Goal: Information Seeking & Learning: Learn about a topic

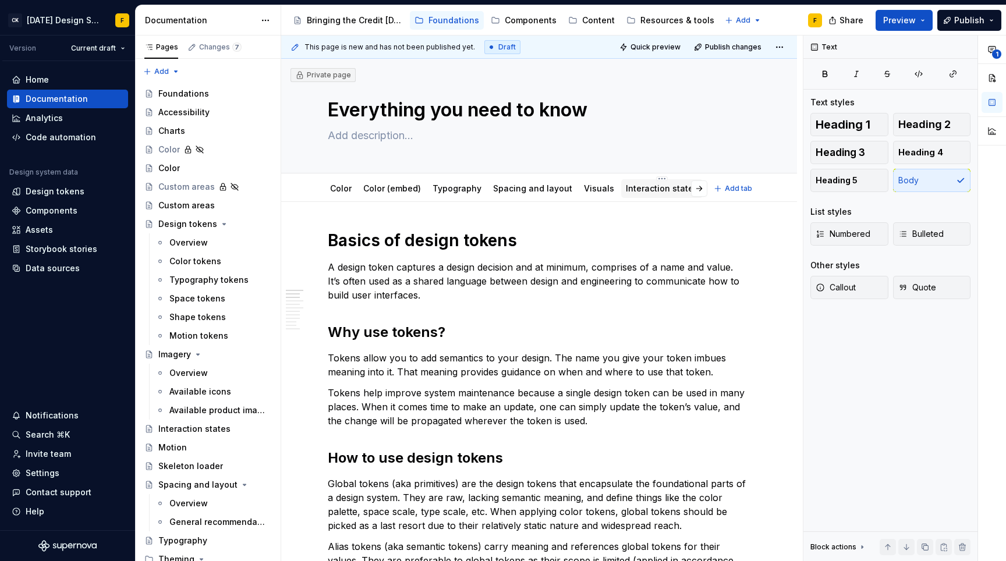
click at [651, 190] on link "Interaction states" at bounding box center [662, 188] width 72 height 10
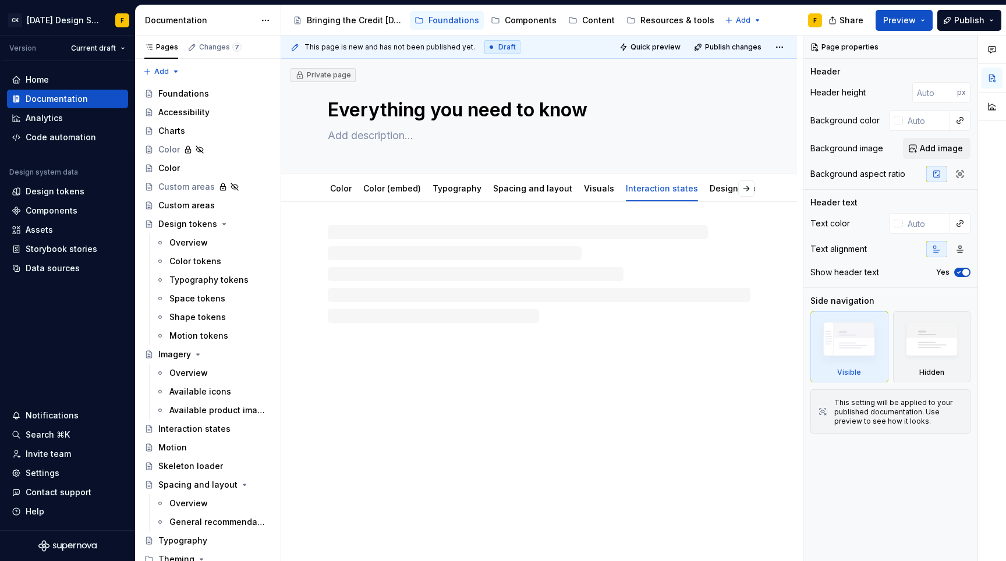
type textarea "*"
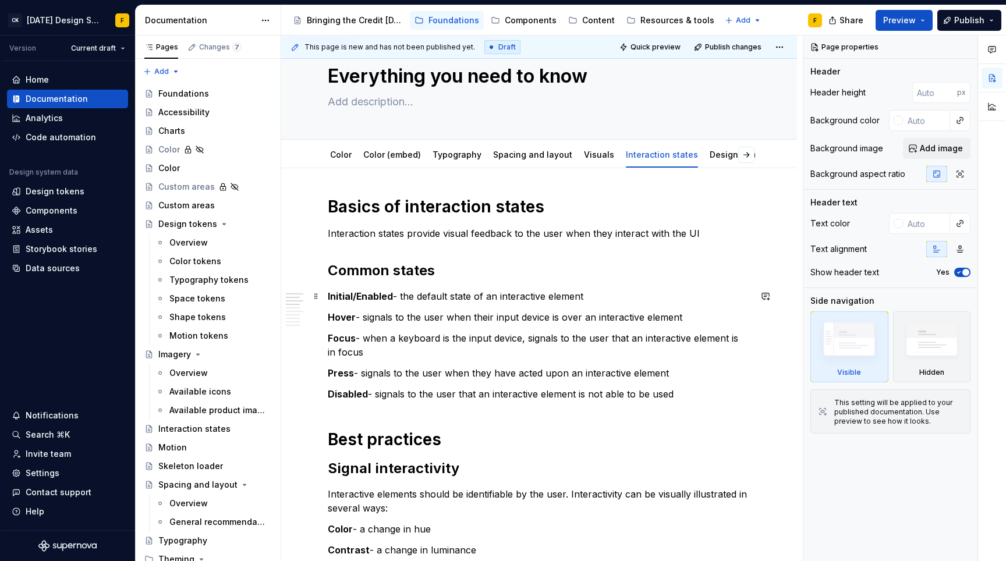
scroll to position [63, 0]
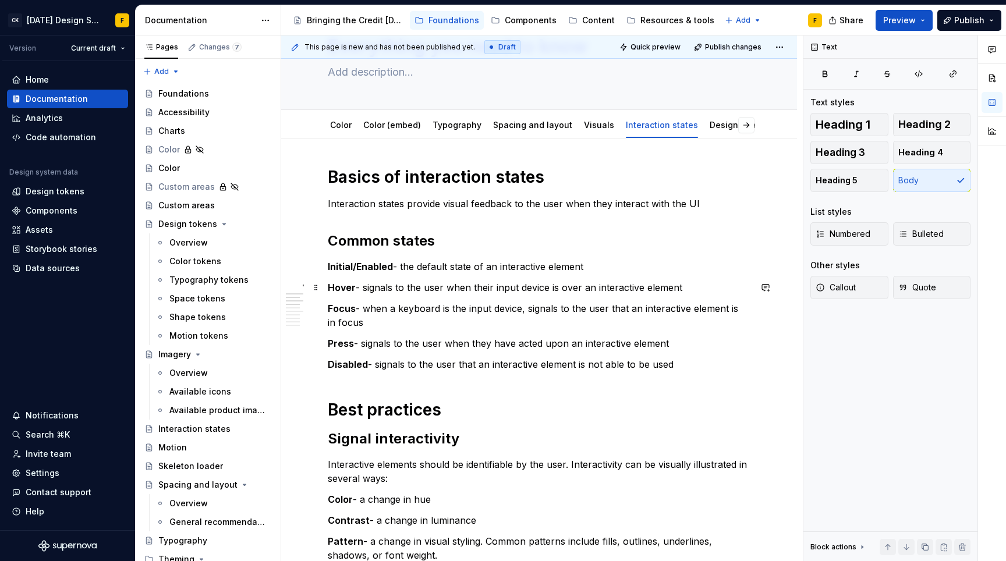
click at [685, 289] on p "Hover - signals to the user when their input device is over an interactive elem…" at bounding box center [539, 287] width 422 height 14
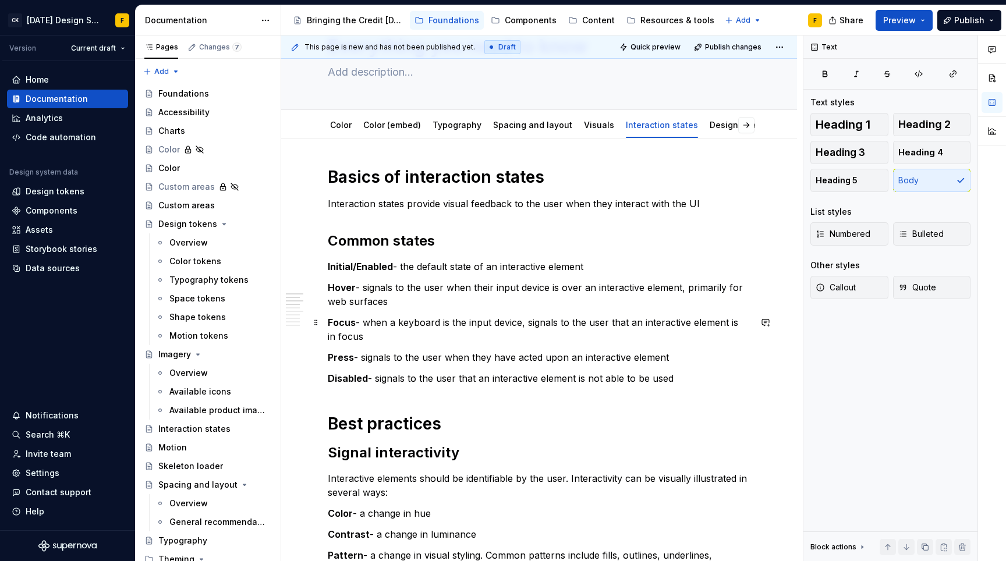
click at [596, 332] on p "Focus - when a keyboard is the input device, signals to the user that an intera…" at bounding box center [539, 329] width 422 height 28
click at [635, 269] on p "Initial/Enabled - the default state of an interactive element" at bounding box center [539, 267] width 422 height 14
click at [620, 299] on p "Hover - signals to the user when their input device is over an interactive elem…" at bounding box center [539, 294] width 422 height 28
click at [665, 333] on p "Focus - when a keyboard is the input device, signals to the user that an intera…" at bounding box center [539, 329] width 422 height 28
click at [688, 354] on p "Press - signals to the user when they have acted upon an interactive element" at bounding box center [539, 357] width 422 height 14
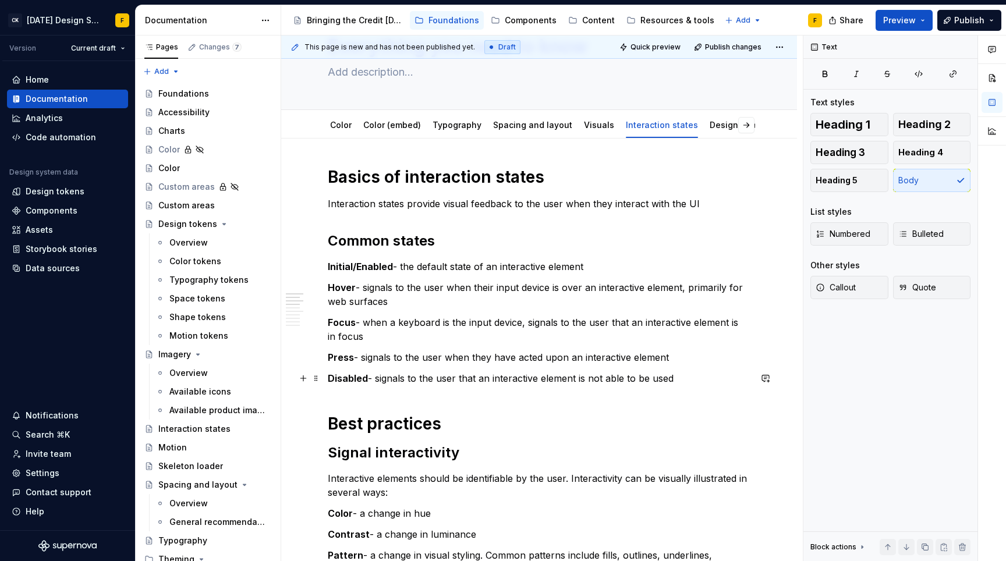
click at [713, 376] on p "Disabled - signals to the user that an interactive element is not able to be us…" at bounding box center [539, 378] width 422 height 14
click at [514, 452] on h2 "Signal interactivity" at bounding box center [539, 452] width 422 height 19
click at [406, 333] on p "Focus - when a keyboard is the input device, signals to the user that an intera…" at bounding box center [539, 329] width 422 height 28
click at [354, 337] on p "Focus - when a keyboard is the input device, signals to the user that an intera…" at bounding box center [539, 329] width 422 height 28
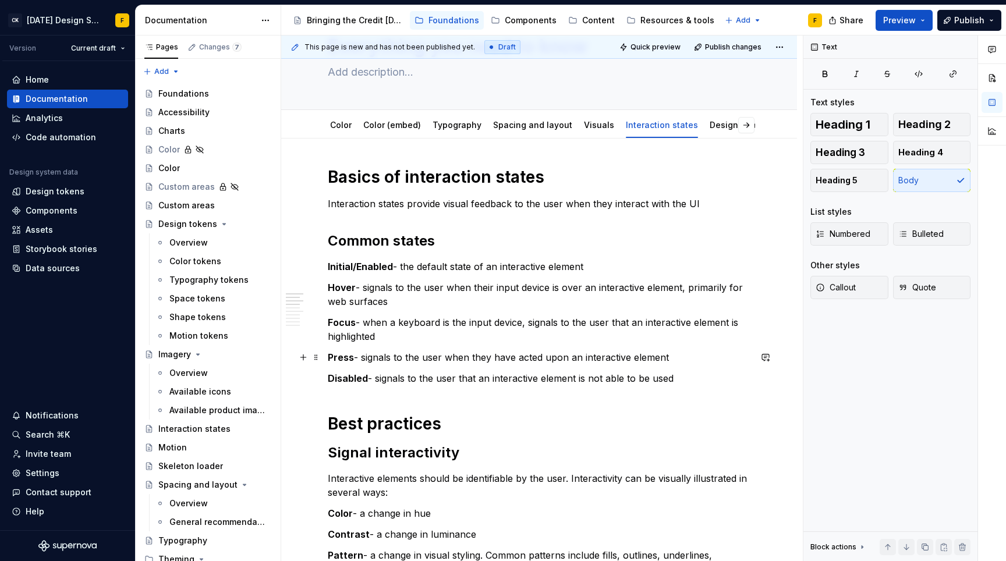
click at [672, 356] on p "Press - signals to the user when they have acted upon an interactive element" at bounding box center [539, 357] width 422 height 14
click at [693, 379] on p "Disabled - signals to the user that an interactive element is not able to be us…" at bounding box center [539, 378] width 422 height 14
click at [484, 332] on p "Focus - when a keyboard is the input device, signals to the user that an intera…" at bounding box center [539, 329] width 422 height 28
click at [509, 420] on h1 "Best practices" at bounding box center [539, 423] width 422 height 21
click at [510, 446] on h2 "Signal interactivity" at bounding box center [539, 452] width 422 height 19
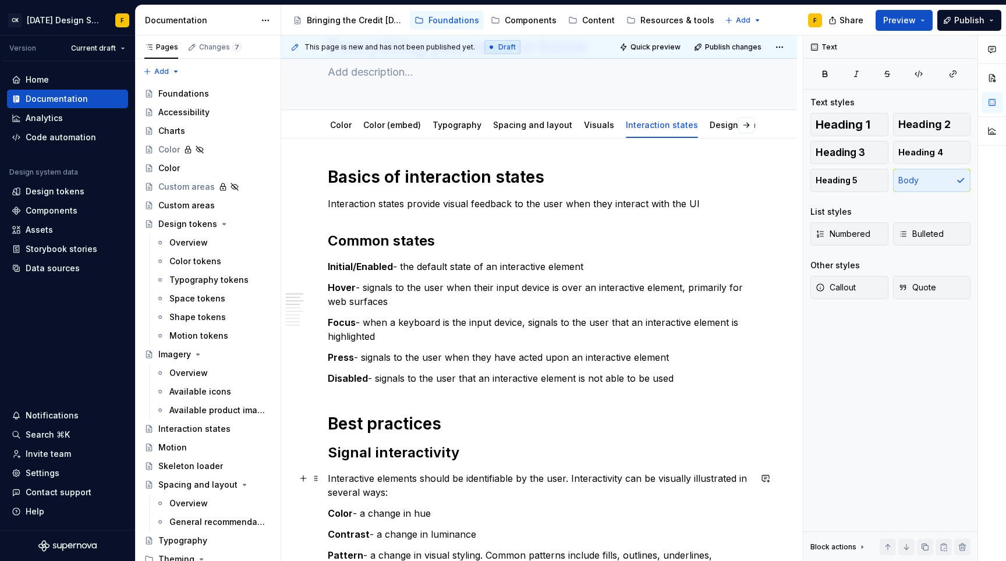
click at [493, 492] on p "Interactive elements should be identifiable by the user. Interactivity can be v…" at bounding box center [539, 485] width 422 height 28
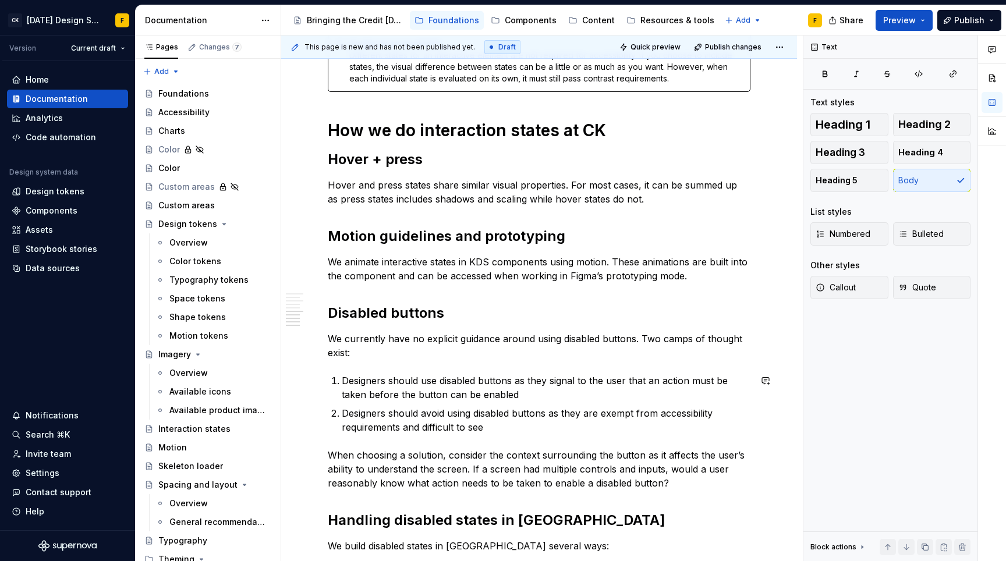
scroll to position [762, 0]
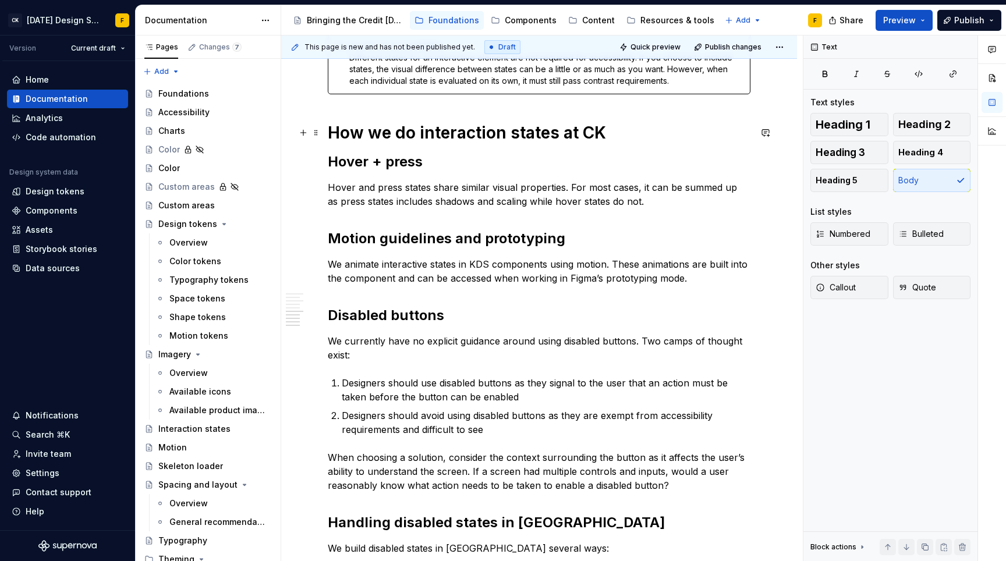
click at [598, 128] on h1 "How we do interaction states at CK" at bounding box center [539, 132] width 422 height 21
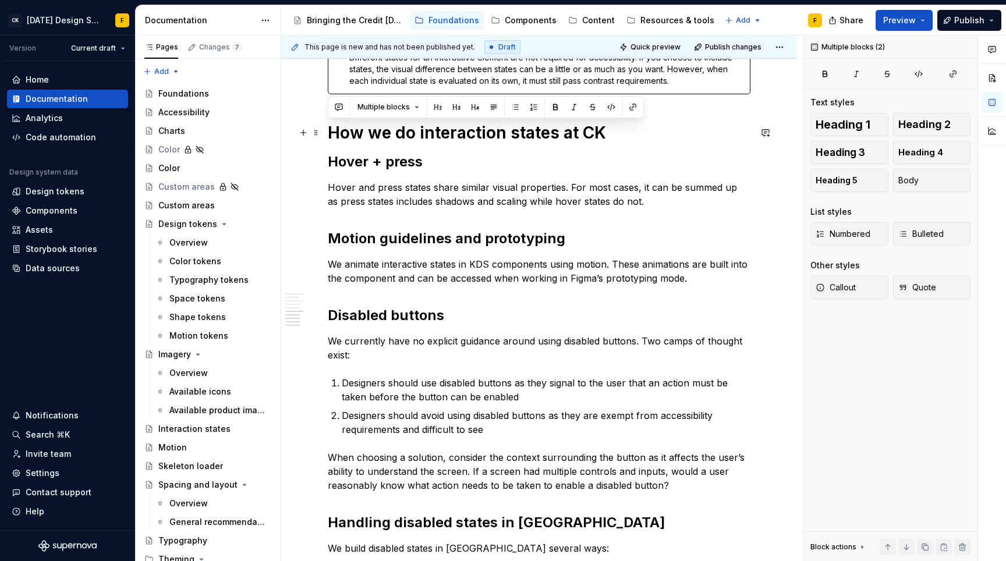
click at [612, 130] on h1 "How we do interaction states at CK" at bounding box center [539, 132] width 422 height 21
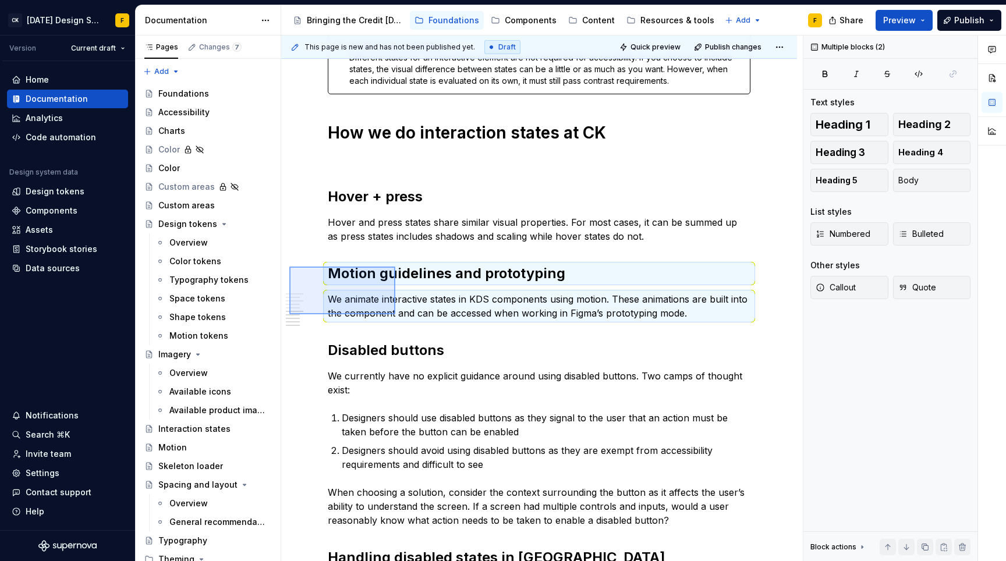
drag, startPoint x: 289, startPoint y: 267, endPoint x: 395, endPoint y: 314, distance: 116.2
click at [395, 314] on div "This page is new and has not been published yet. Draft Quick preview Publish ch…" at bounding box center [541, 298] width 521 height 526
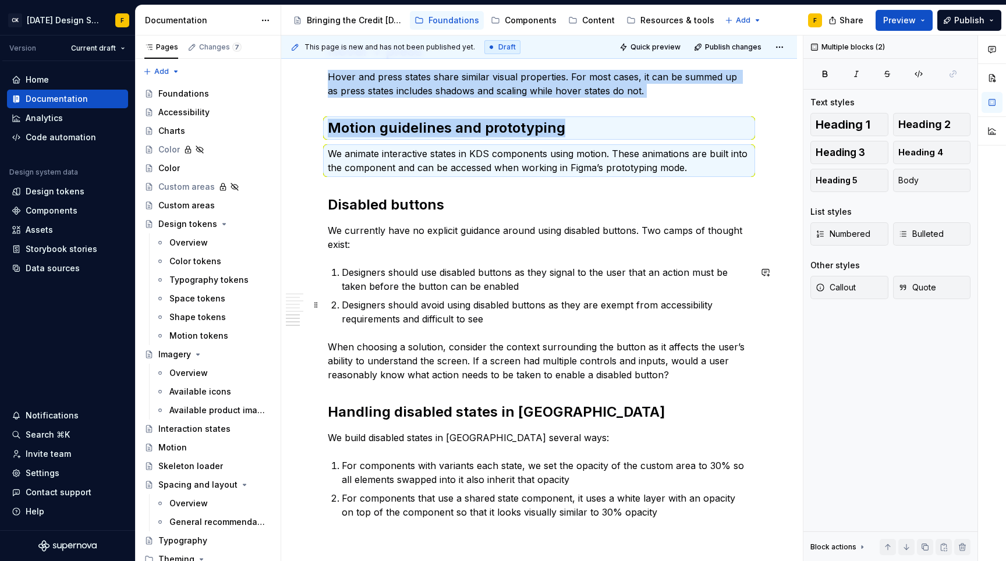
scroll to position [909, 0]
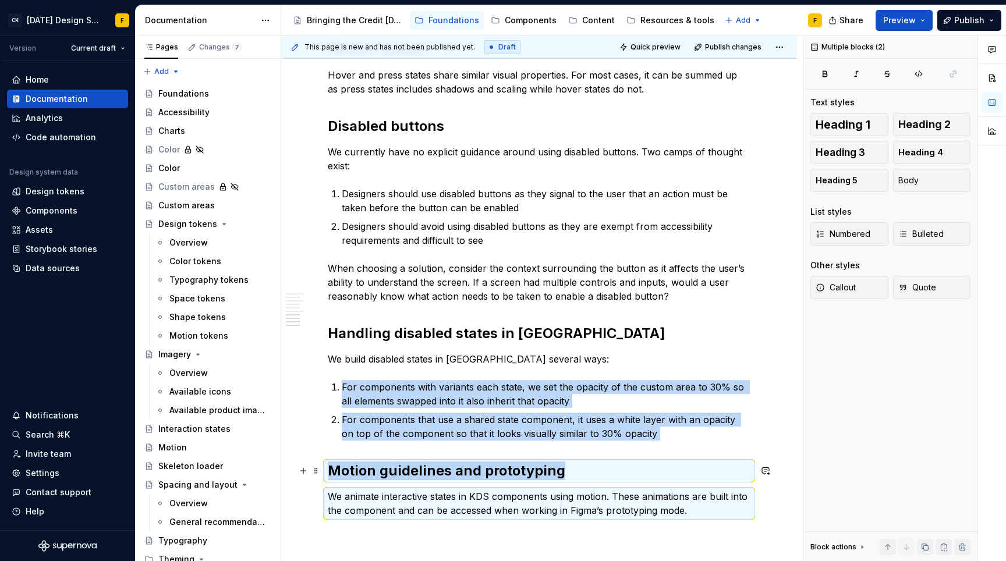
click at [436, 476] on h2 "Motion guidelines and prototyping" at bounding box center [539, 470] width 422 height 19
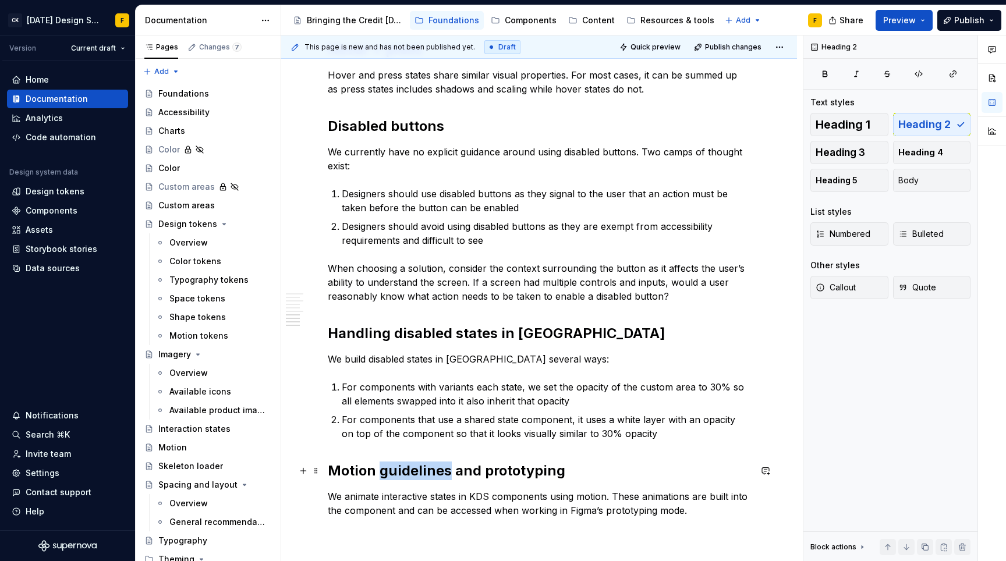
click at [436, 476] on h2 "Motion guidelines and prototyping" at bounding box center [539, 470] width 422 height 19
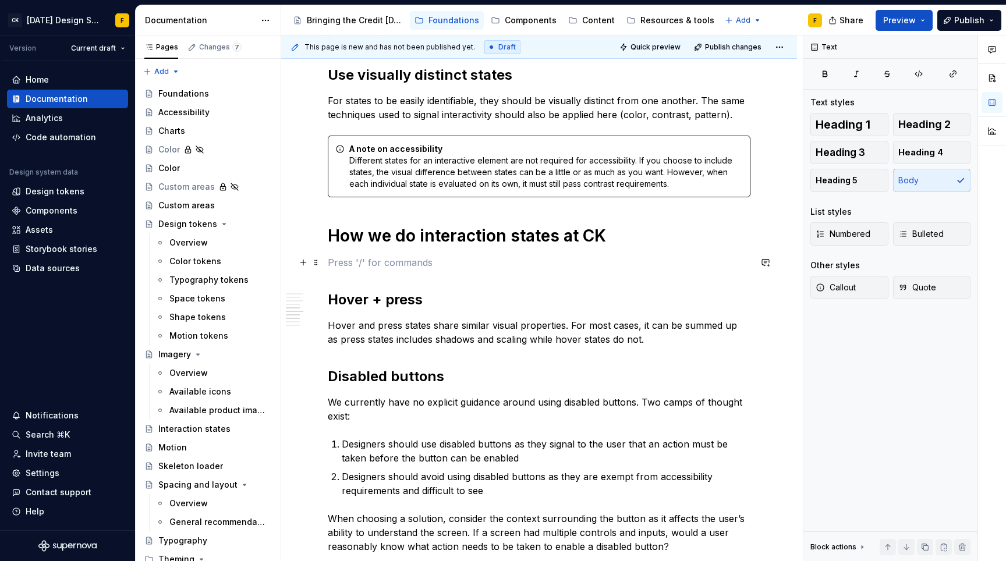
click at [386, 266] on p at bounding box center [539, 262] width 422 height 14
click at [361, 261] on p "Initial/Enabled" at bounding box center [539, 262] width 422 height 14
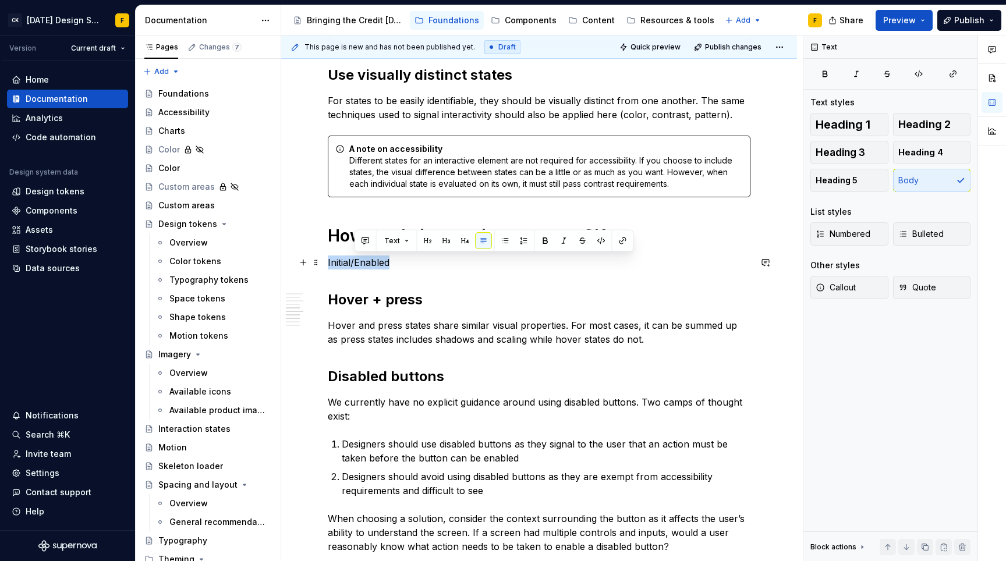
click at [361, 261] on p "Initial/Enabled" at bounding box center [539, 262] width 422 height 14
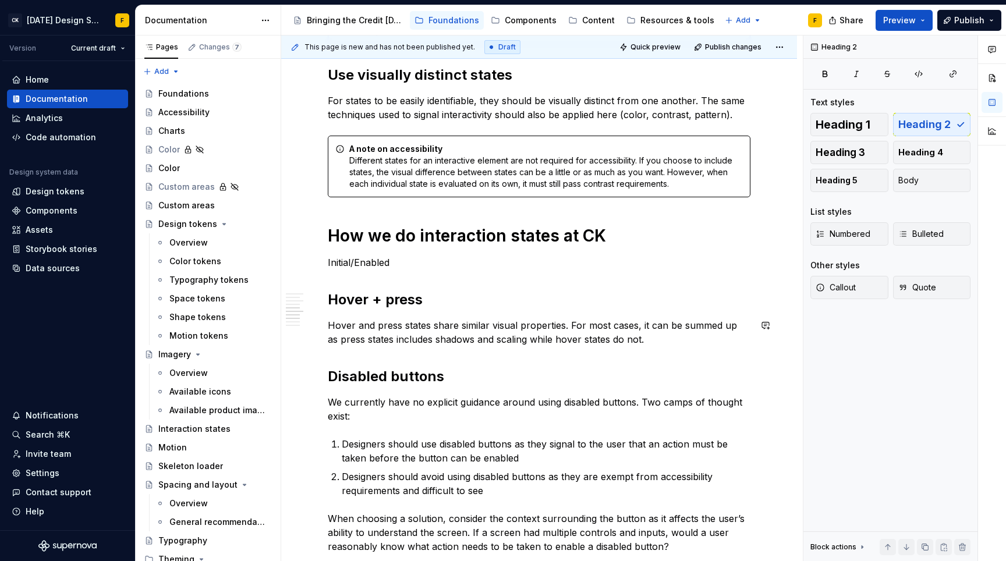
click at [663, 347] on div "Basics of interaction states Interaction states provide visual feedback to the …" at bounding box center [539, 169] width 422 height 1196
click at [672, 339] on p "Hover and press states share similar visual properties. For most cases, it can …" at bounding box center [539, 332] width 422 height 28
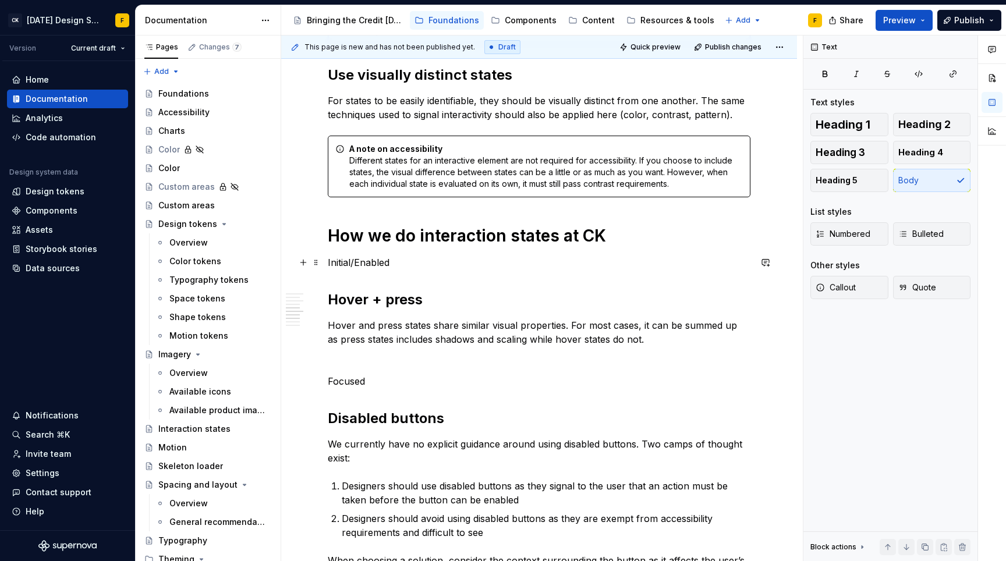
click at [364, 259] on p "Initial/Enabled" at bounding box center [539, 262] width 422 height 14
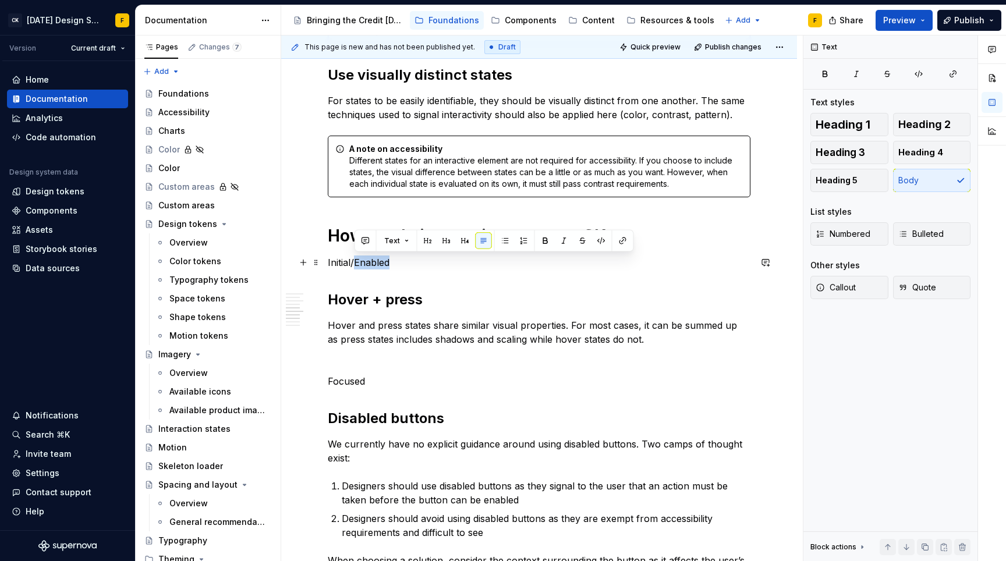
click at [364, 259] on p "Initial/Enabled" at bounding box center [539, 262] width 422 height 14
click at [404, 243] on button "button" at bounding box center [401, 241] width 16 height 16
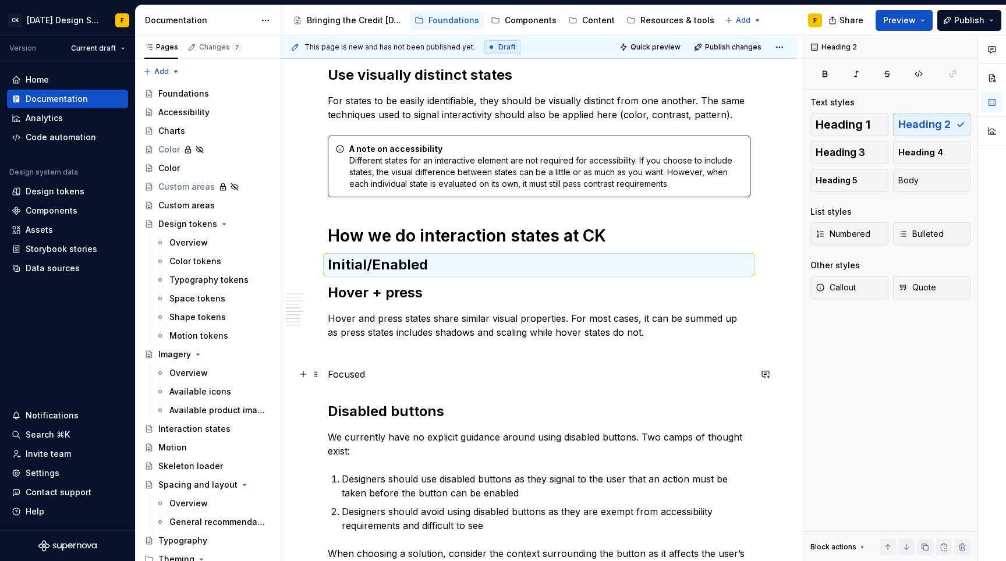
click at [355, 372] on p "Focused" at bounding box center [539, 374] width 422 height 14
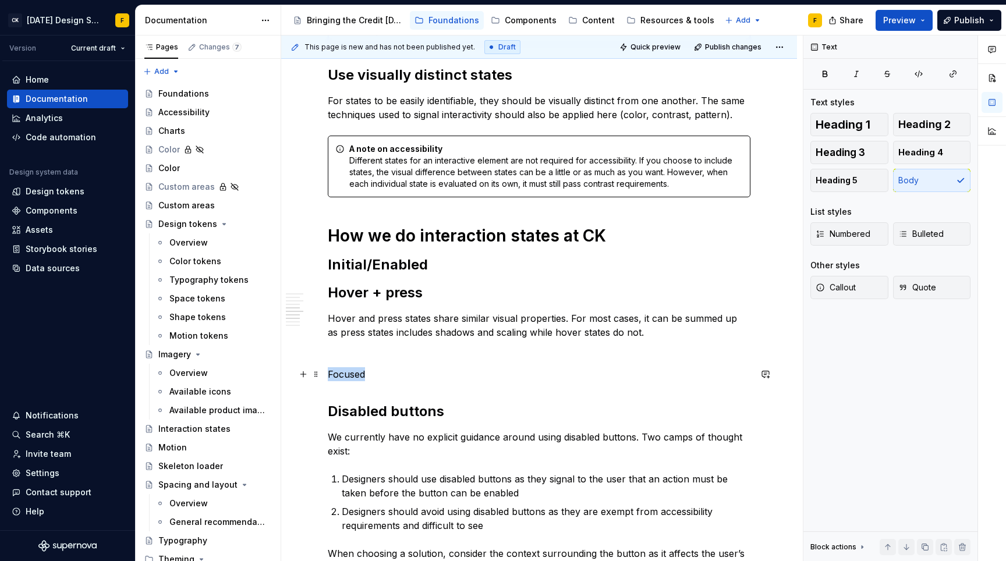
click at [355, 372] on p "Focused" at bounding box center [539, 374] width 422 height 14
click at [402, 354] on button "button" at bounding box center [401, 353] width 16 height 16
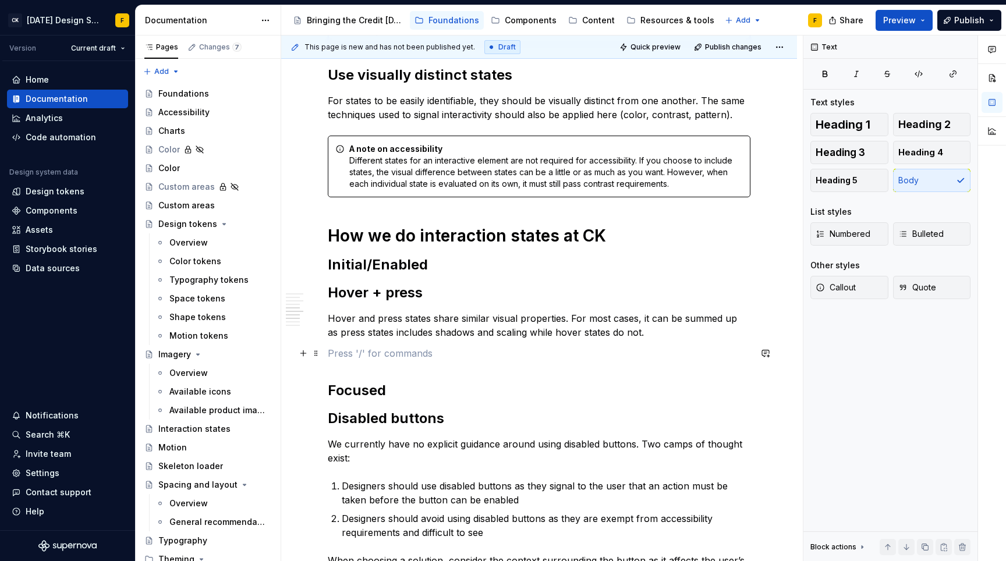
click at [399, 359] on p at bounding box center [539, 353] width 422 height 14
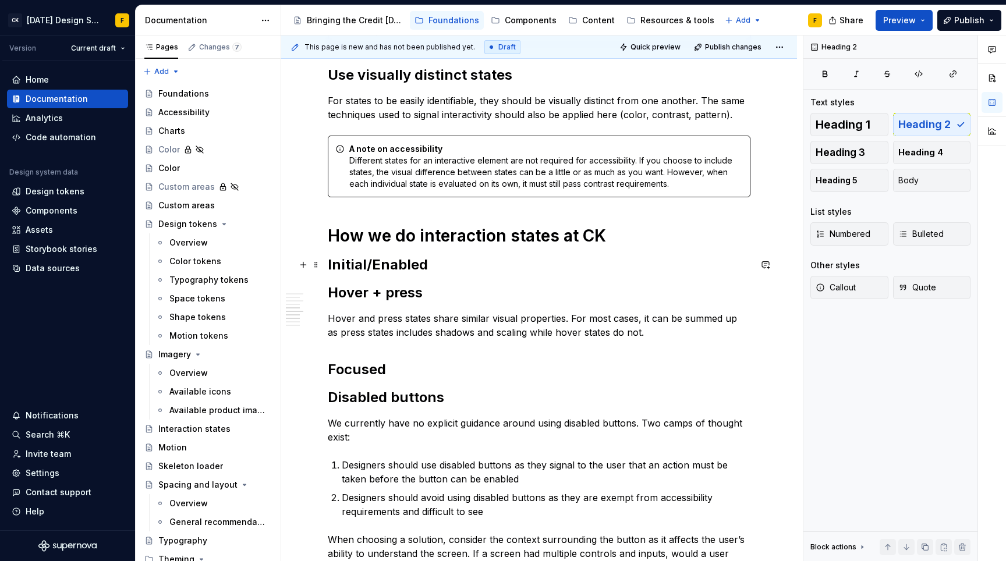
click at [429, 263] on h2 "Initial/Enabled" at bounding box center [539, 264] width 422 height 19
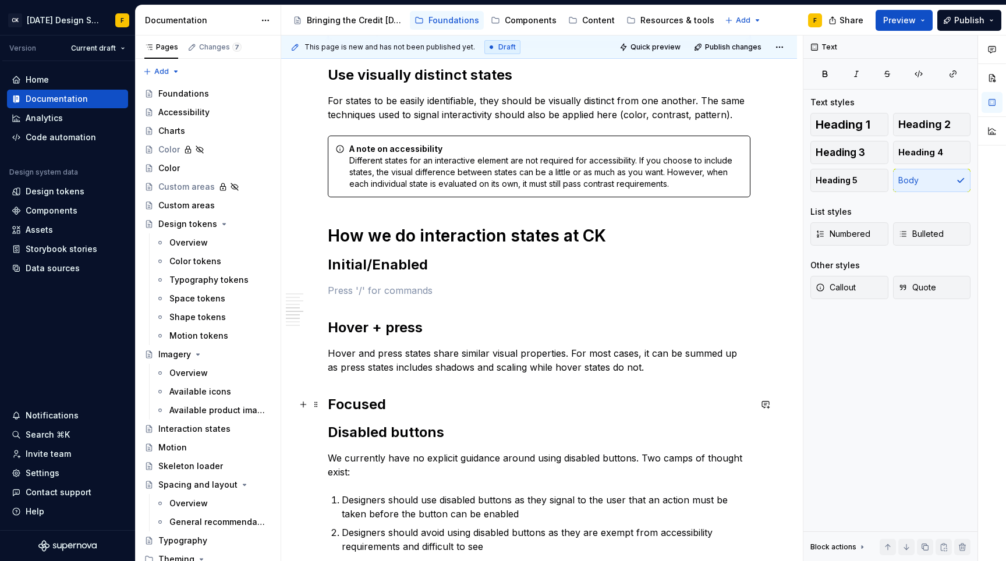
click at [407, 407] on h2 "Focused" at bounding box center [539, 404] width 422 height 19
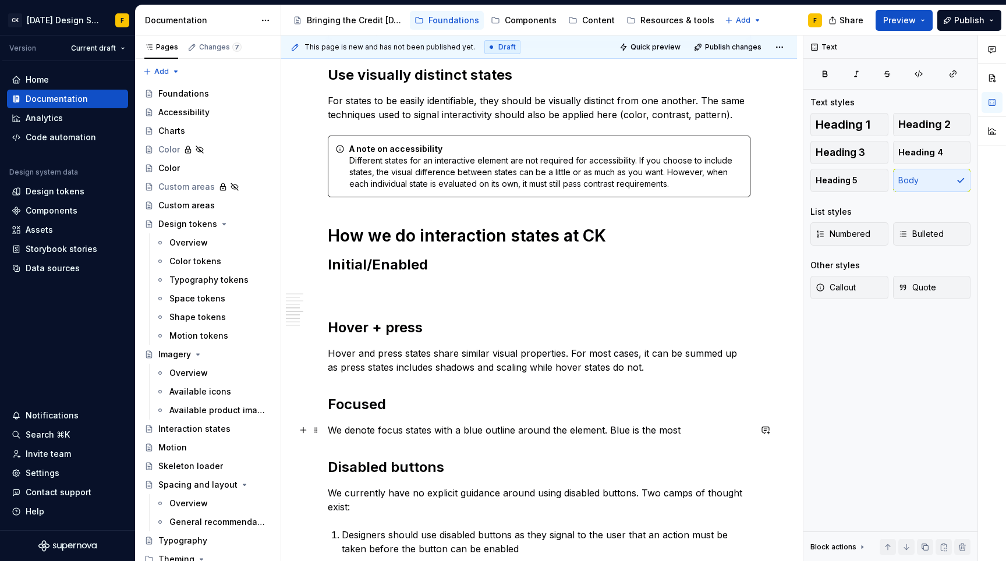
click at [378, 428] on p "We denote focus states with a blue outline around the element. Blue is the most" at bounding box center [539, 430] width 422 height 14
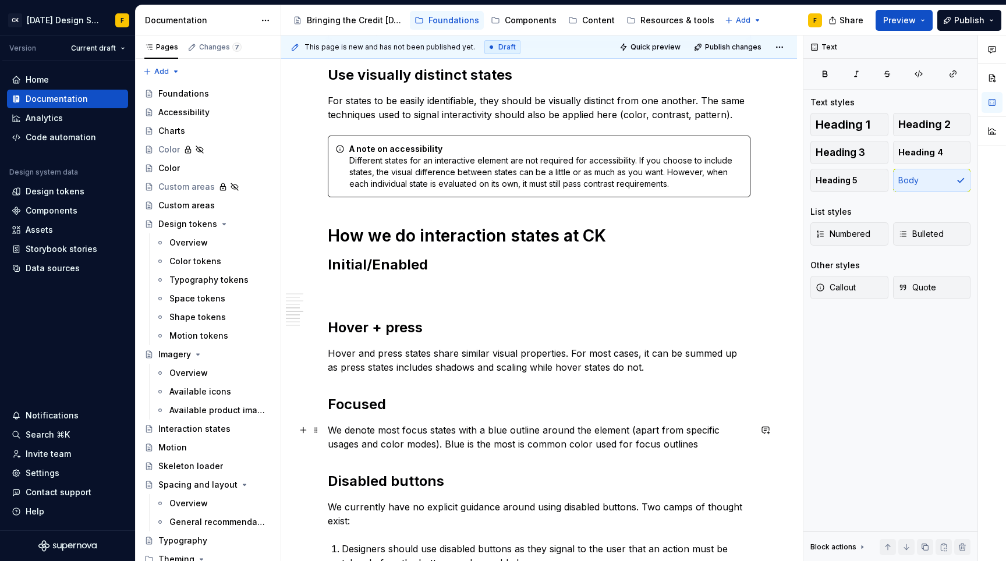
click at [525, 447] on p "We denote most focus states with a blue outline around the element (apart from …" at bounding box center [539, 437] width 422 height 28
click at [698, 442] on p "We denote most focus states with a blue outline around the element (apart from …" at bounding box center [539, 437] width 422 height 28
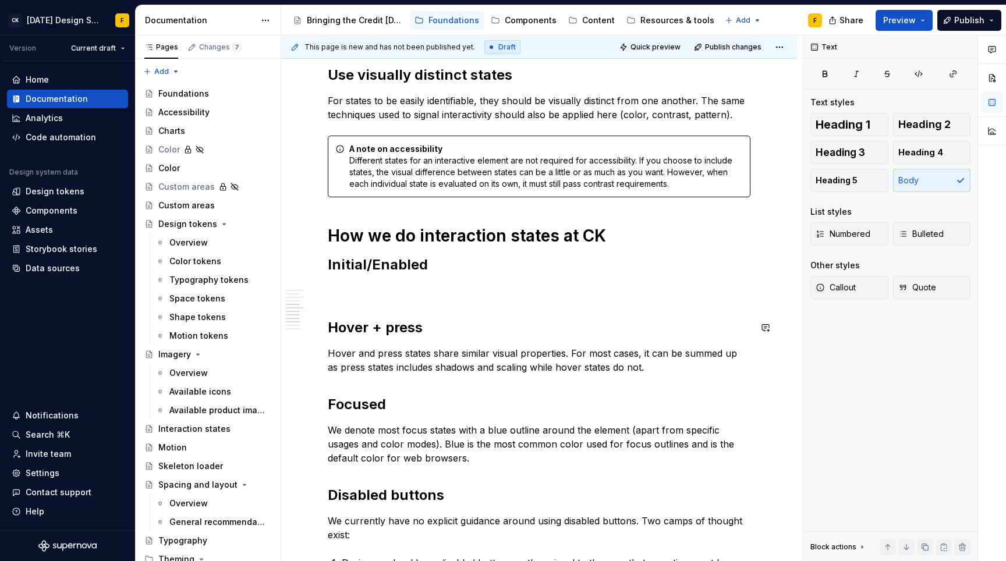
click at [413, 305] on div "Basics of interaction states Interaction states provide visual feedback to the …" at bounding box center [539, 228] width 422 height 1315
click at [421, 293] on p at bounding box center [539, 290] width 422 height 14
click at [332, 430] on p "We denote most focus states with a blue outline around the element (apart from …" at bounding box center [539, 444] width 422 height 42
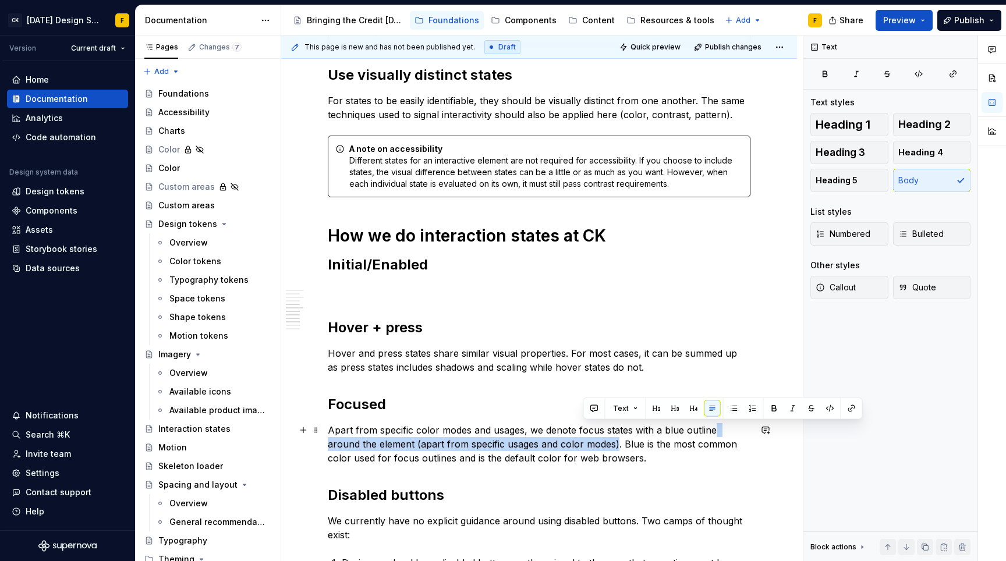
drag, startPoint x: 712, startPoint y: 430, endPoint x: 583, endPoint y: 446, distance: 130.1
click at [583, 446] on p "Apart from specific color modes and usages, we denote focus states with a blue …" at bounding box center [539, 444] width 422 height 42
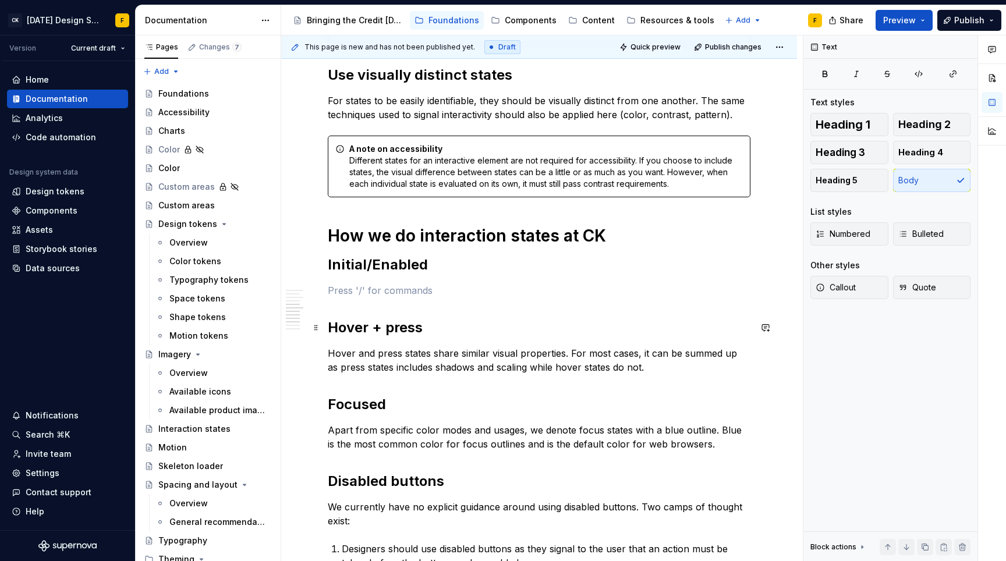
click at [386, 329] on h2 "Hover + press" at bounding box center [539, 327] width 422 height 19
click at [367, 353] on p "Hover and press states share similar visual properties. For most cases, it can …" at bounding box center [539, 360] width 422 height 28
click at [384, 282] on div "Basics of interaction states Interaction states provide visual feedback to the …" at bounding box center [539, 221] width 422 height 1301
click at [422, 353] on p "Hover and press states share similar visual properties. For most cases, it can …" at bounding box center [539, 360] width 422 height 28
click at [353, 361] on p "Hover and press states share similar visual properties. For most cases, it can …" at bounding box center [539, 360] width 422 height 28
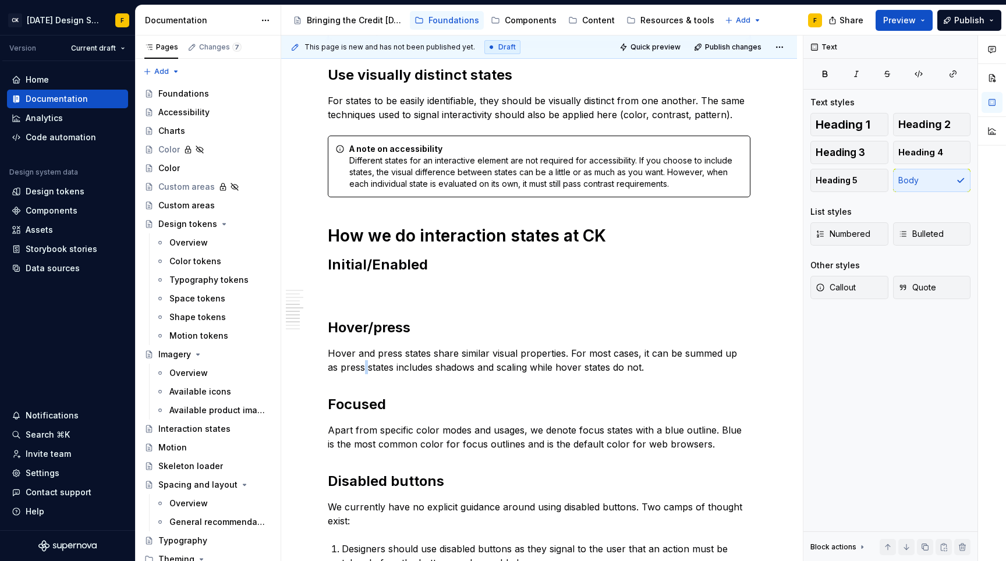
click at [353, 361] on p "Hover and press states share similar visual properties. For most cases, it can …" at bounding box center [539, 360] width 422 height 28
click at [333, 351] on p "Hover and press states share similar visual properties. For most cases, it can …" at bounding box center [539, 360] width 422 height 28
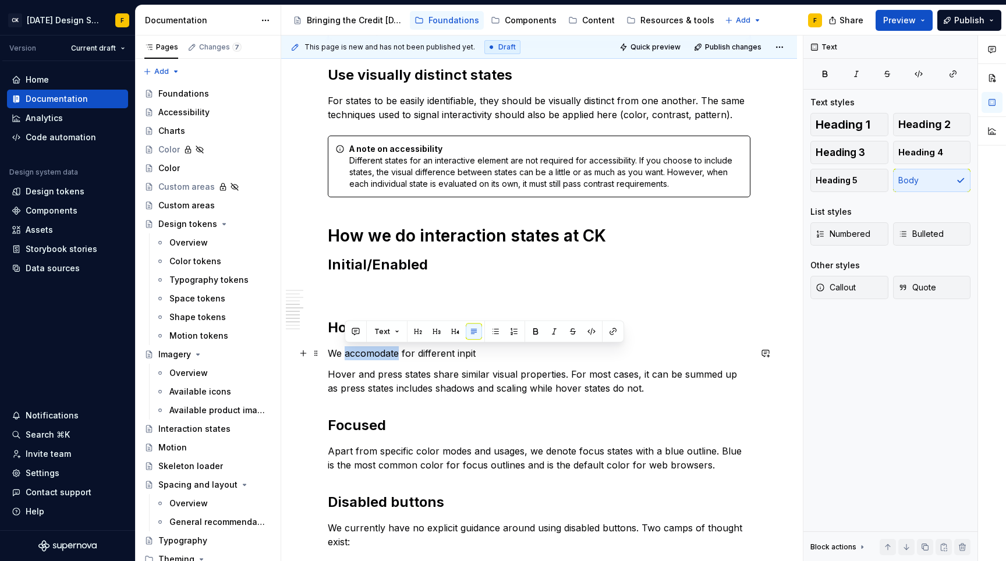
drag, startPoint x: 375, startPoint y: 358, endPoint x: 357, endPoint y: 359, distance: 17.5
click at [357, 360] on p "We accomodate for different inpit" at bounding box center [539, 353] width 422 height 14
click at [372, 354] on p "We accomodate for different inpit" at bounding box center [539, 353] width 422 height 14
click at [473, 351] on p "We accommodate for different inpit" at bounding box center [539, 353] width 422 height 14
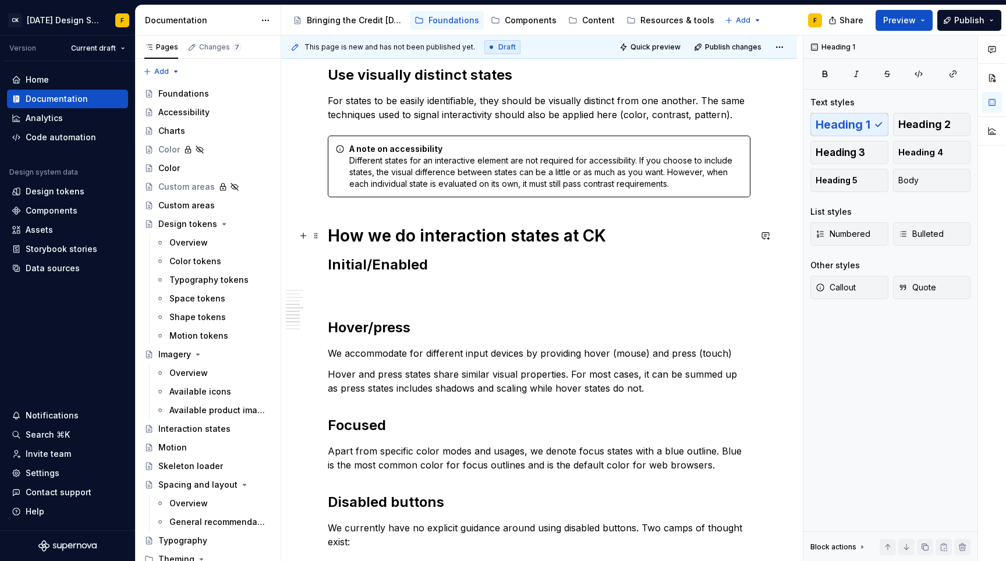
click at [608, 232] on h1 "How we do interaction states at CK" at bounding box center [539, 235] width 422 height 21
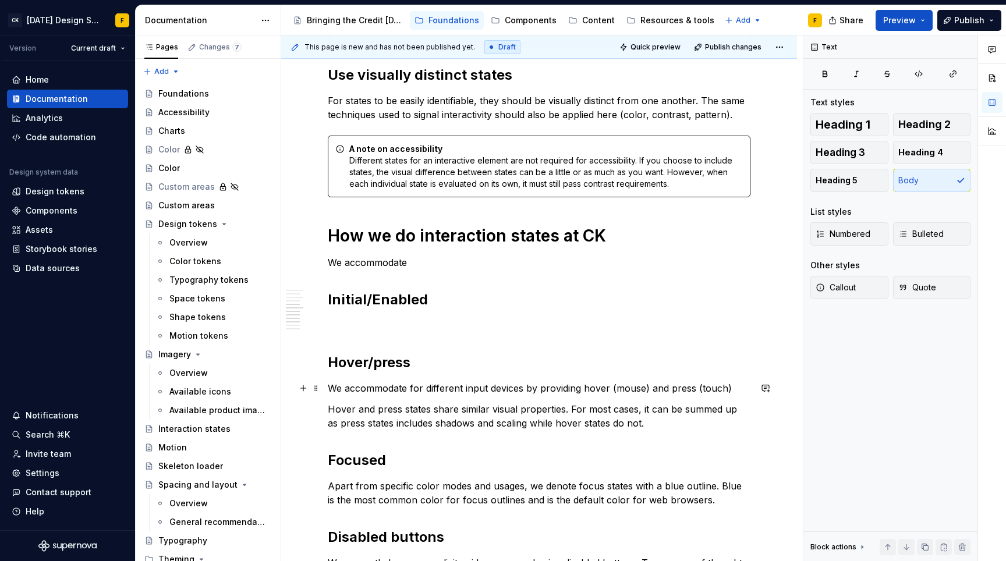
click at [728, 393] on p "We accommodate for different input devices by providing hover (mouse) and press…" at bounding box center [539, 388] width 422 height 14
click at [731, 392] on p "We accommodate for different input devices by providing hover (mouse) and press…" at bounding box center [539, 388] width 422 height 14
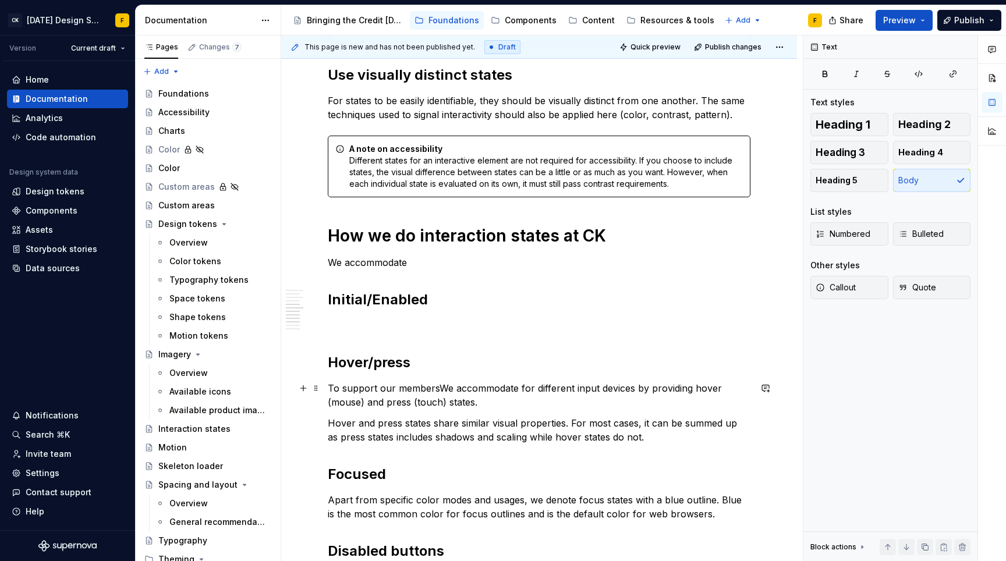
click at [372, 392] on p "To support our membersWe accommodate for different input devices by providing h…" at bounding box center [539, 395] width 422 height 28
click at [433, 400] on p "To meet our members where they are, we accommodate for different input devices …" at bounding box center [539, 395] width 422 height 28
click at [584, 388] on p "To meet our members where they are, we accommodate for different input devices …" at bounding box center [539, 395] width 422 height 28
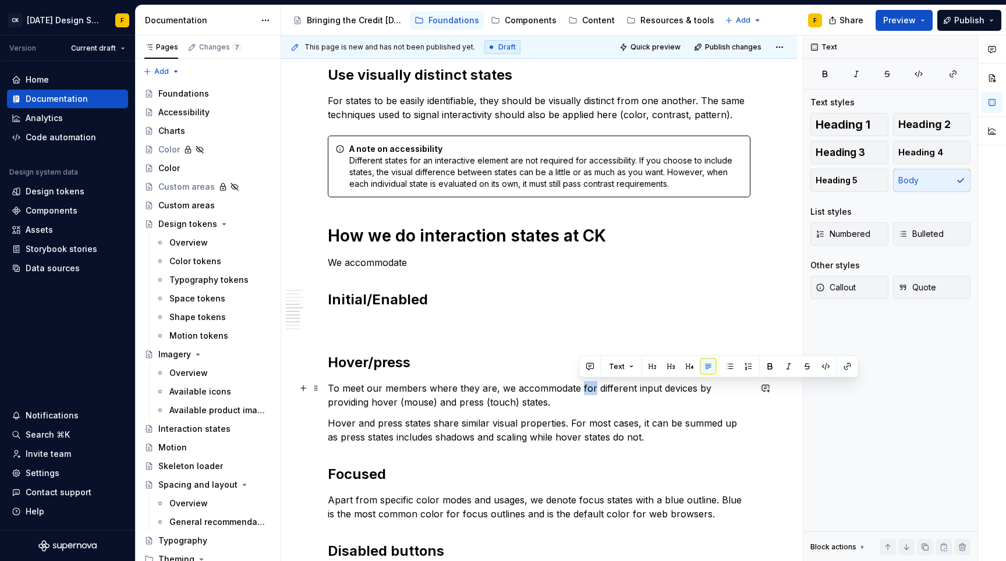
click at [584, 388] on p "To meet our members where they are, we accommodate for different input devices …" at bounding box center [539, 395] width 422 height 28
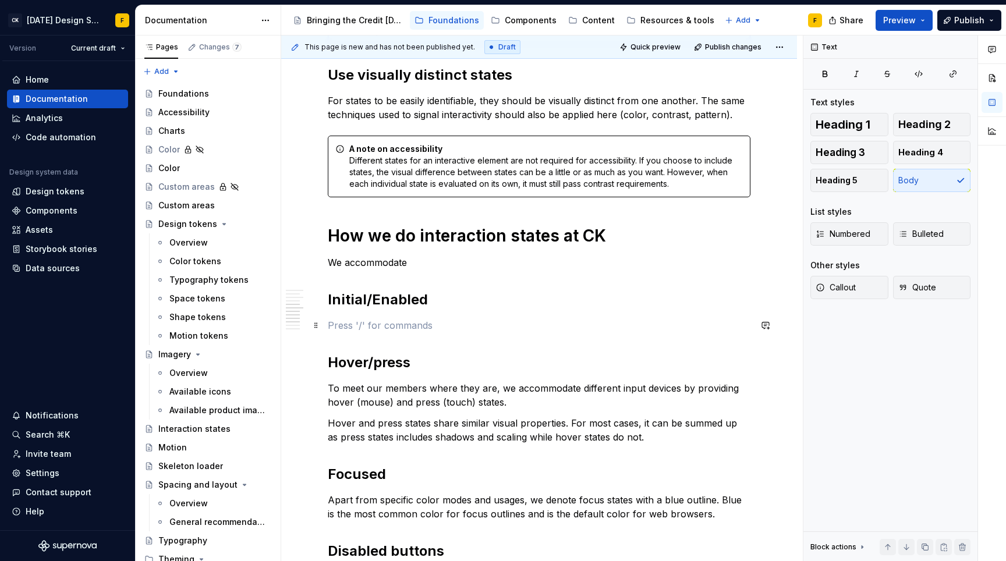
click at [417, 327] on p at bounding box center [539, 325] width 422 height 14
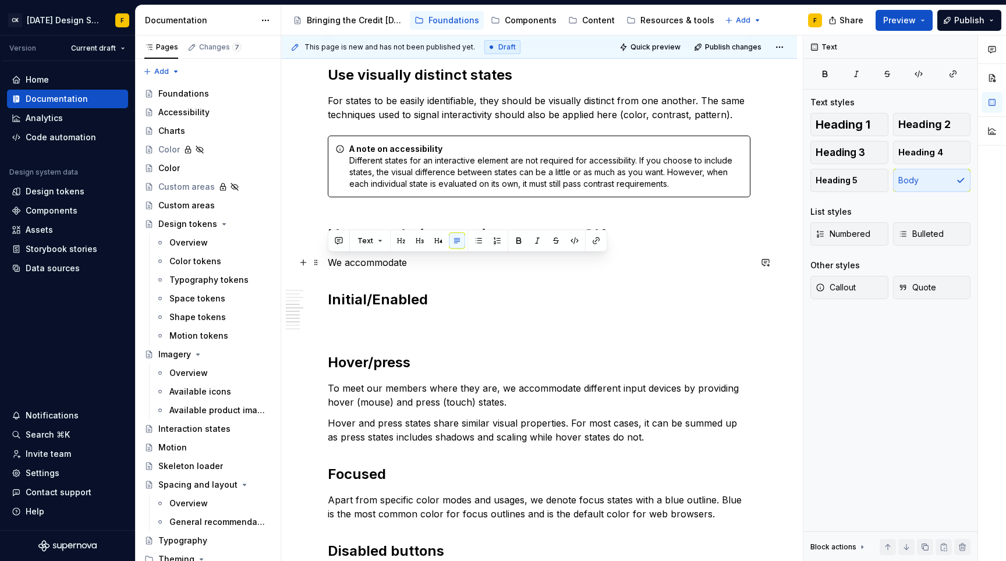
drag, startPoint x: 418, startPoint y: 261, endPoint x: 329, endPoint y: 258, distance: 89.1
click at [329, 258] on p "We accommodate" at bounding box center [539, 262] width 422 height 14
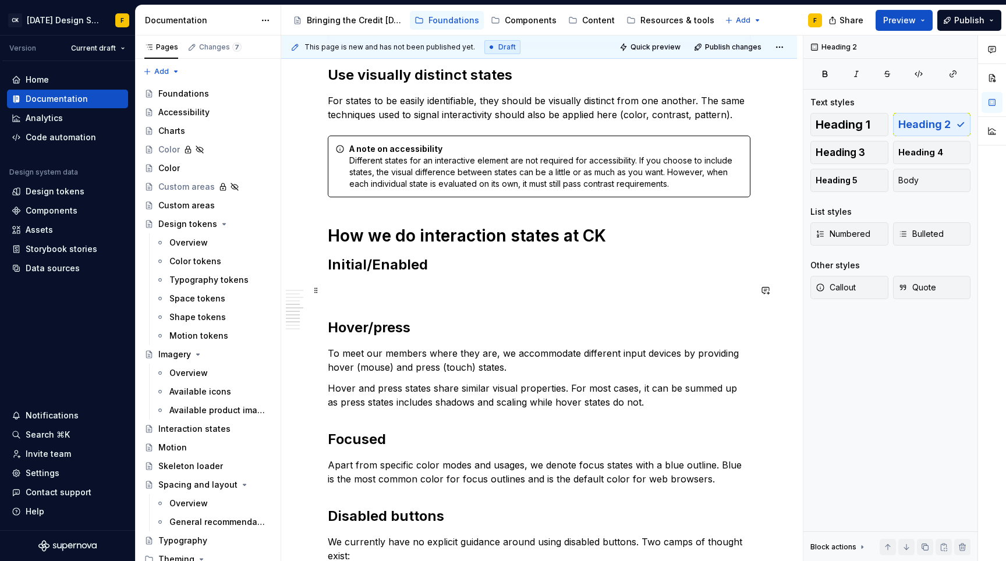
click at [425, 289] on p at bounding box center [539, 290] width 422 height 14
click at [404, 290] on p at bounding box center [539, 290] width 422 height 14
click at [495, 291] on p "The default color for initial/enabled state" at bounding box center [539, 290] width 422 height 14
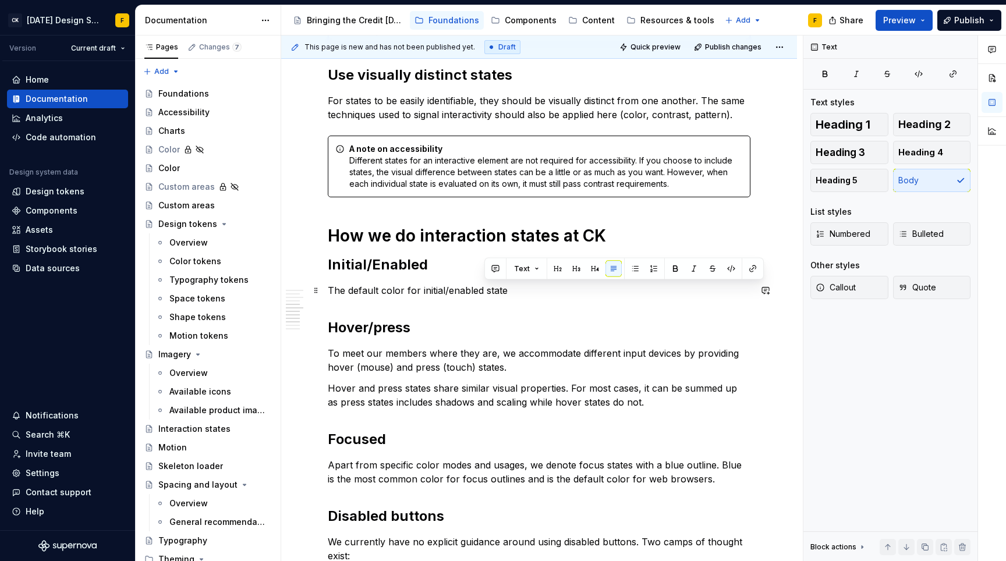
click at [419, 288] on p "The default color for initial/enabled state" at bounding box center [539, 290] width 422 height 14
click at [532, 293] on p "The default color for the initial/enabled state" at bounding box center [539, 290] width 422 height 14
click at [447, 293] on p "The default color for the initial/enabled state is" at bounding box center [539, 290] width 422 height 14
click at [544, 290] on p "The default color for the initial/enabled state is" at bounding box center [539, 290] width 422 height 14
click at [688, 285] on p "The default color for the initial/enabled state is a green for filled shapes and" at bounding box center [539, 290] width 422 height 14
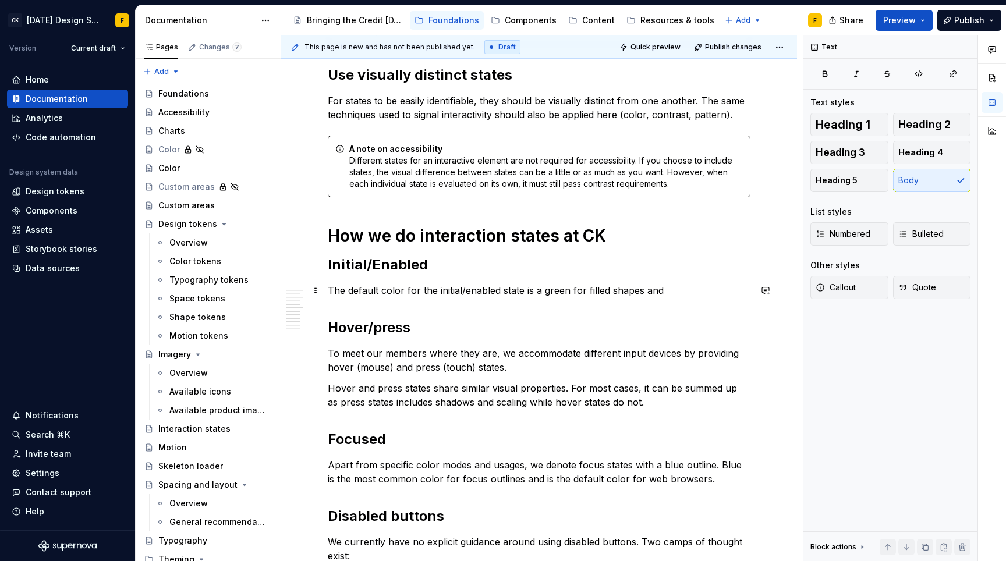
click at [672, 289] on p "The default color for the initial/enabled state is a green for filled shapes and" at bounding box center [539, 290] width 422 height 14
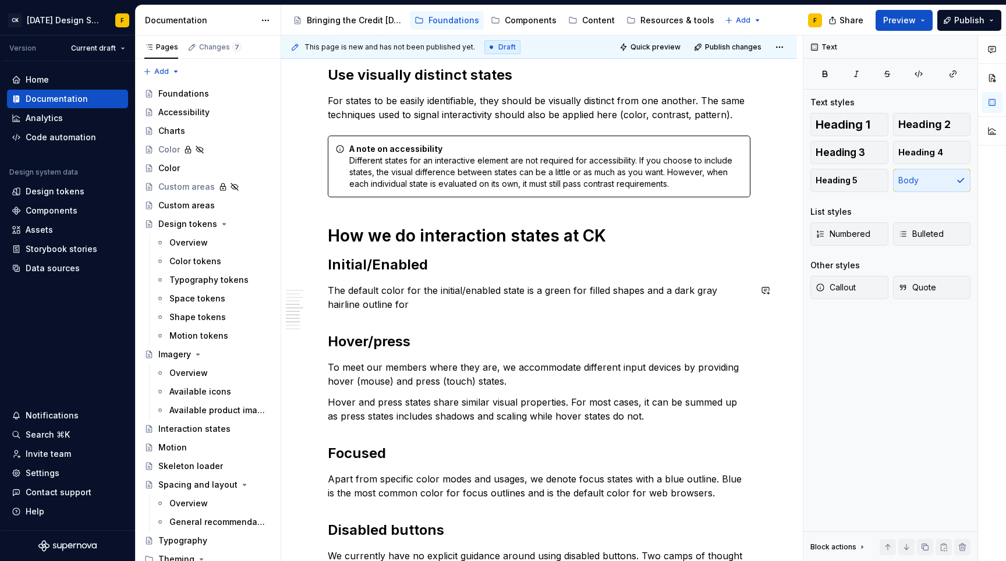
click at [403, 282] on div "Basics of interaction states Interaction states provide visual feedback to the …" at bounding box center [539, 246] width 422 height 1350
click at [540, 289] on p "The default color for the initial/enabled state is a green for filled shapes an…" at bounding box center [539, 297] width 422 height 28
click at [721, 296] on p "The default color for the initial/enabled state is green for filled shapes and …" at bounding box center [539, 297] width 422 height 28
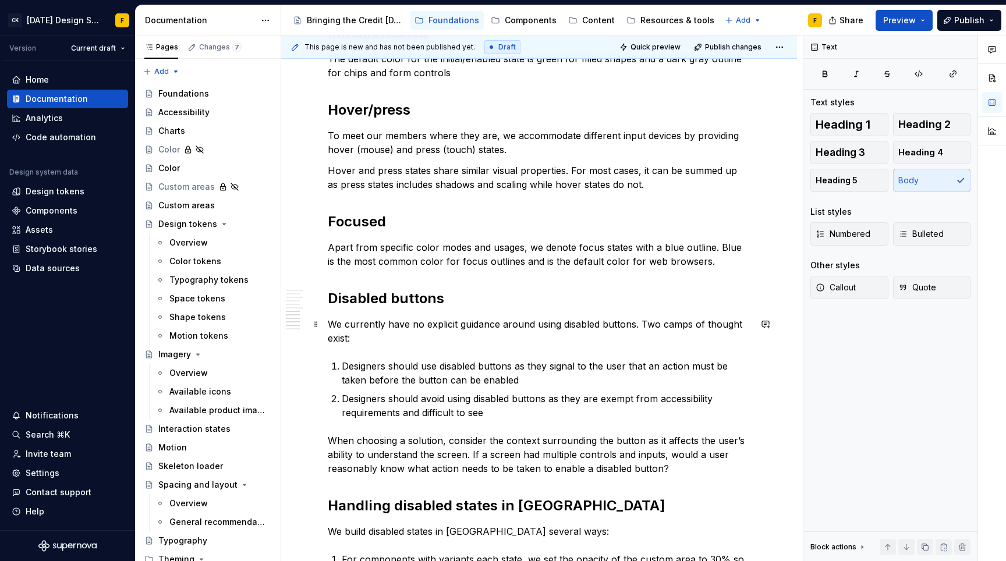
click at [626, 339] on p "We currently have no explicit guidance around using disabled buttons. Two camps…" at bounding box center [539, 331] width 422 height 28
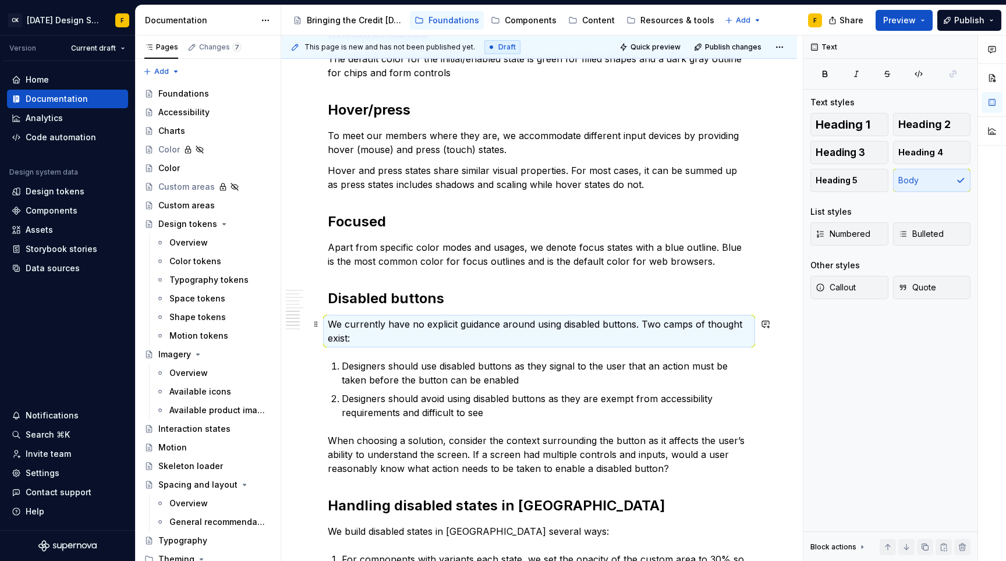
click at [626, 339] on p "We currently have no explicit guidance around using disabled buttons. Two camps…" at bounding box center [539, 331] width 422 height 28
click at [638, 325] on p "We currently have no explicit guidance around using disabled buttons. Two camps…" at bounding box center [539, 331] width 422 height 28
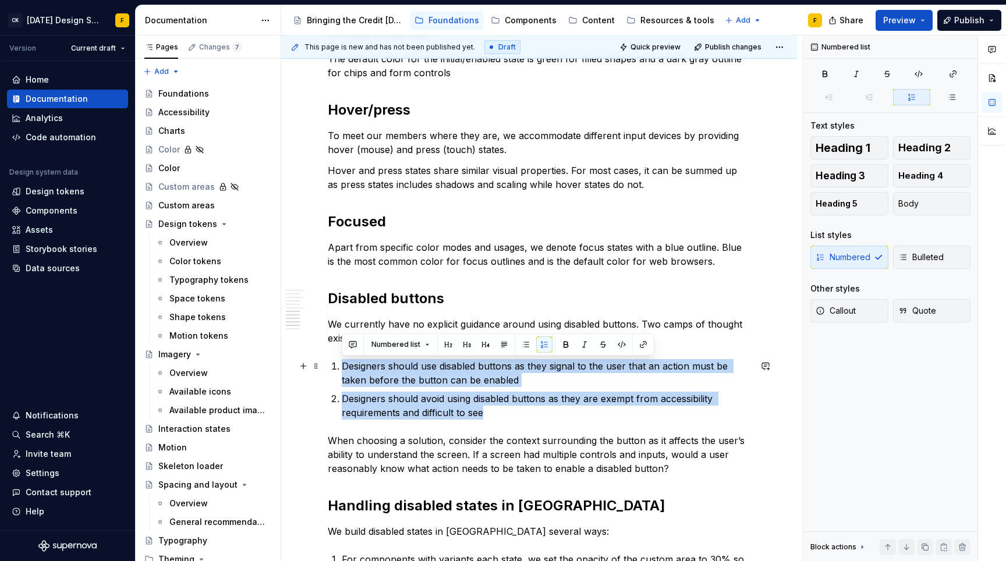
drag, startPoint x: 500, startPoint y: 409, endPoint x: 335, endPoint y: 360, distance: 171.6
click at [342, 360] on ol "Designers should use disabled buttons as they signal to the user that an action…" at bounding box center [546, 389] width 409 height 61
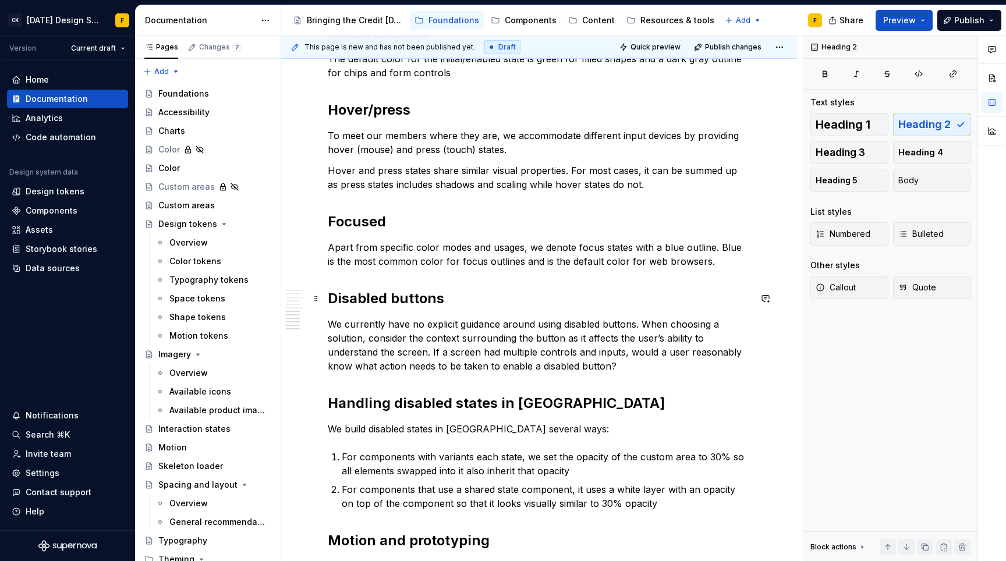
click at [431, 296] on h2 "Disabled buttons" at bounding box center [539, 298] width 422 height 19
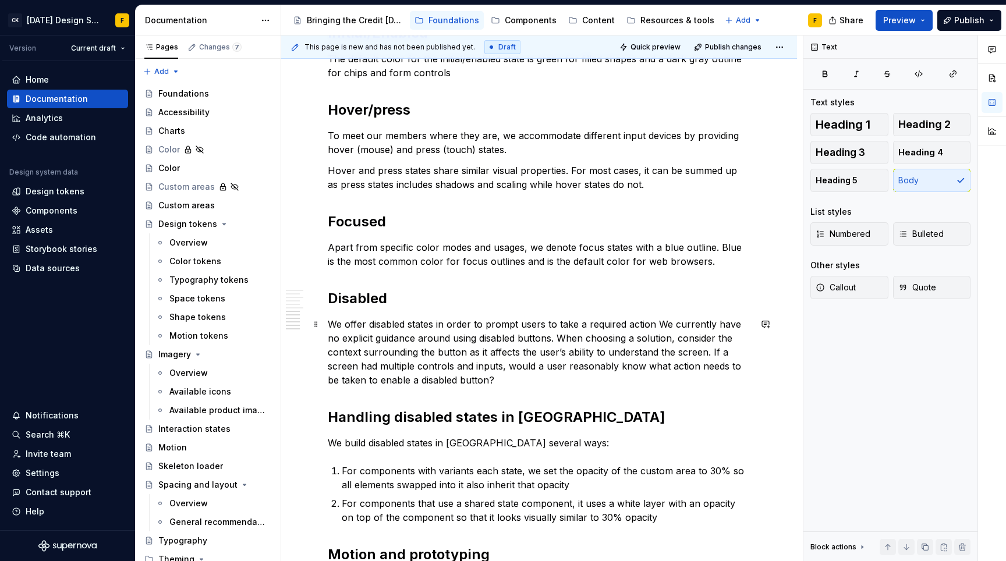
click at [463, 324] on p "We offer disabled states in order to prompt users to take a required action We …" at bounding box center [539, 352] width 422 height 70
click at [392, 134] on p "To meet our members where they are, we accommodate different input devices by p…" at bounding box center [539, 143] width 422 height 28
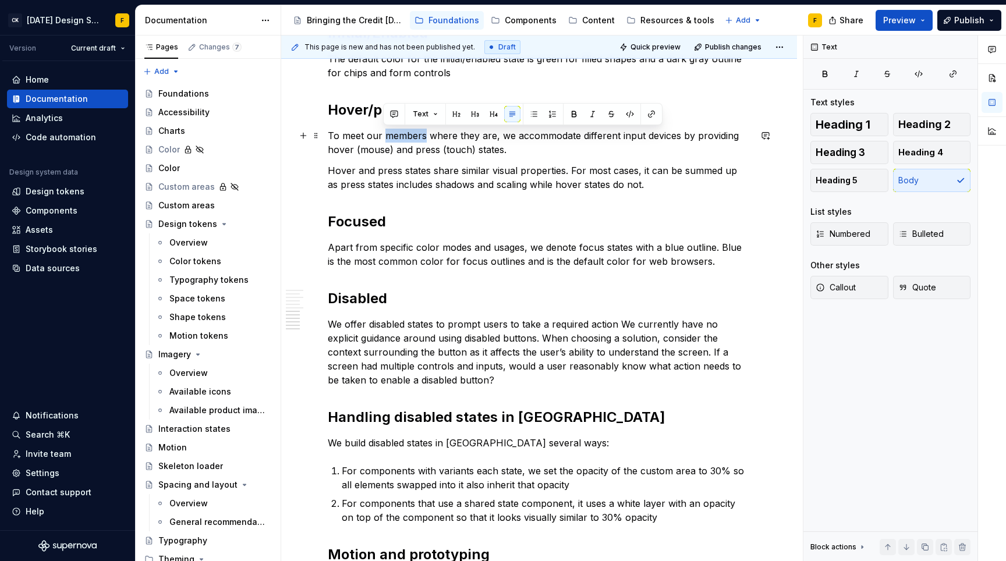
click at [392, 134] on p "To meet our members where they are, we accommodate different input devices by p…" at bounding box center [539, 143] width 422 height 28
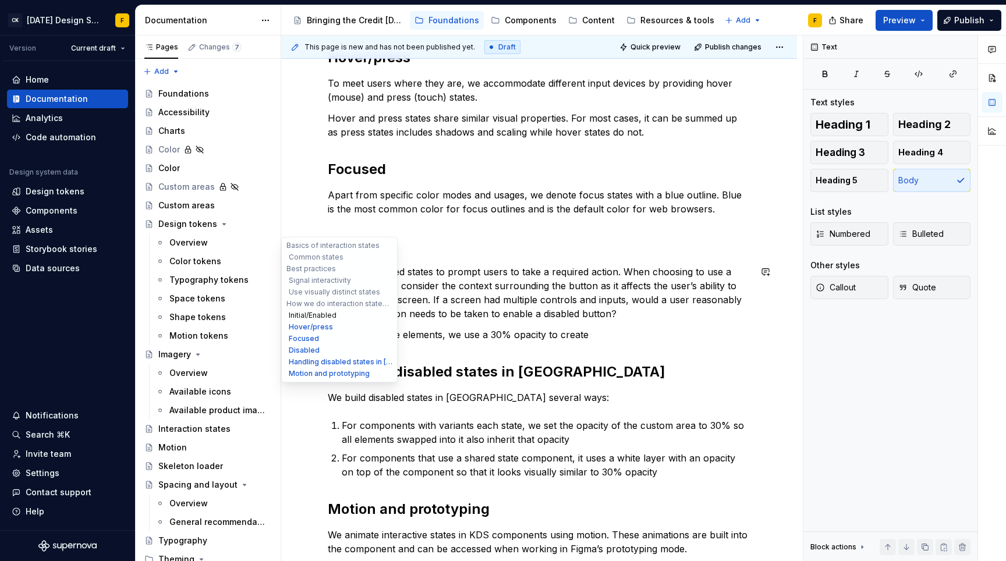
scroll to position [971, 0]
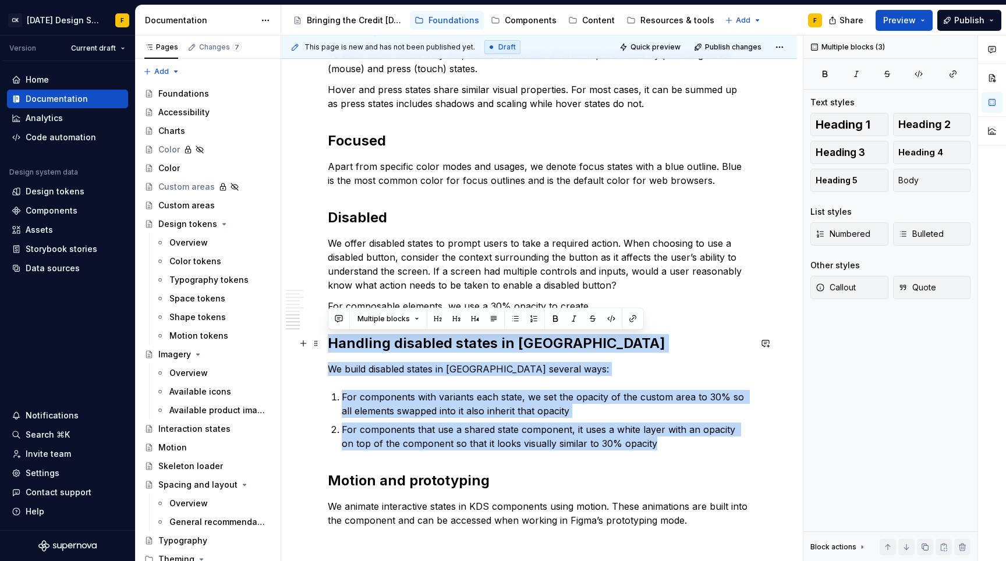
drag, startPoint x: 652, startPoint y: 445, endPoint x: 328, endPoint y: 339, distance: 341.2
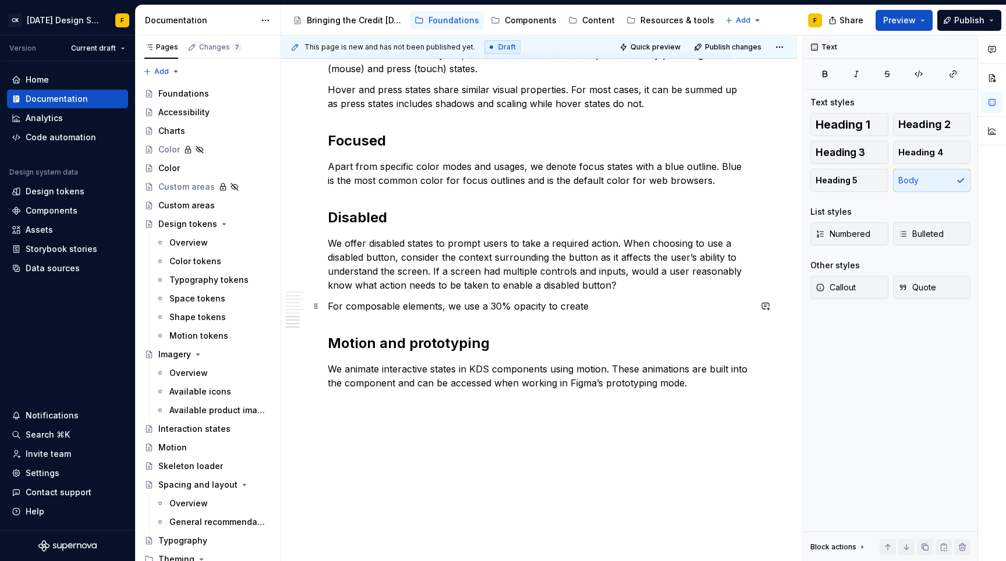
click at [447, 307] on p "For composable elements, we use a 30% opacity to create" at bounding box center [539, 306] width 422 height 14
click at [425, 375] on p "We animate interactive states in KDS components using motion. These animations …" at bounding box center [539, 376] width 422 height 28
click at [667, 374] on p "We animate interactive states in KDS components using motion. These animations …" at bounding box center [539, 376] width 422 height 28
click at [688, 381] on p "We animate interactive states in KDS components using motion. These animations …" at bounding box center [539, 376] width 422 height 28
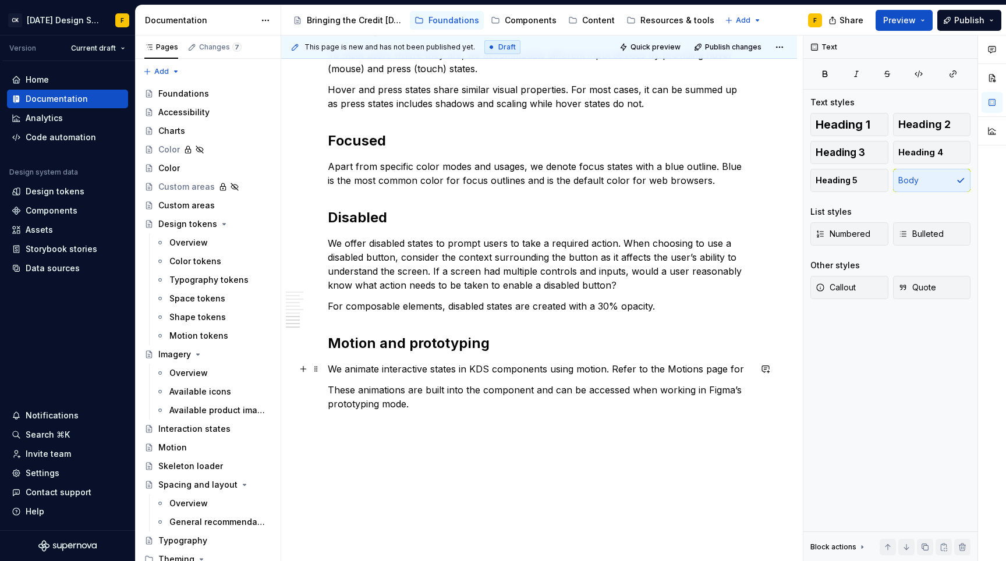
click at [613, 367] on p "We animate interactive states in KDS components using motion. Refer to the Moti…" at bounding box center [539, 369] width 422 height 14
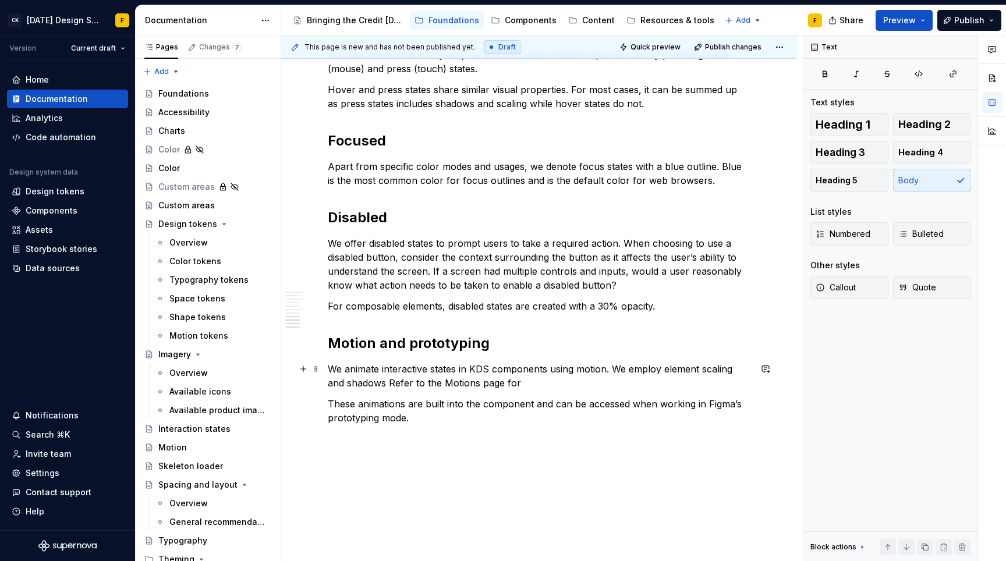
click at [630, 367] on p "We animate interactive states in KDS components using motion. We employ element…" at bounding box center [539, 376] width 422 height 28
click at [612, 369] on p "We animate interactive states in KDS components using motion. We simulate eleva…" at bounding box center [539, 376] width 422 height 28
click at [730, 368] on p "We animate interactive states in KDS components using motion. Press state are i…" at bounding box center [539, 376] width 422 height 28
click at [657, 371] on p "We animate interactive states in KDS components using motion. Press state are i…" at bounding box center [539, 376] width 422 height 28
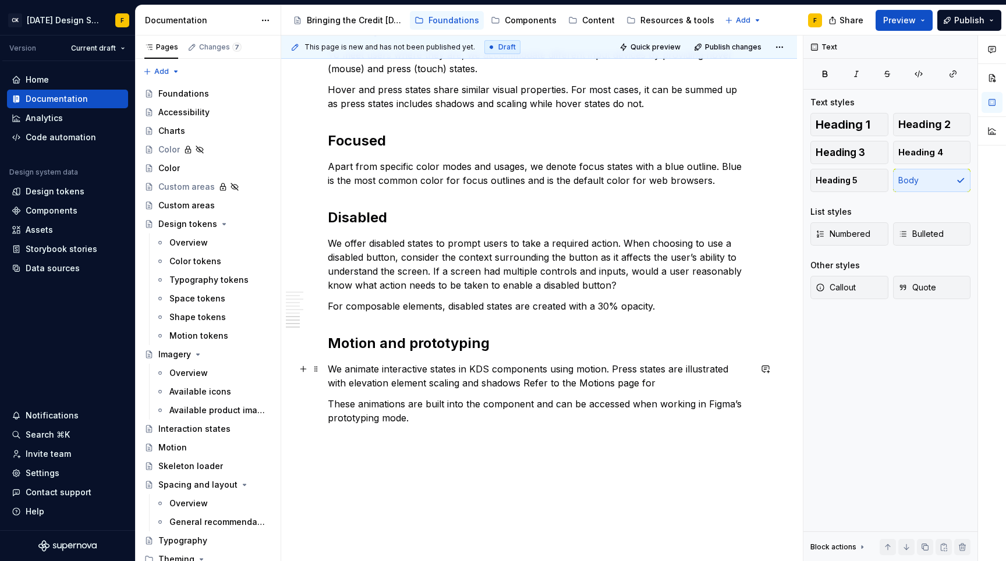
click at [348, 382] on p "We animate interactive states in KDS components using motion. Press states are …" at bounding box center [539, 376] width 422 height 28
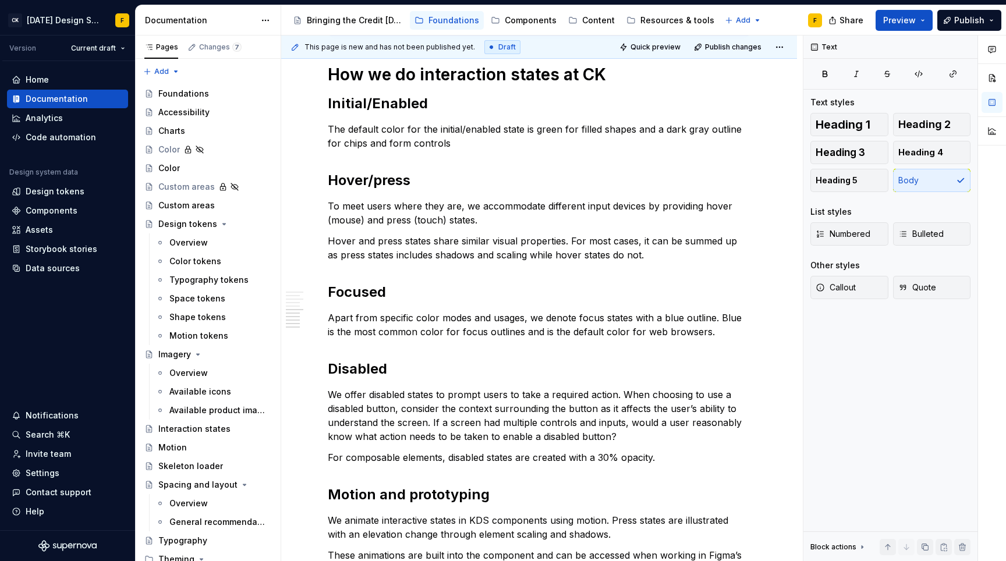
scroll to position [1017, 0]
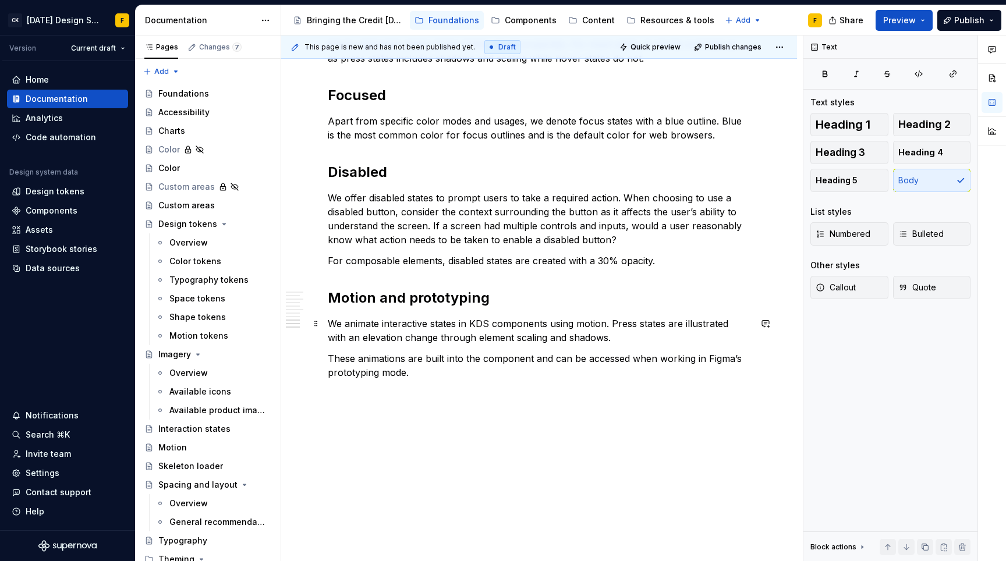
click at [363, 338] on p "We animate interactive states in KDS components using motion. Press states are …" at bounding box center [539, 331] width 422 height 28
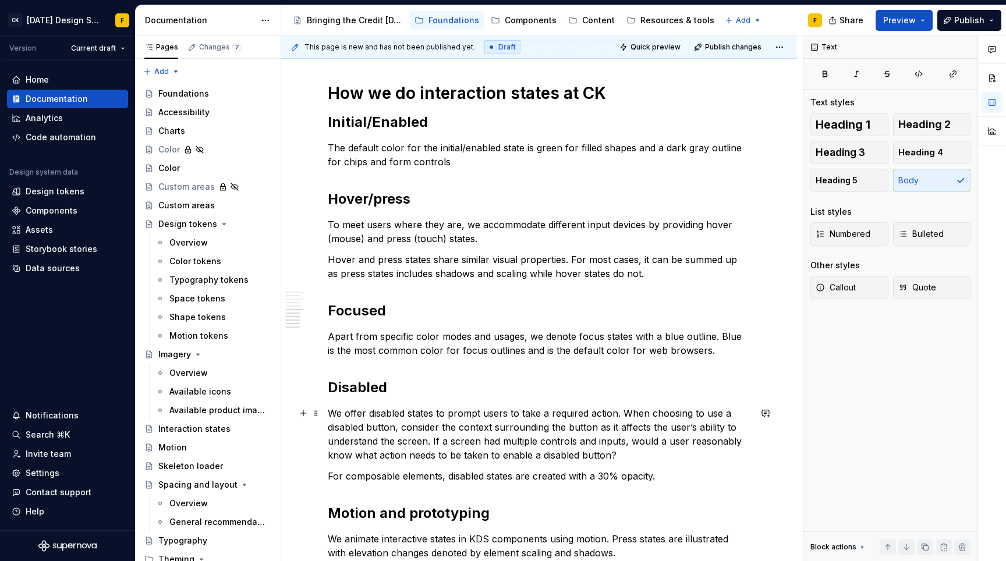
click at [356, 413] on p "We offer disabled states to prompt users to take a required action. When choosi…" at bounding box center [539, 434] width 422 height 56
click at [582, 431] on p "We provide disabled states to prompt users to take a required action. When choo…" at bounding box center [539, 434] width 422 height 56
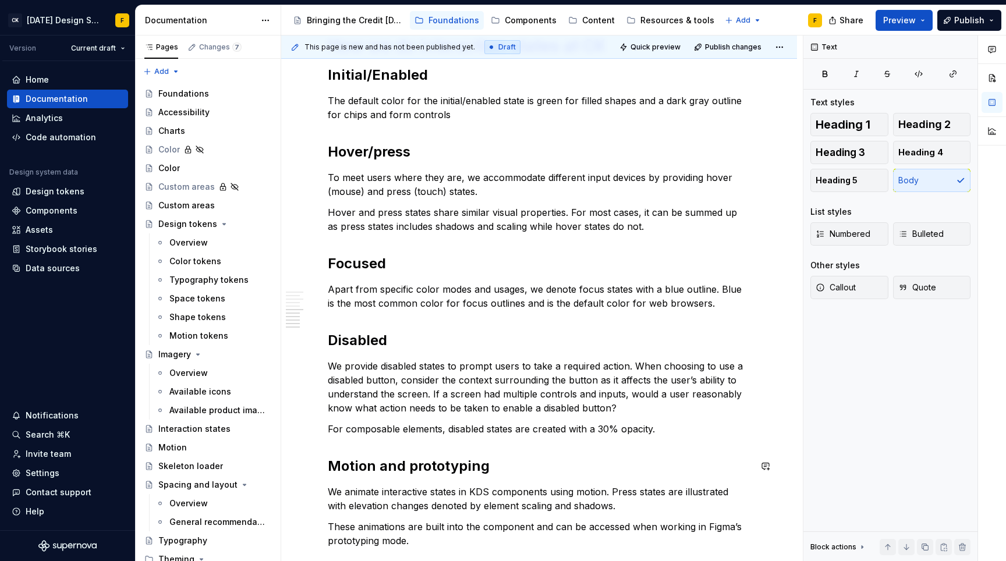
scroll to position [854, 0]
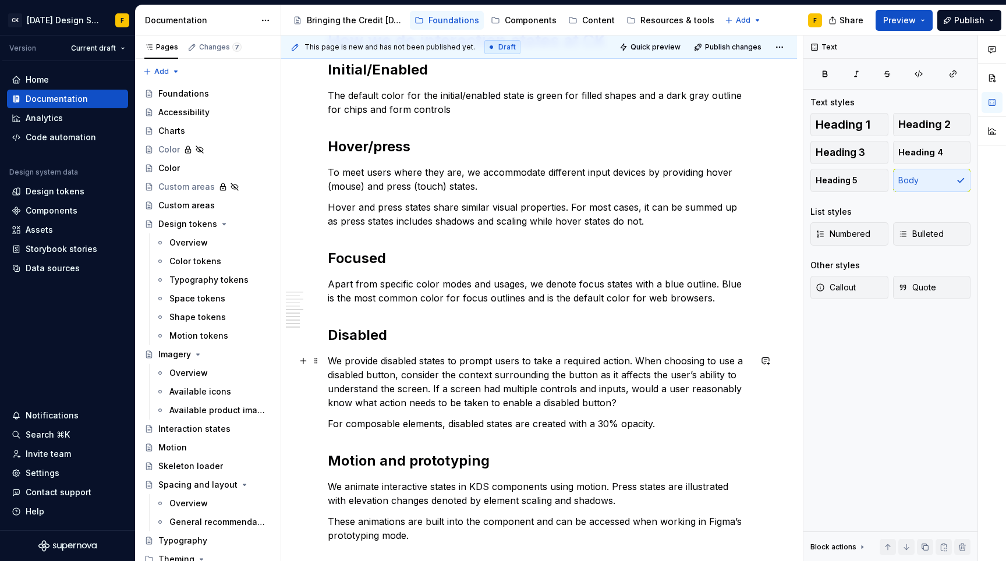
click at [496, 389] on p "We provide disabled states to prompt users to take a required action. When choo…" at bounding box center [539, 382] width 422 height 56
click at [642, 389] on p "We provide disabled states to prompt users to take a required action. When choo…" at bounding box center [539, 382] width 422 height 56
click at [336, 401] on p "We provide disabled states to prompt users to take a required action. When choo…" at bounding box center [539, 382] width 422 height 56
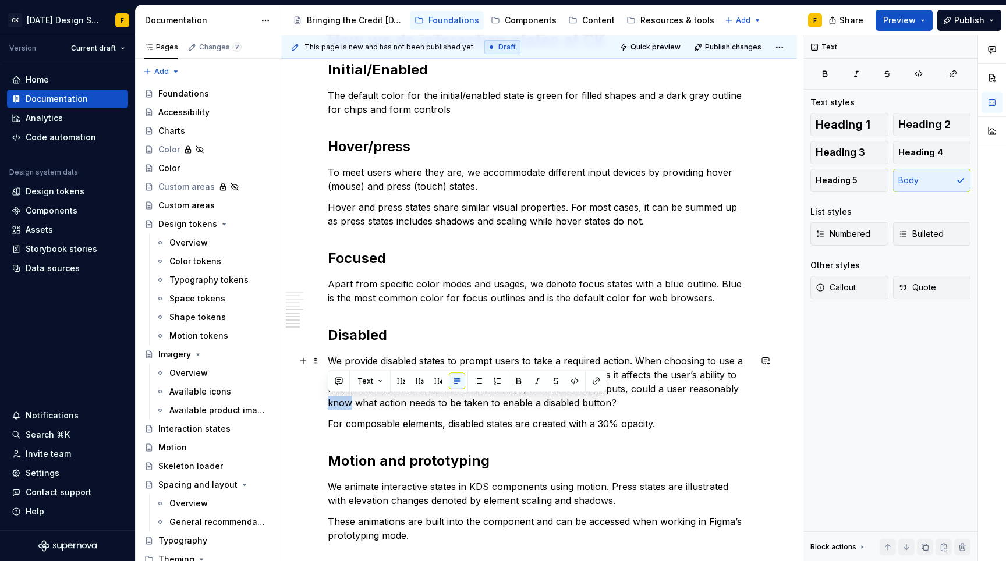
click at [336, 401] on p "We provide disabled states to prompt users to take a required action. When choo…" at bounding box center [539, 382] width 422 height 56
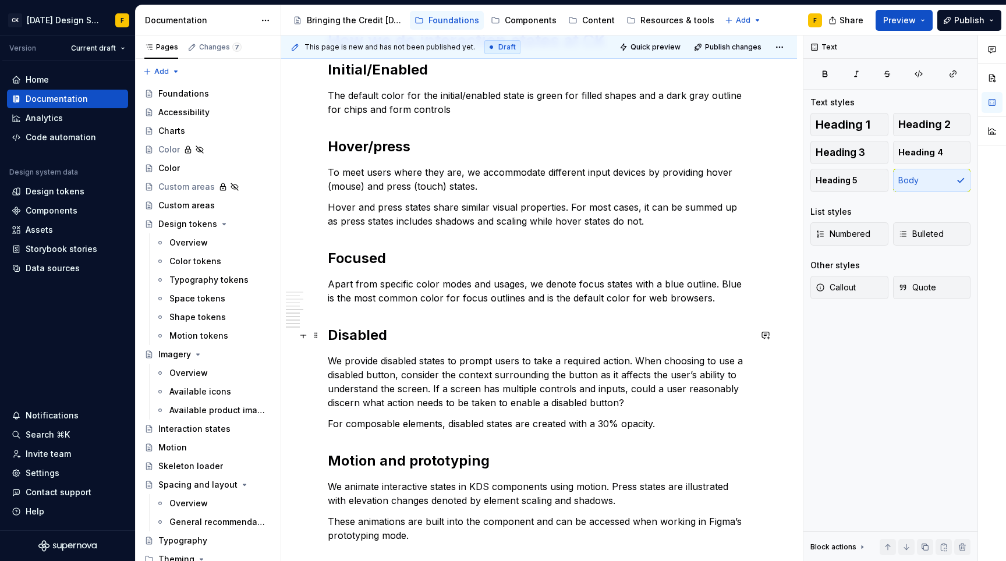
scroll to position [742, 0]
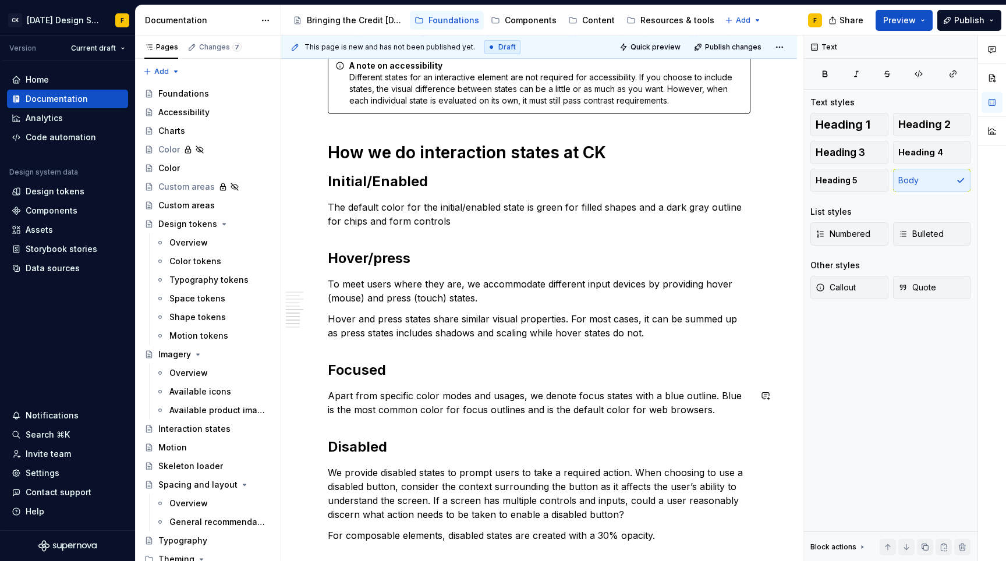
click at [528, 388] on div "Basics of interaction states Interaction states provide visual feedback to the …" at bounding box center [539, 71] width 422 height 1166
click at [531, 414] on p "Apart from specific color modes and usages, we denote focus states with a blue …" at bounding box center [539, 403] width 422 height 28
click at [535, 407] on p "Apart from specific color modes and usages, we denote focus states with a blue …" at bounding box center [539, 403] width 422 height 28
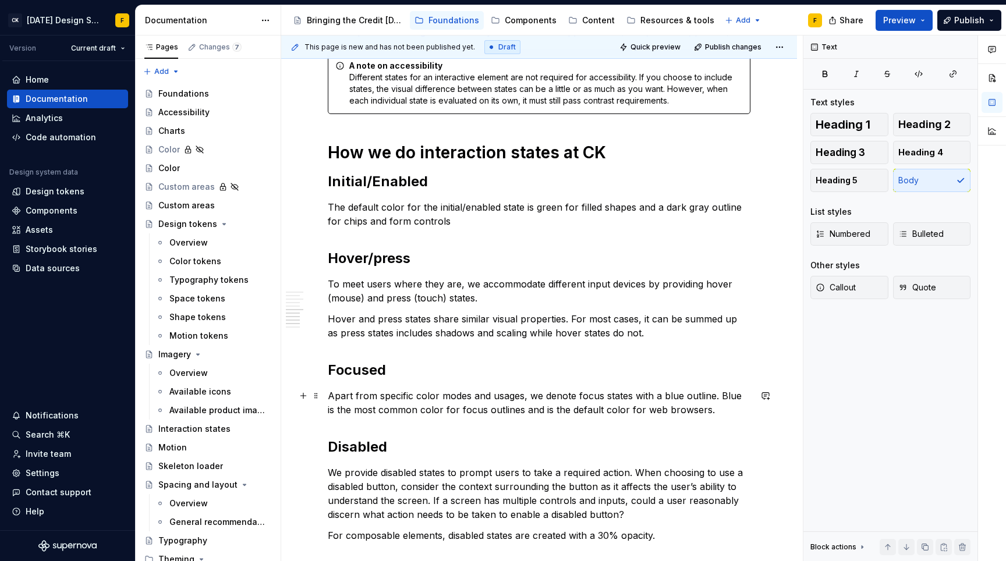
click at [610, 407] on p "Apart from specific color modes and usages, we denote focus states with a blue …" at bounding box center [539, 403] width 422 height 28
click at [601, 410] on p "Apart from specific color modes and usages, we denote focus states with a blue …" at bounding box center [539, 403] width 422 height 28
click at [478, 319] on p "Hover and press states share similar visual properties. For most cases, it can …" at bounding box center [539, 326] width 422 height 28
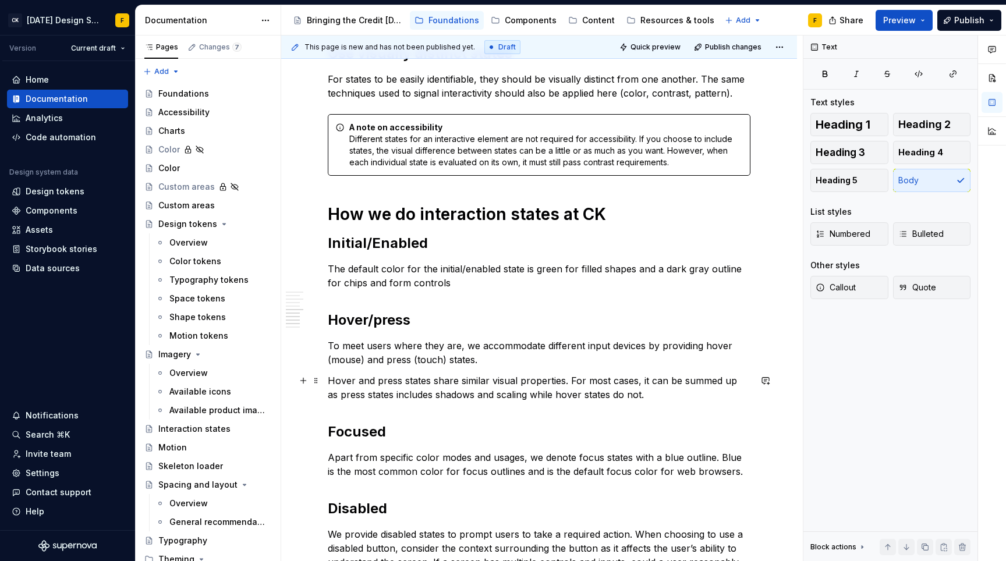
scroll to position [669, 0]
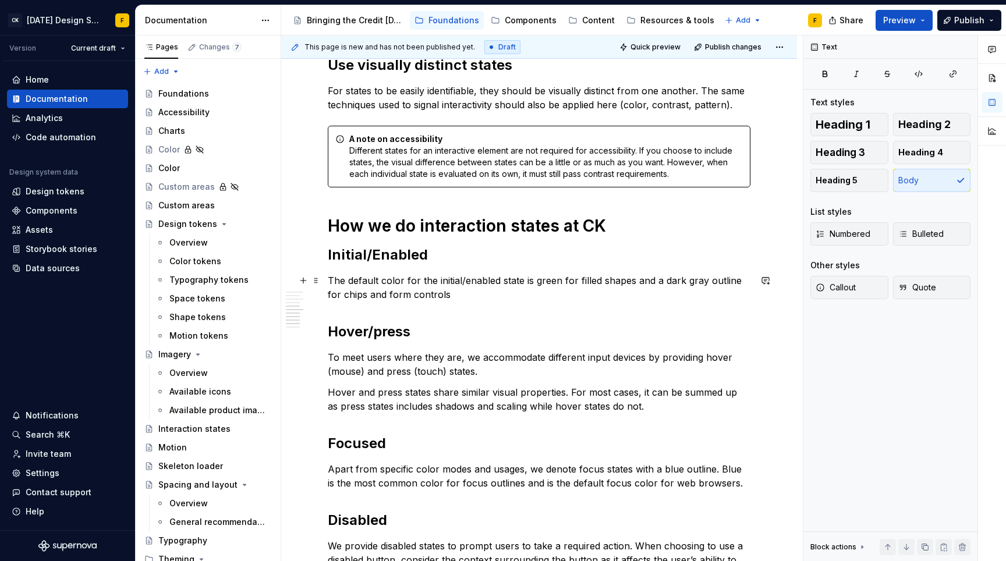
click at [434, 288] on p "The default color for the initial/enabled state is green for filled shapes and …" at bounding box center [539, 288] width 422 height 28
click at [451, 292] on p "The default color for the initial/enabled state is green for filled shapes and …" at bounding box center [539, 288] width 422 height 28
click at [330, 390] on p "Hover and press states share similar visual properties. For most cases, it can …" at bounding box center [539, 399] width 422 height 28
click at [562, 392] on p "Hover and press states share similar visual properties. For most cases, it can …" at bounding box center [539, 399] width 422 height 28
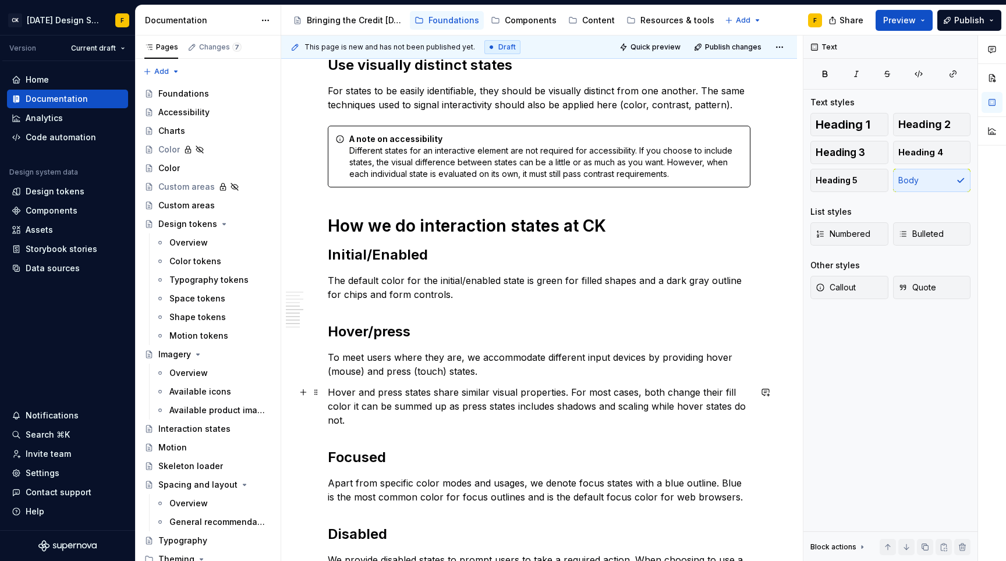
click at [576, 389] on p "Hover and press states share similar visual properties. For most cases, both ch…" at bounding box center [539, 406] width 422 height 42
click at [655, 392] on p "Hover and press states share similar visual properties. For most cases, both ch…" at bounding box center [539, 406] width 422 height 42
click at [648, 388] on p "Hover and press states share similar visual properties. For most cases, both ch…" at bounding box center [539, 406] width 422 height 42
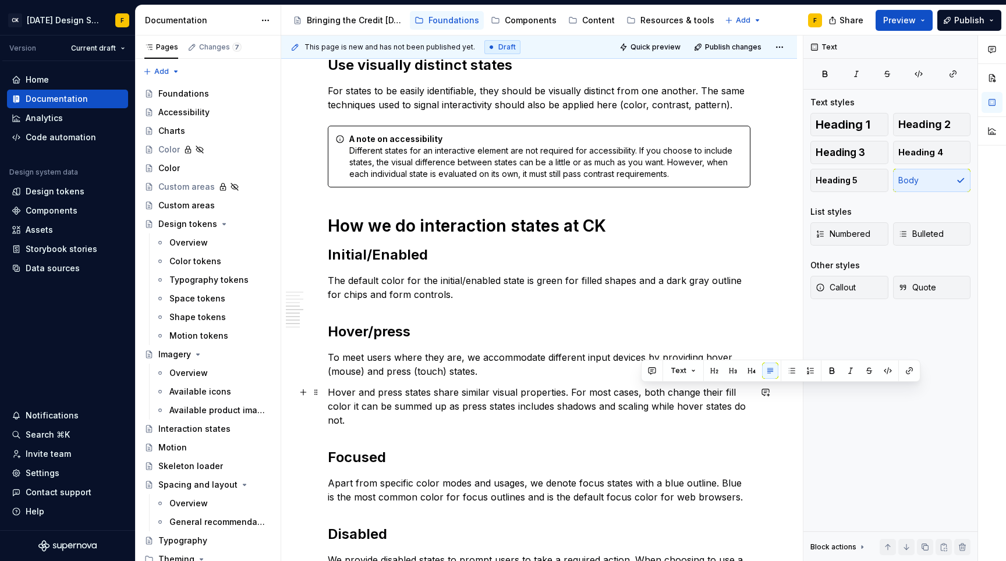
click at [670, 390] on p "Hover and press states share similar visual properties. For most cases, both ch…" at bounding box center [539, 406] width 422 height 42
drag, startPoint x: 568, startPoint y: 390, endPoint x: 645, endPoint y: 394, distance: 76.9
click at [645, 394] on p "Hover and press states share similar visual properties. For most cases, both ha…" at bounding box center [539, 406] width 422 height 42
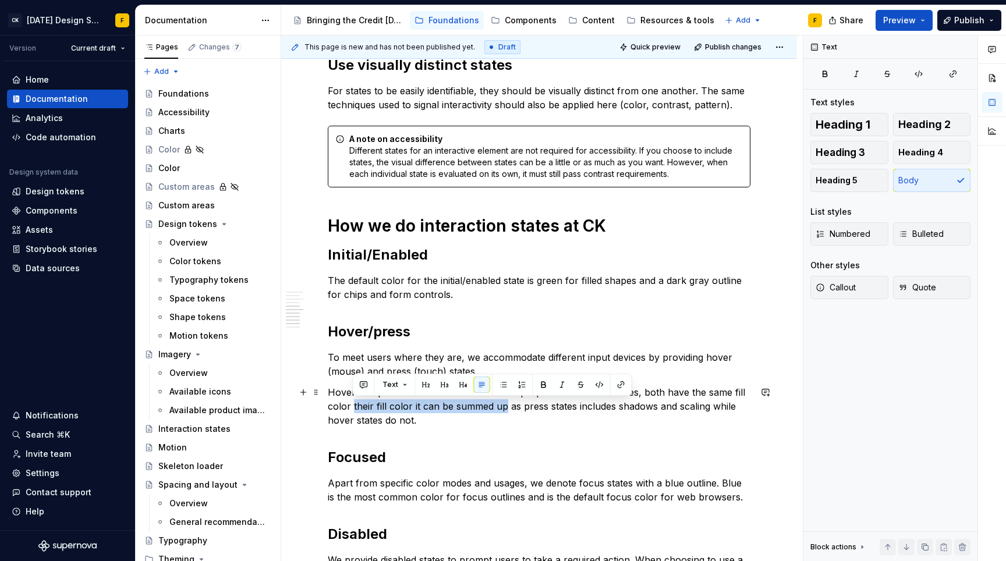
drag, startPoint x: 352, startPoint y: 407, endPoint x: 503, endPoint y: 408, distance: 151.3
click at [503, 408] on p "Hover and press states share similar visual properties. For most cases, both ha…" at bounding box center [539, 406] width 422 height 42
click at [665, 403] on p "Hover and press states share similar visual properties. For most cases, both ha…" at bounding box center [539, 406] width 422 height 42
click at [676, 391] on p "Hover and press states share similar visual properties. For most cases, both ha…" at bounding box center [539, 406] width 422 height 42
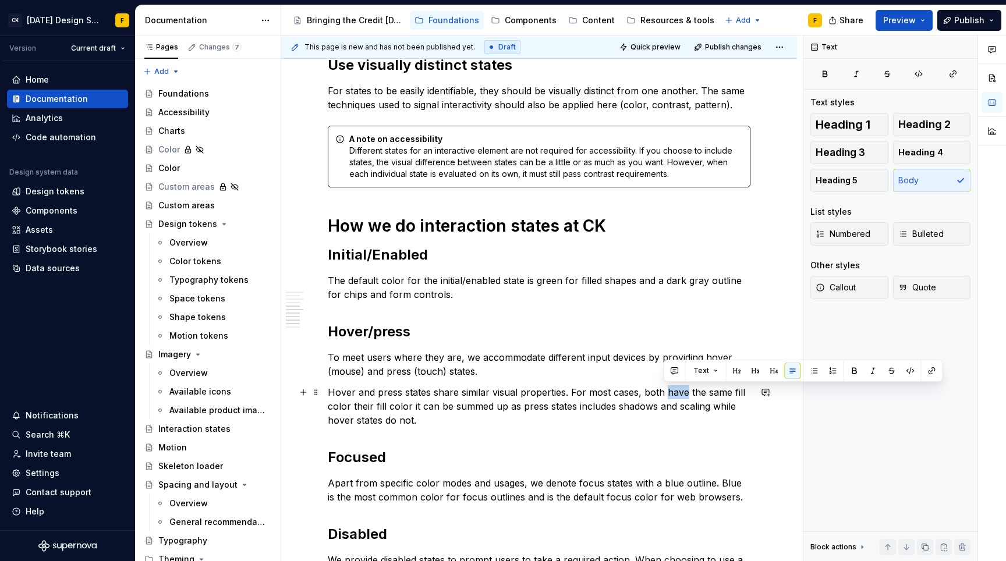
click at [676, 391] on p "Hover and press states share similar visual properties. For most cases, both ha…" at bounding box center [539, 406] width 422 height 42
drag, startPoint x: 354, startPoint y: 407, endPoint x: 435, endPoint y: 407, distance: 80.9
click at [435, 407] on p "Hover and press states share similar visual properties. For most cases, both sh…" at bounding box center [539, 406] width 422 height 42
click at [480, 406] on p "Hover and press states share similar visual properties. For most cases, both sh…" at bounding box center [539, 406] width 422 height 42
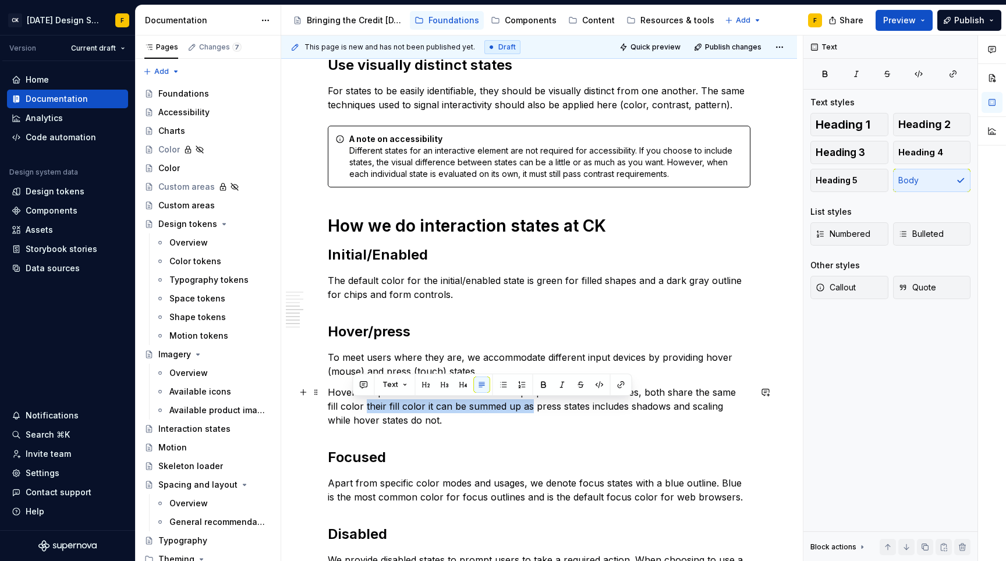
drag, startPoint x: 516, startPoint y: 406, endPoint x: 353, endPoint y: 408, distance: 163.0
click at [353, 408] on p "Hover and press states share similar visual properties. For most cases, both sh…" at bounding box center [539, 406] width 422 height 42
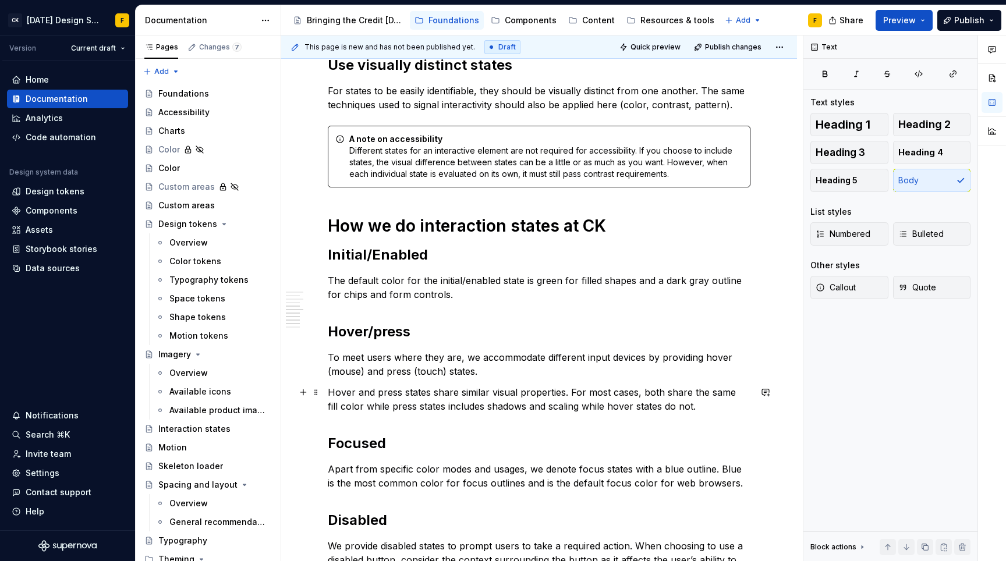
click at [470, 407] on p "Hover and press states share similar visual properties. For most cases, both sh…" at bounding box center [539, 399] width 422 height 28
click at [574, 389] on p "Hover and press states share similar visual properties. For most cases, both sh…" at bounding box center [539, 399] width 422 height 28
click at [475, 407] on p "Hover and press states share similar visual properties. In most cases, both sha…" at bounding box center [539, 399] width 422 height 28
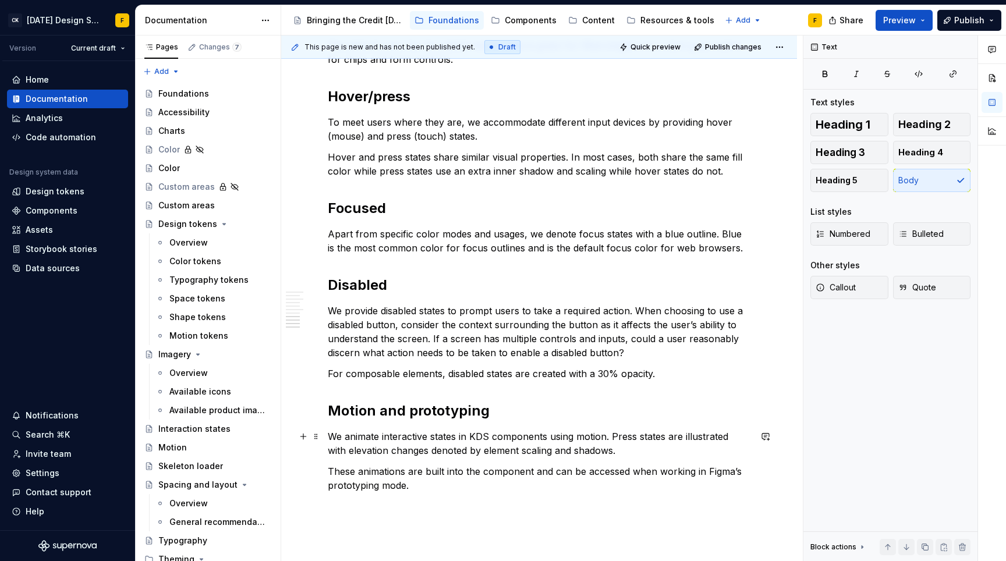
scroll to position [900, 0]
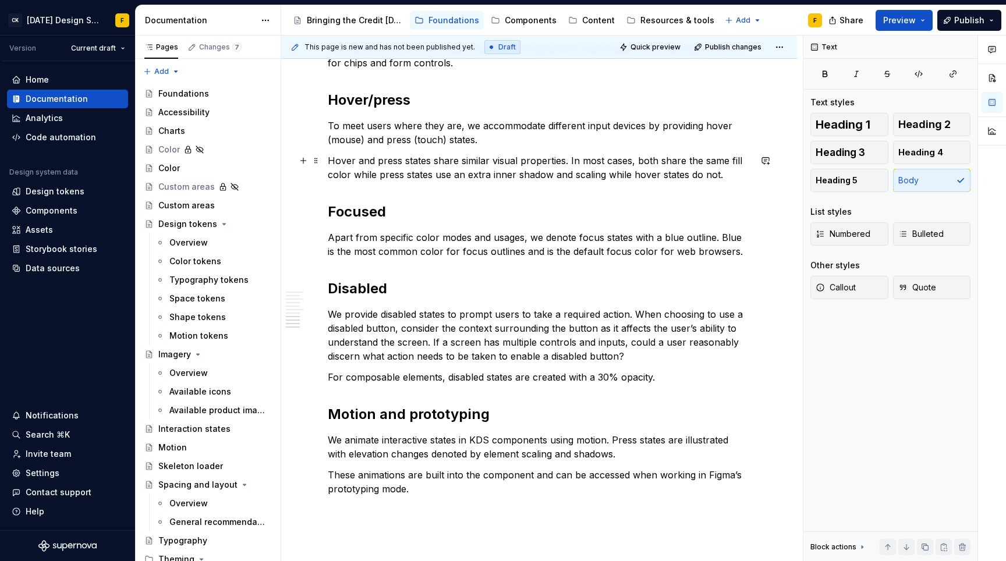
click at [570, 173] on p "Hover and press states share similar visual properties. In most cases, both sha…" at bounding box center [539, 168] width 422 height 28
click at [443, 174] on p "Hover and press states share similar visual properties. In most cases, both sha…" at bounding box center [539, 168] width 422 height 28
click at [509, 234] on p "Apart from specific color modes and usages, we denote focus states with a blue …" at bounding box center [539, 244] width 422 height 28
click at [460, 172] on p "Hover and press states share similar visual properties. In most cases, both sha…" at bounding box center [539, 168] width 422 height 28
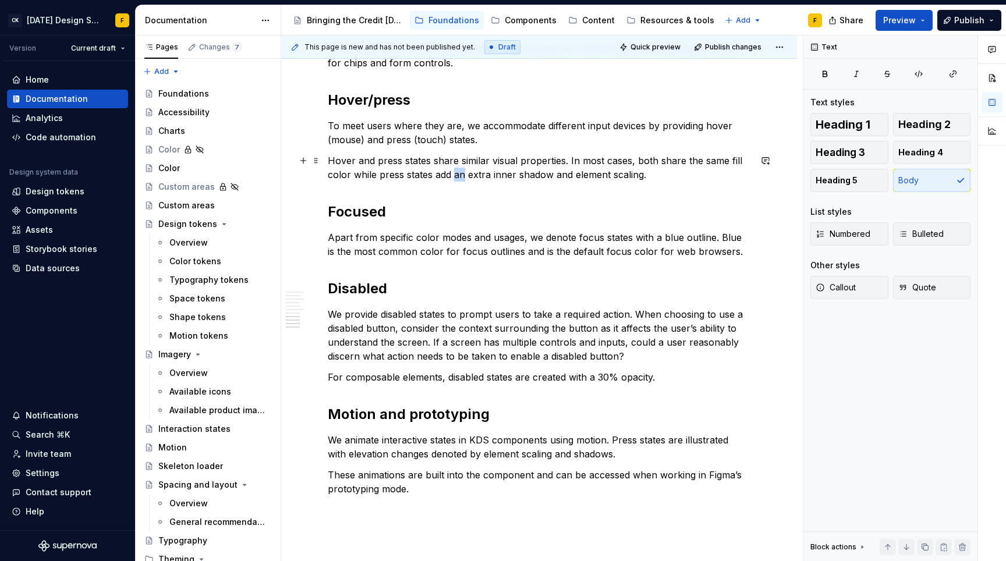
click at [460, 172] on p "Hover and press states share similar visual properties. In most cases, both sha…" at bounding box center [539, 168] width 422 height 28
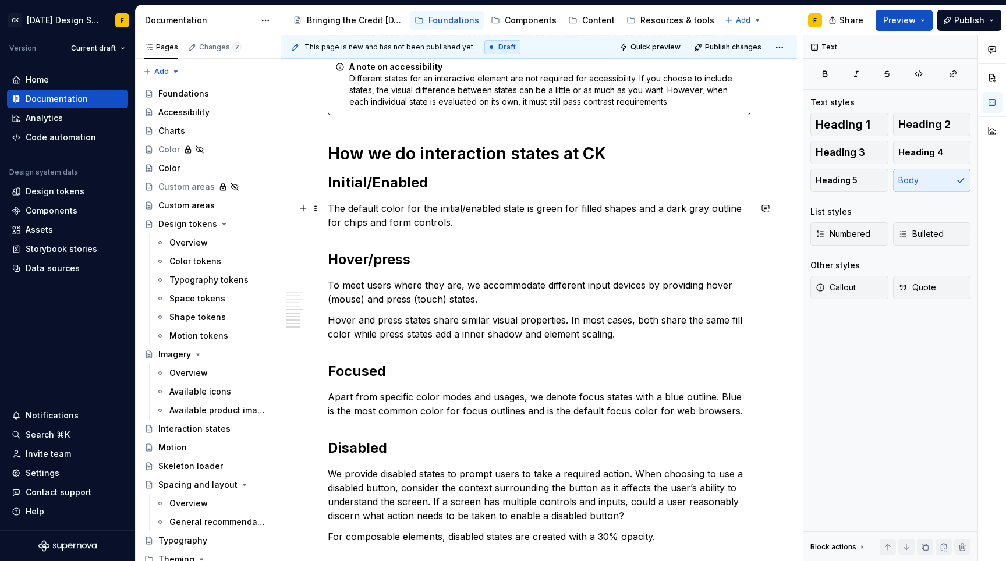
scroll to position [709, 0]
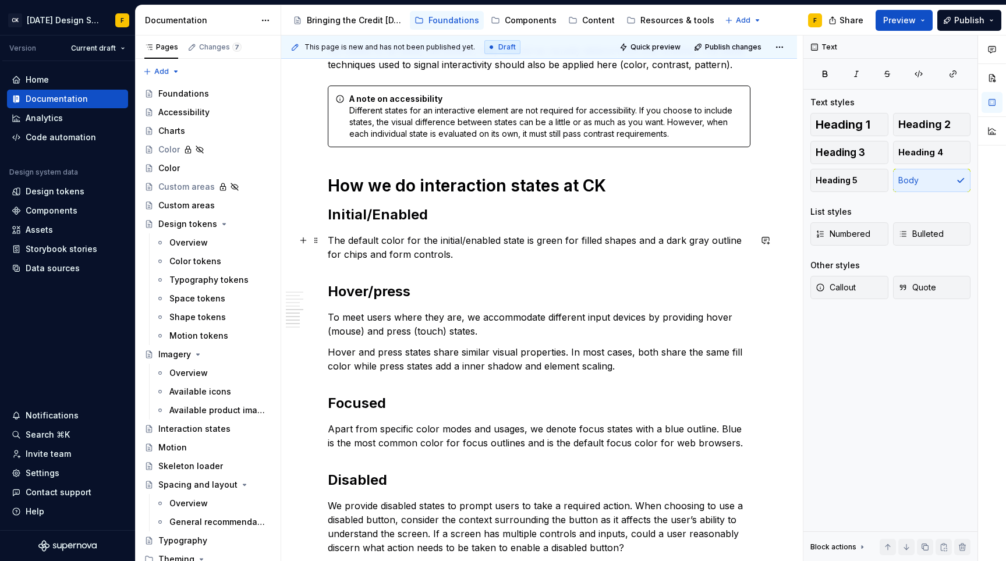
click at [511, 239] on p "The default color for the initial/enabled state is green for filled shapes and …" at bounding box center [539, 247] width 422 height 28
click at [518, 252] on p "The default color for the initial/enabled state is green for filled shapes and …" at bounding box center [539, 247] width 422 height 28
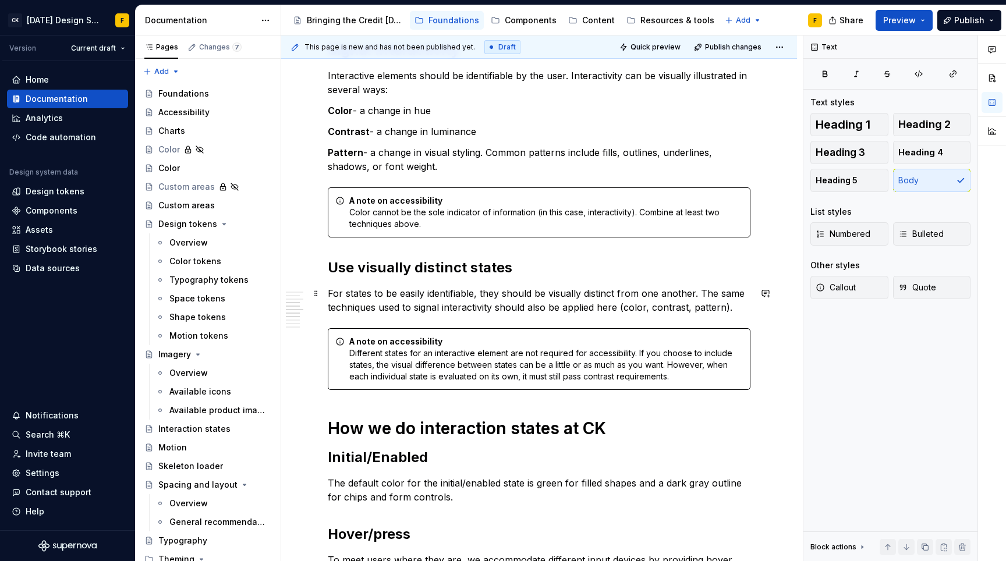
scroll to position [531, 0]
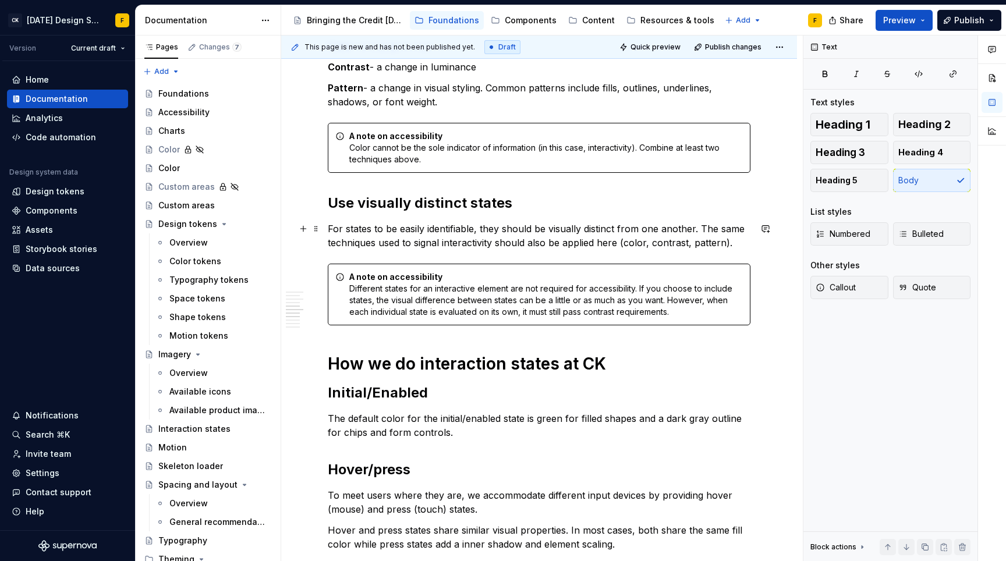
click at [374, 469] on h2 "Hover/press" at bounding box center [539, 469] width 422 height 19
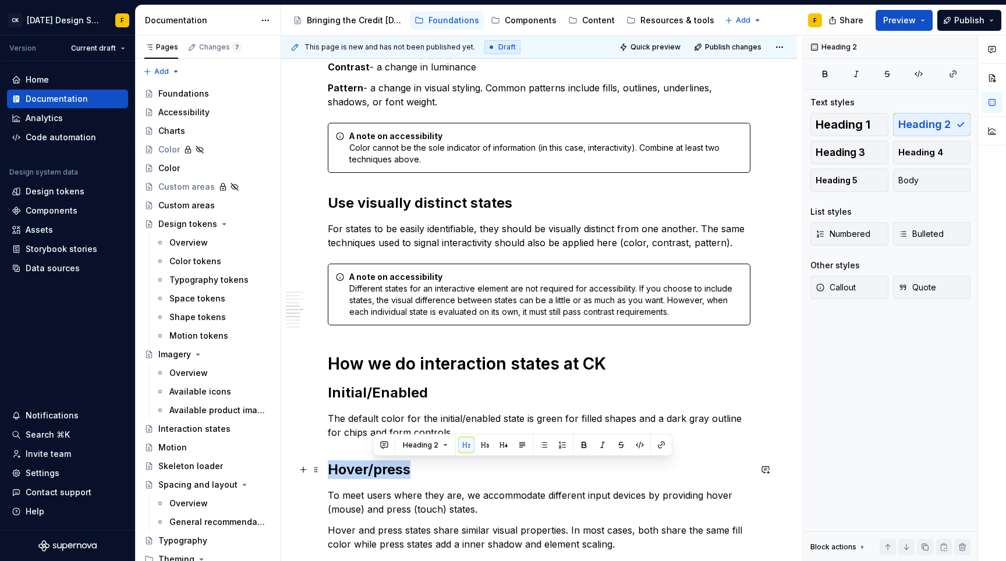
click at [374, 469] on h2 "Hover/press" at bounding box center [539, 469] width 422 height 19
click at [377, 469] on h2 "Hover/press" at bounding box center [539, 469] width 422 height 19
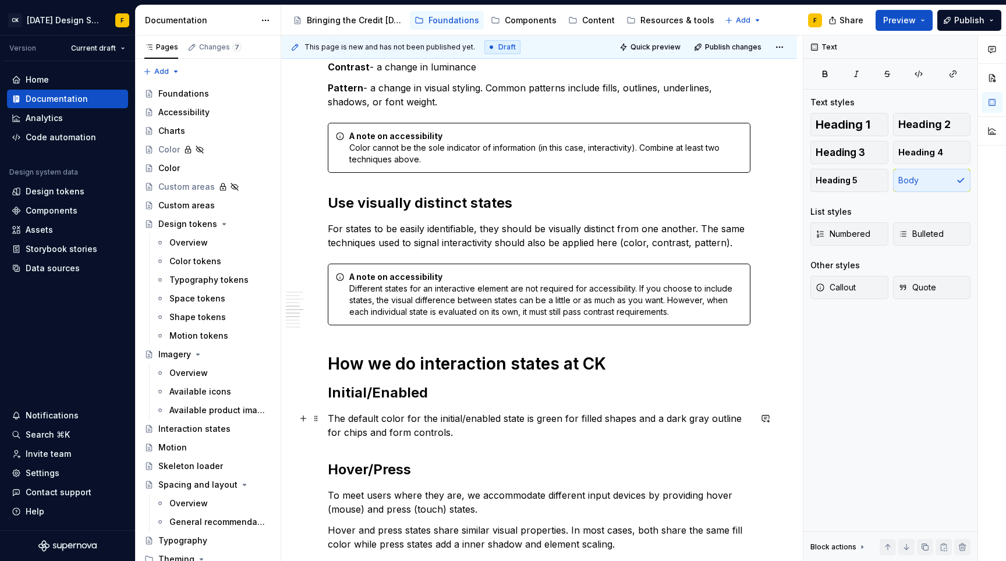
click at [405, 418] on p "The default color for the initial/enabled state is green for filled shapes and …" at bounding box center [539, 425] width 422 height 28
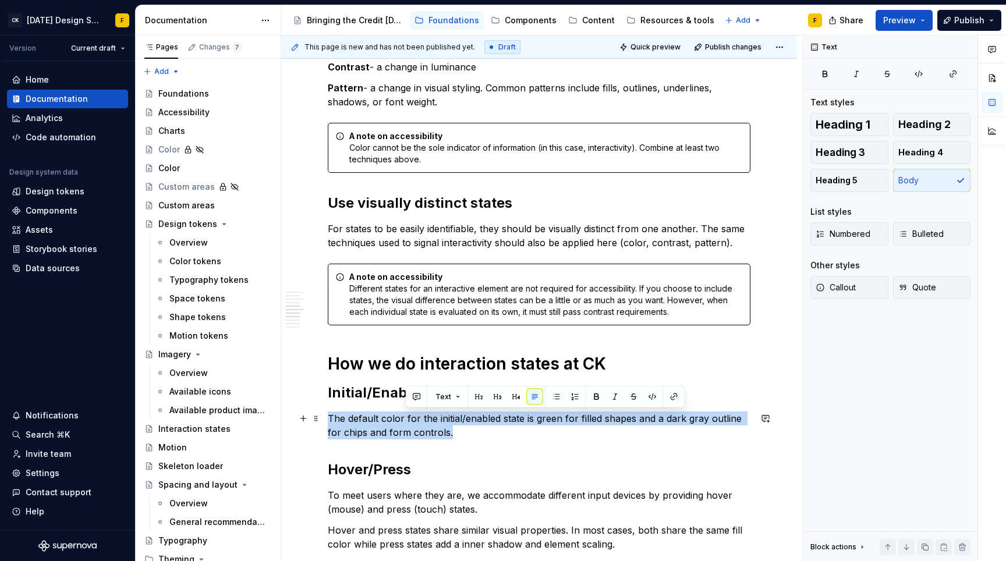
click at [405, 418] on p "The default color for the initial/enabled state is green for filled shapes and …" at bounding box center [539, 425] width 422 height 28
copy p "The default color for the initial/enabled state is green for filled shapes and …"
click at [491, 434] on p "The default color for the initial/enabled state is green for filled shapes and …" at bounding box center [539, 425] width 422 height 28
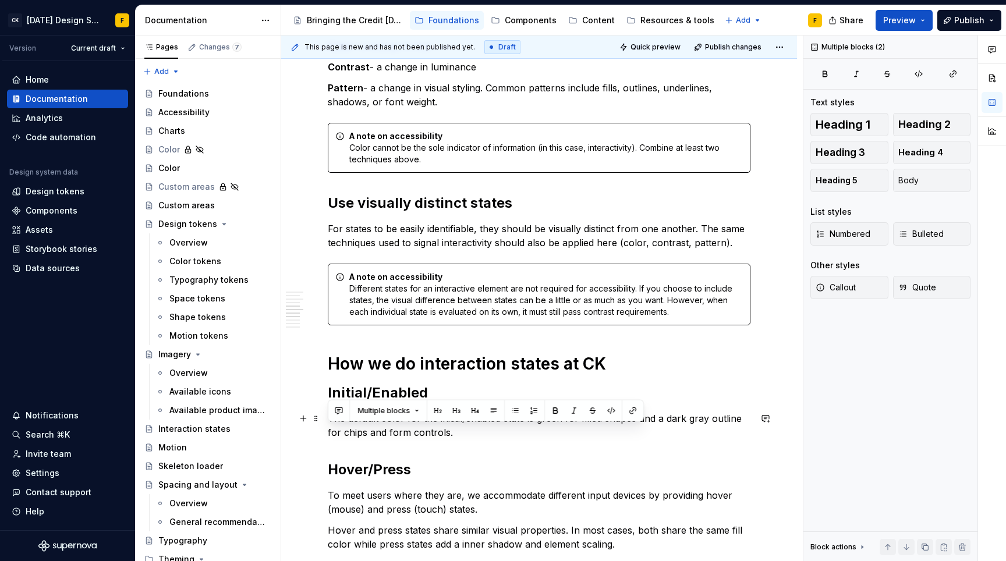
click at [491, 434] on p "The default color for the initial/enabled state is green for filled shapes and …" at bounding box center [539, 425] width 422 height 28
click at [534, 414] on p "The default color for the initial/enabled state is green for filled shapes and …" at bounding box center [539, 425] width 422 height 28
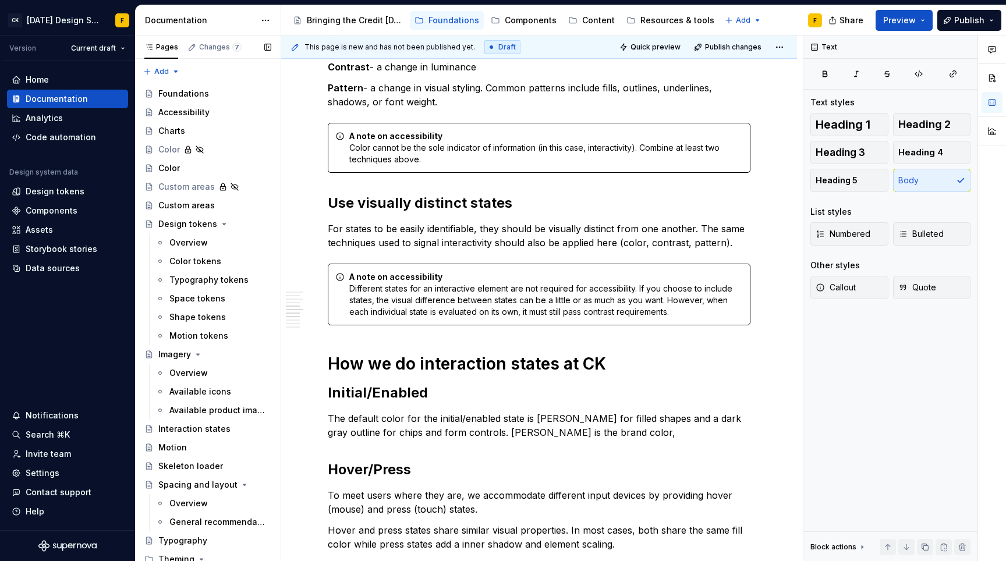
scroll to position [303, 0]
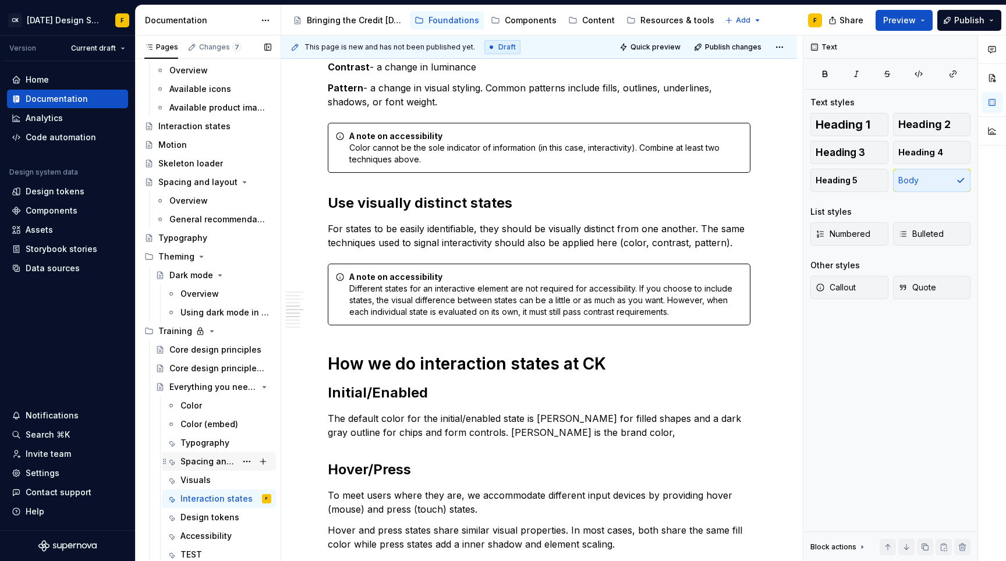
click at [197, 457] on div "Spacing and layout" at bounding box center [208, 462] width 56 height 12
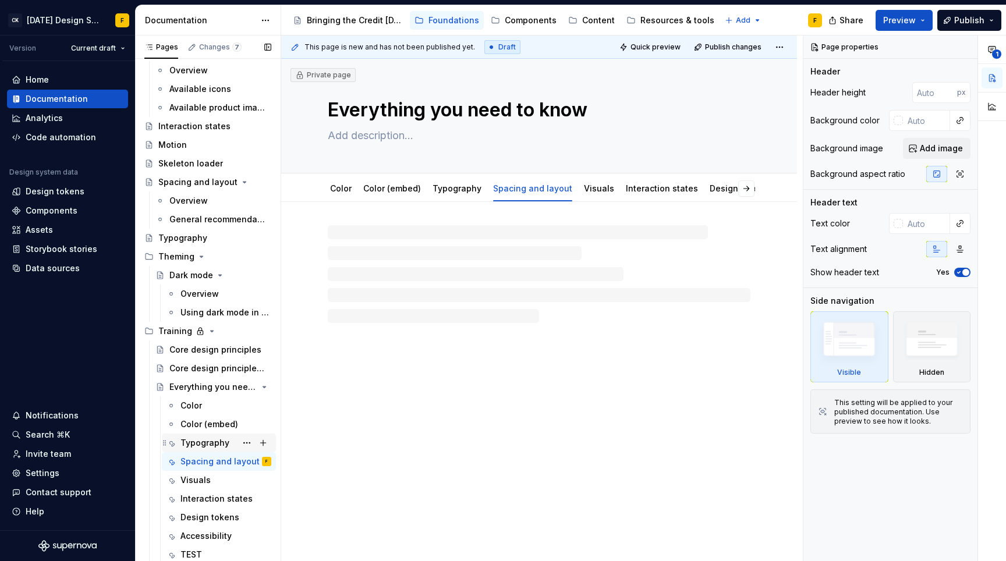
click at [196, 443] on div "Typography" at bounding box center [204, 443] width 49 height 12
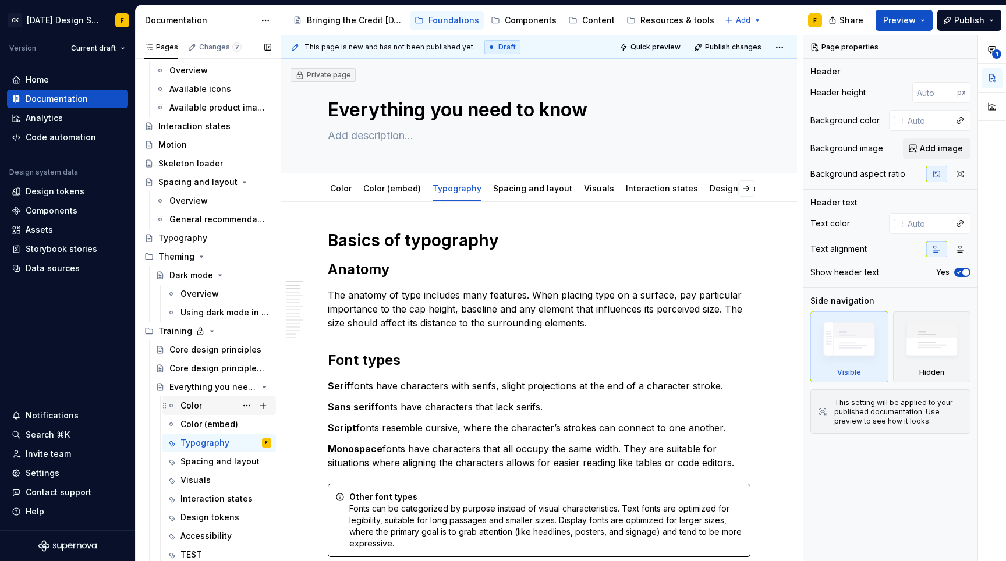
click at [191, 408] on div "Color" at bounding box center [191, 406] width 22 height 12
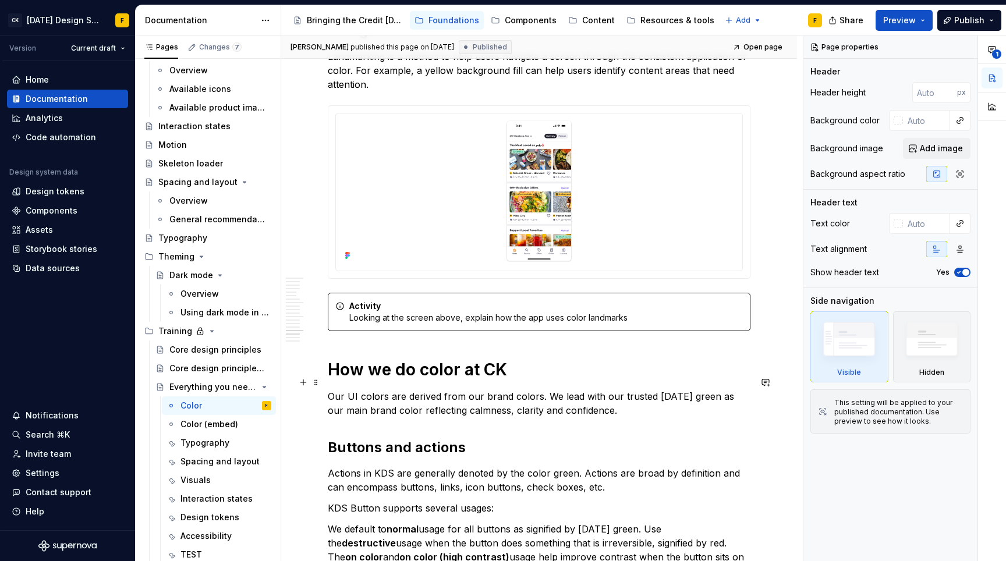
scroll to position [3741, 0]
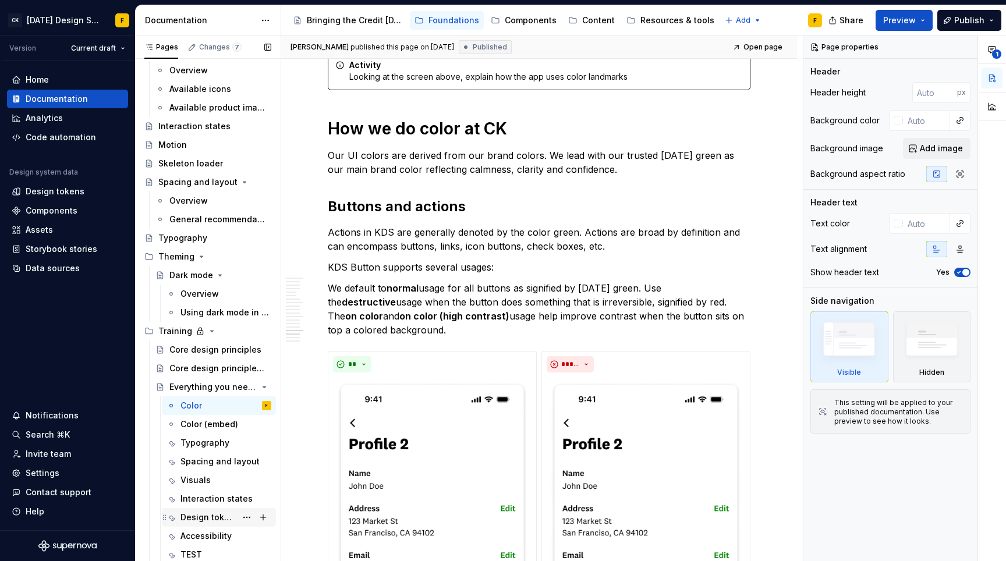
click at [197, 513] on div "Design tokens" at bounding box center [208, 518] width 56 height 12
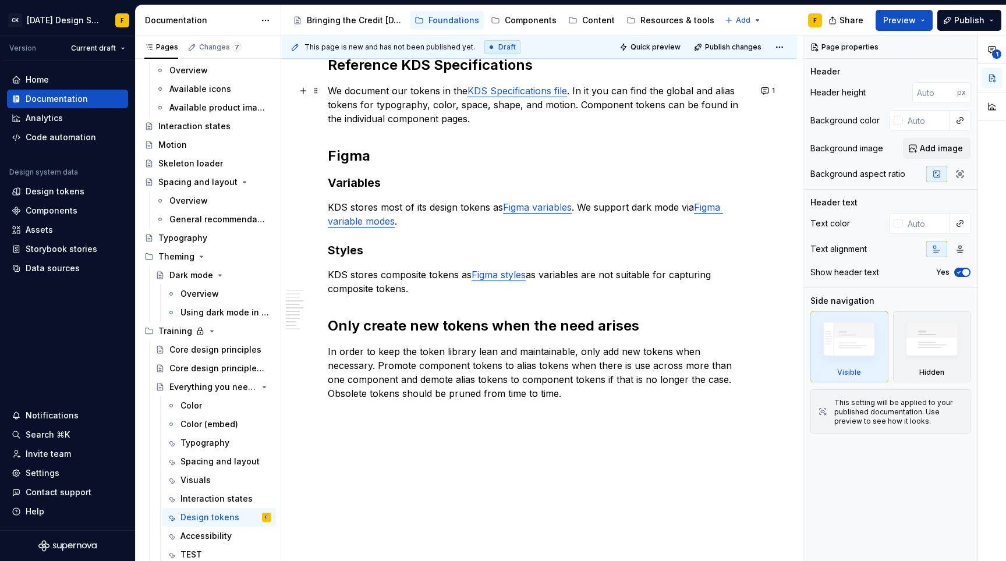
scroll to position [914, 0]
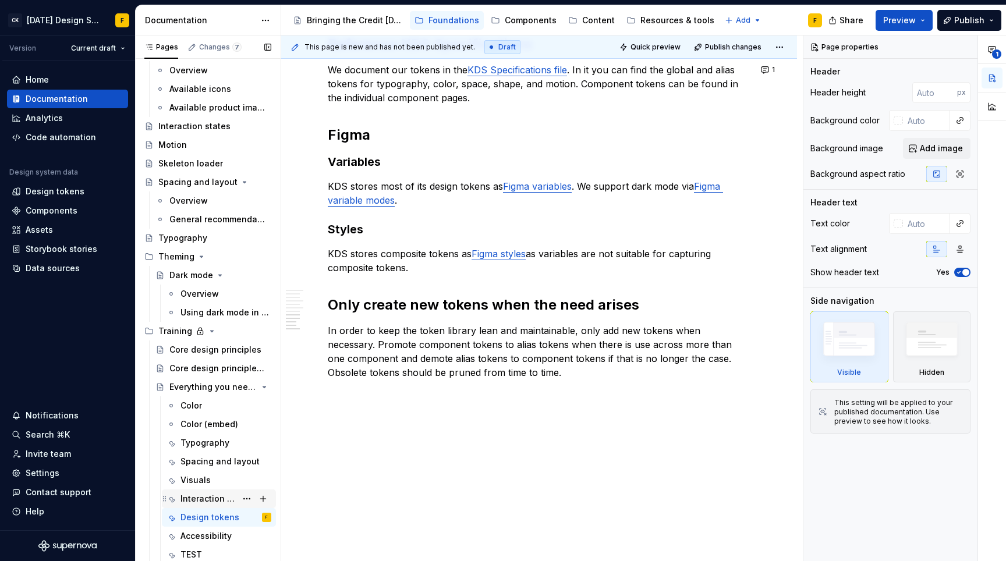
click at [210, 496] on div "Interaction states" at bounding box center [208, 499] width 56 height 12
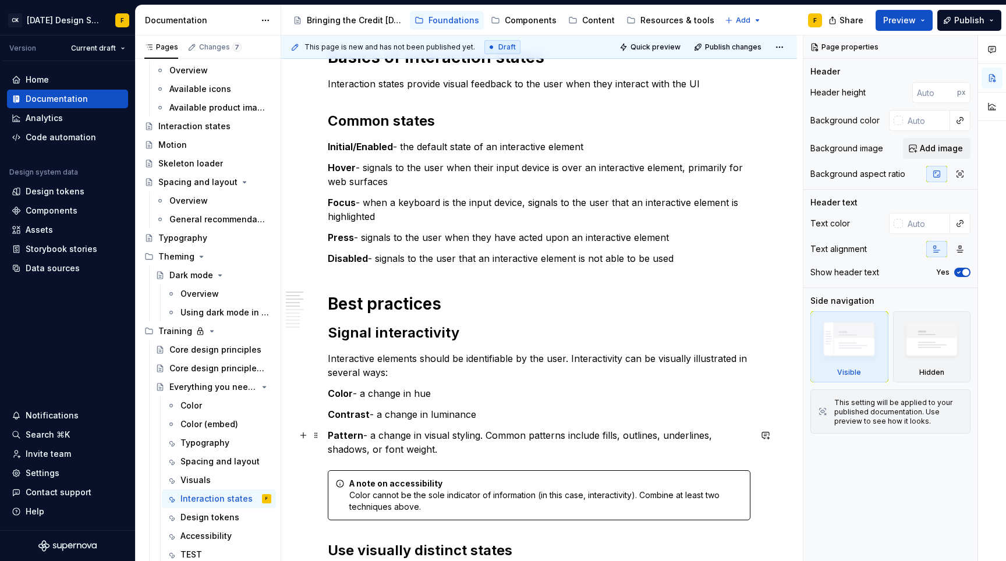
scroll to position [561, 0]
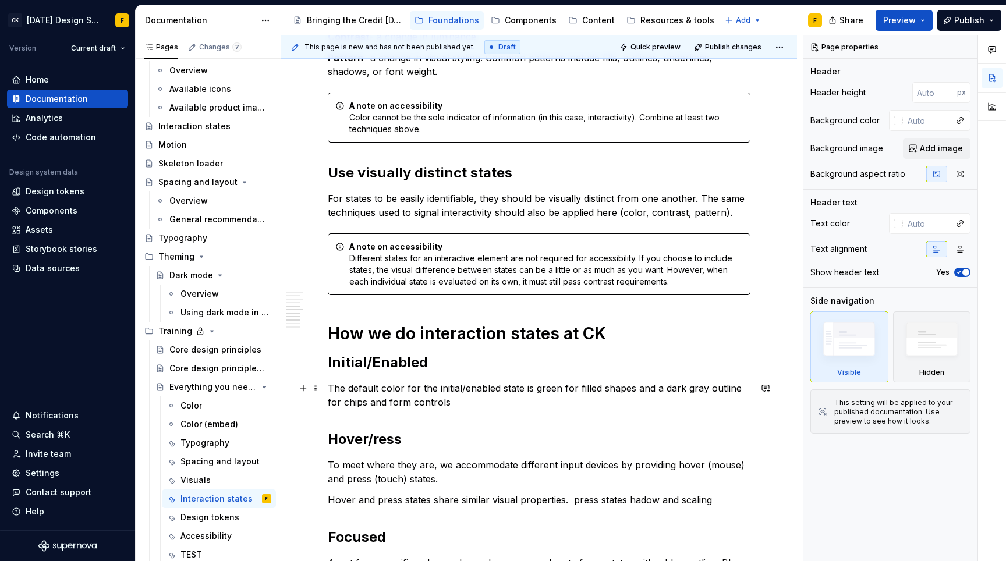
type textarea "*"
click at [532, 386] on p "The default color for the initial/enabled state is green for filled shapes and …" at bounding box center [539, 395] width 422 height 28
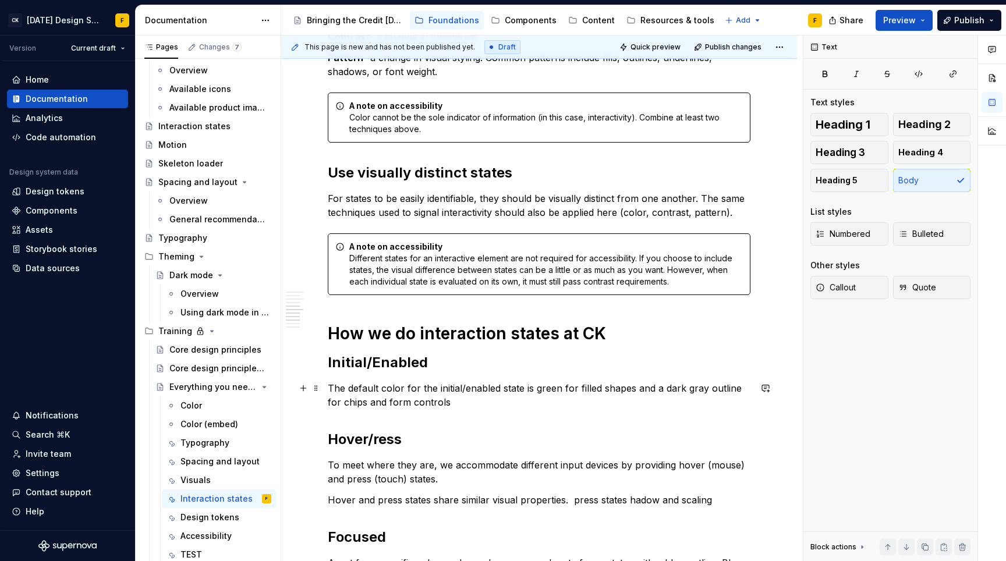
click at [534, 389] on p "The default color for the initial/enabled state is green for filled shapes and …" at bounding box center [539, 395] width 422 height 28
click at [383, 434] on h2 "Hover/ress" at bounding box center [539, 439] width 422 height 19
click at [371, 442] on h2 "Hover/ress" at bounding box center [539, 439] width 422 height 19
click at [456, 397] on p "The default color for the initial/enabled state is Karma green for filled shape…" at bounding box center [539, 395] width 422 height 28
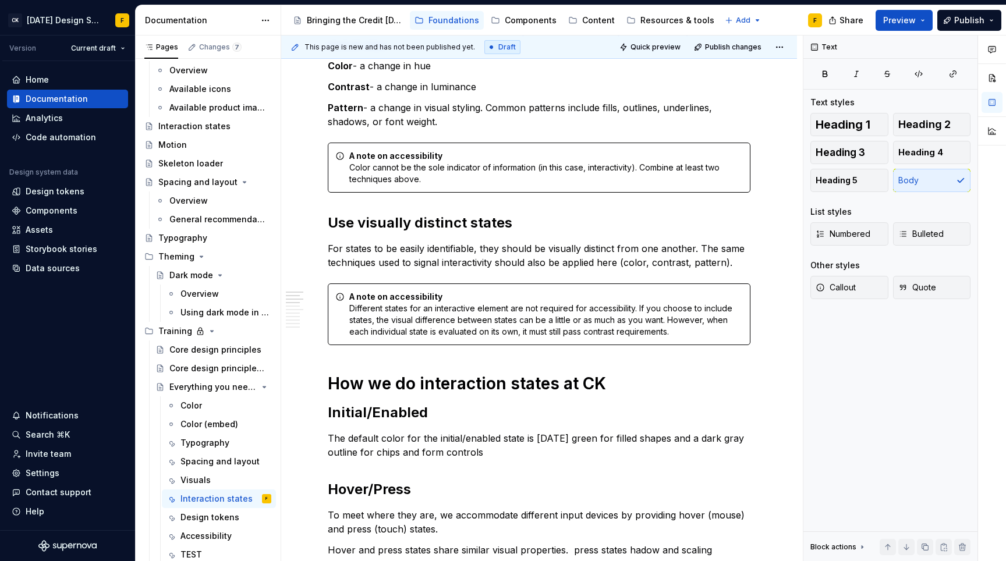
scroll to position [531, 0]
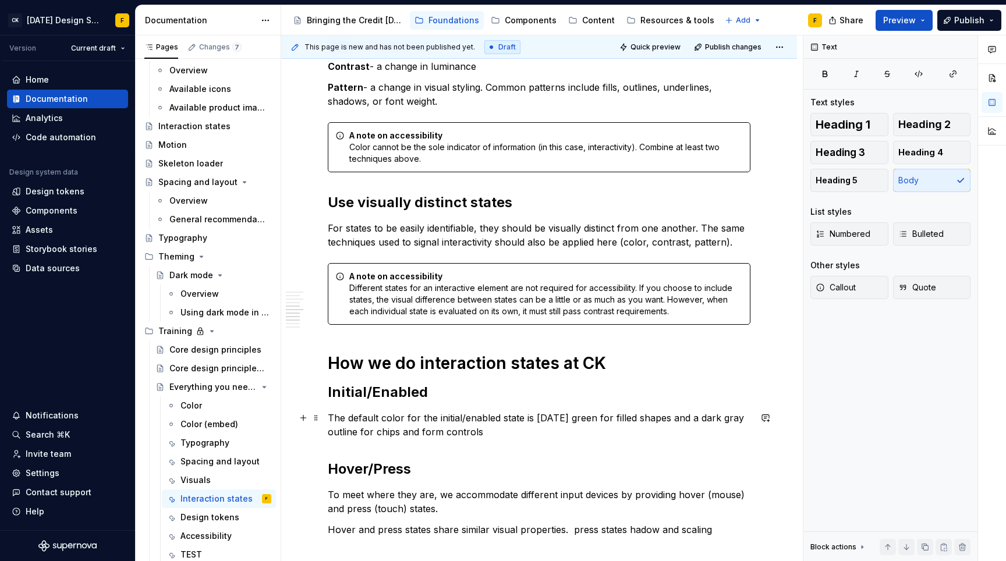
click at [521, 422] on p "The default color for the initial/enabled state is Karma green for filled shape…" at bounding box center [539, 425] width 422 height 28
click at [504, 428] on p "The default color for the initial/enabled state is Karma green for filled shape…" at bounding box center [539, 425] width 422 height 28
click at [516, 429] on p "The default color for the initial/enabled state is Karma green for filled shape…" at bounding box center [539, 425] width 422 height 28
click at [437, 432] on p "The default color for the initial/enabled state is Karma green for filled shape…" at bounding box center [539, 425] width 422 height 28
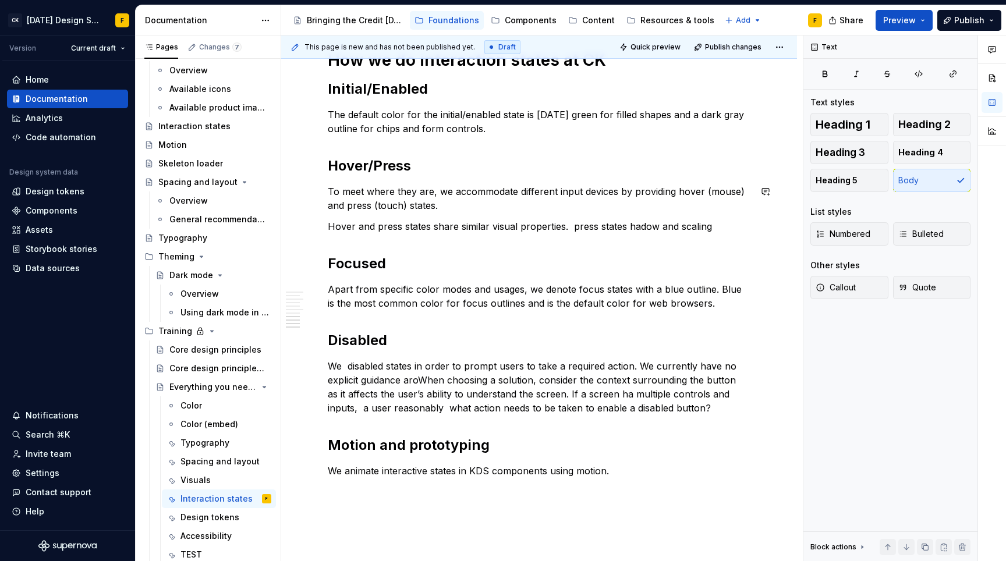
scroll to position [807, 0]
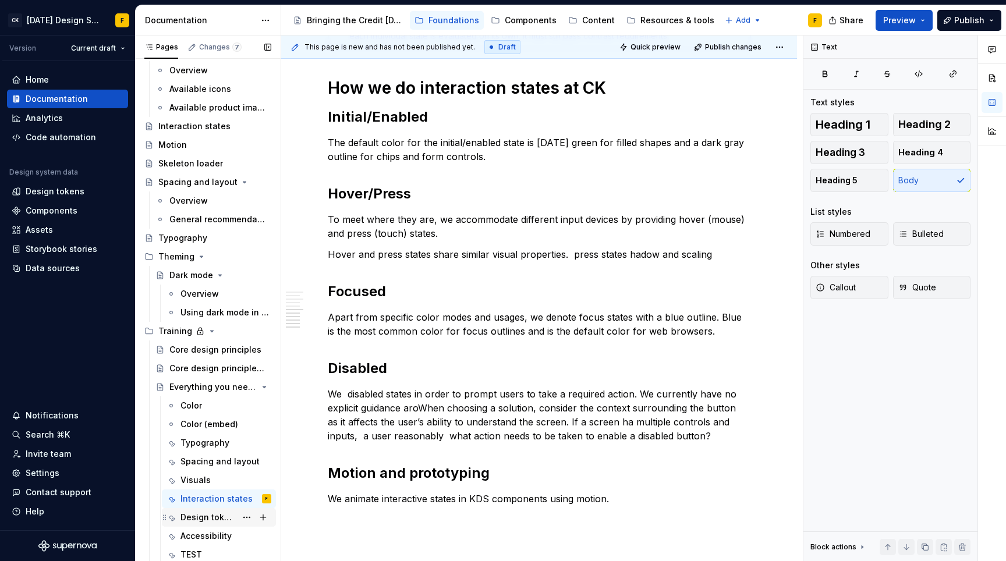
click at [194, 516] on div "Design tokens" at bounding box center [208, 518] width 56 height 12
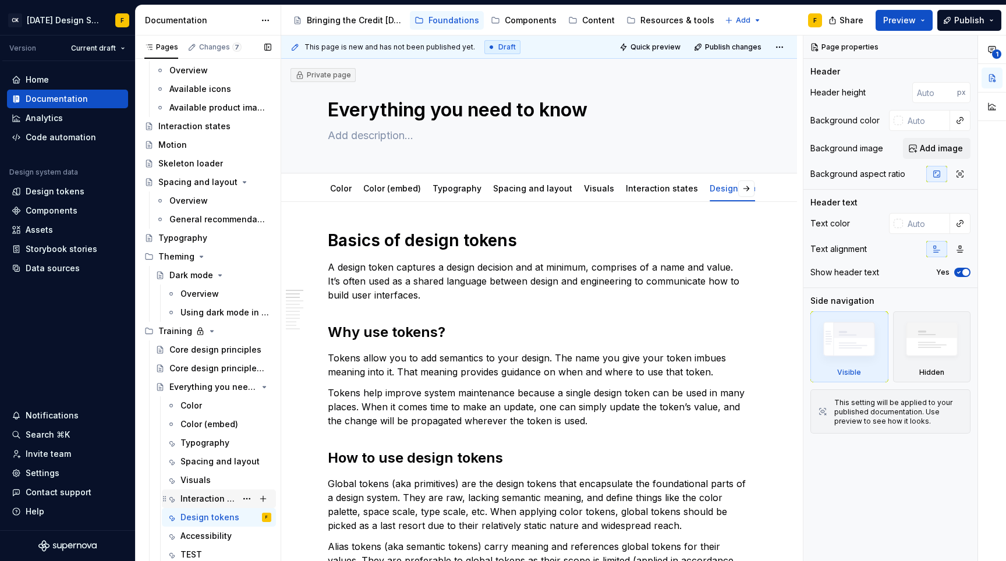
click at [194, 500] on div "Interaction states" at bounding box center [208, 499] width 56 height 12
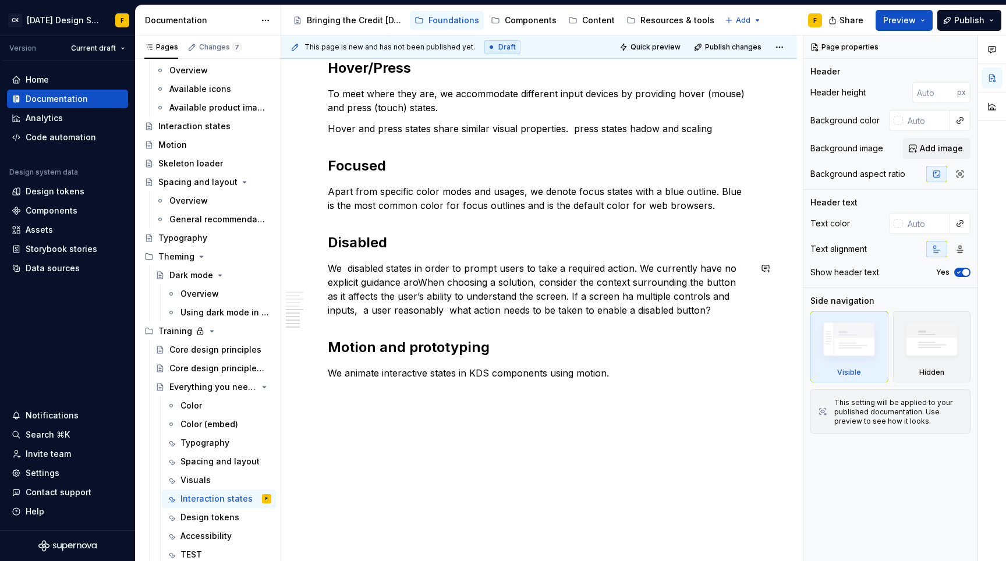
scroll to position [933, 0]
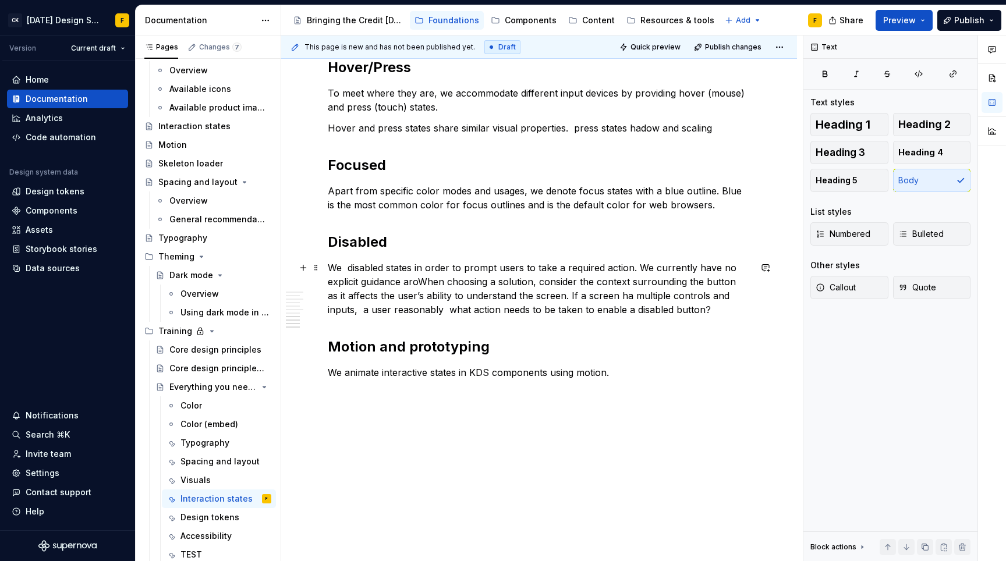
click at [356, 267] on p "We disabled states in order to prompt users to take a required action. We curre…" at bounding box center [539, 289] width 422 height 56
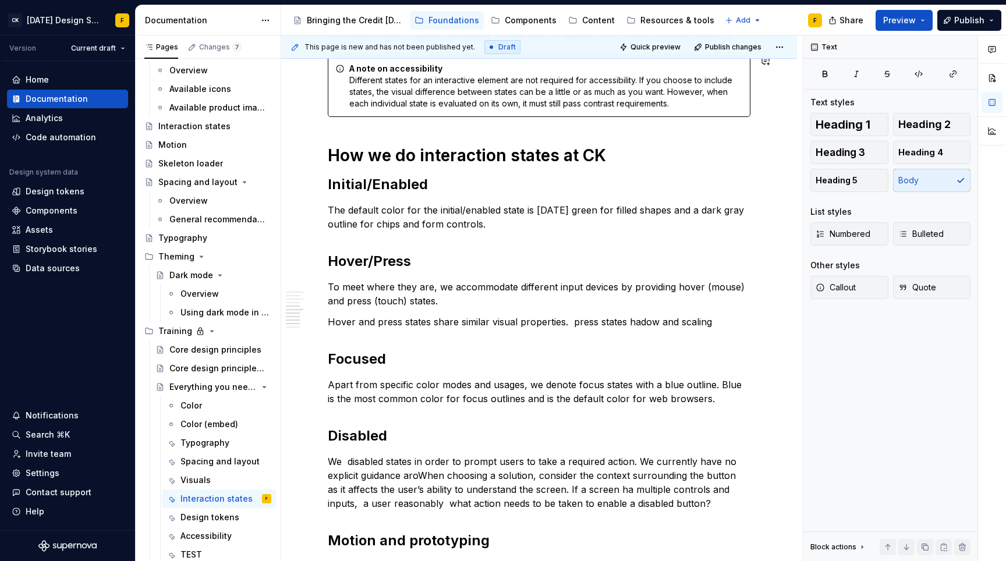
scroll to position [760, 0]
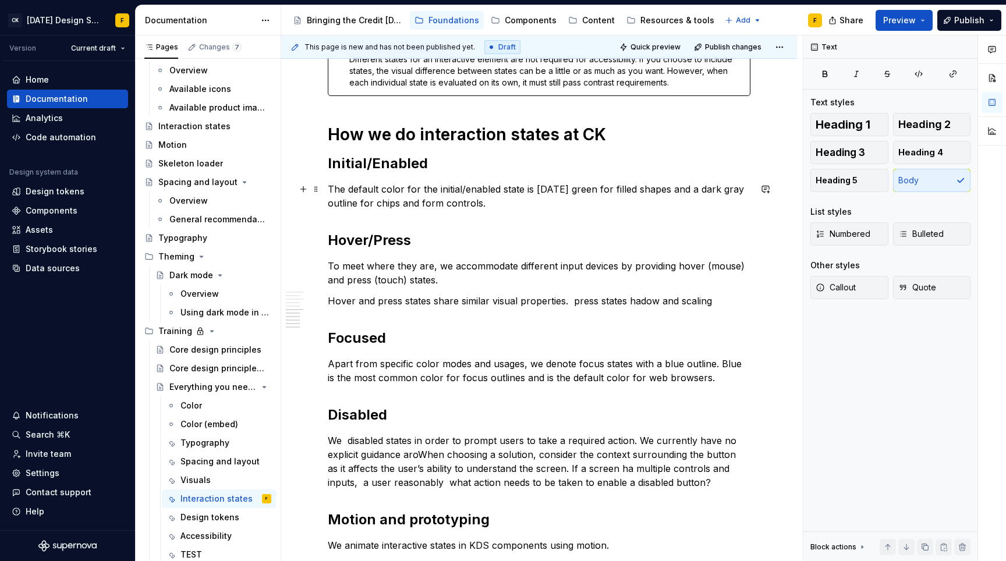
click at [502, 203] on p "The default color for the initial/enabled state is Karma green for filled shape…" at bounding box center [539, 196] width 422 height 28
click at [503, 294] on p "Hover and press states share similar visual properties. press states hadow and …" at bounding box center [539, 301] width 422 height 14
click at [592, 302] on p "Hover and press states share similar visual properties. press states hadow and …" at bounding box center [539, 301] width 422 height 14
click at [212, 516] on div "Design tokens" at bounding box center [208, 518] width 56 height 12
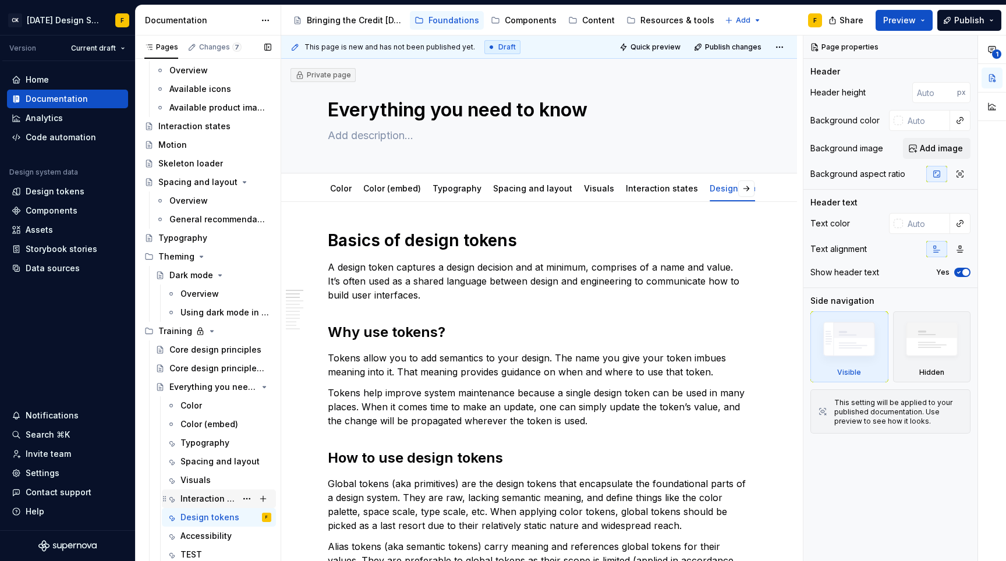
click at [212, 500] on div "Interaction states" at bounding box center [208, 499] width 56 height 12
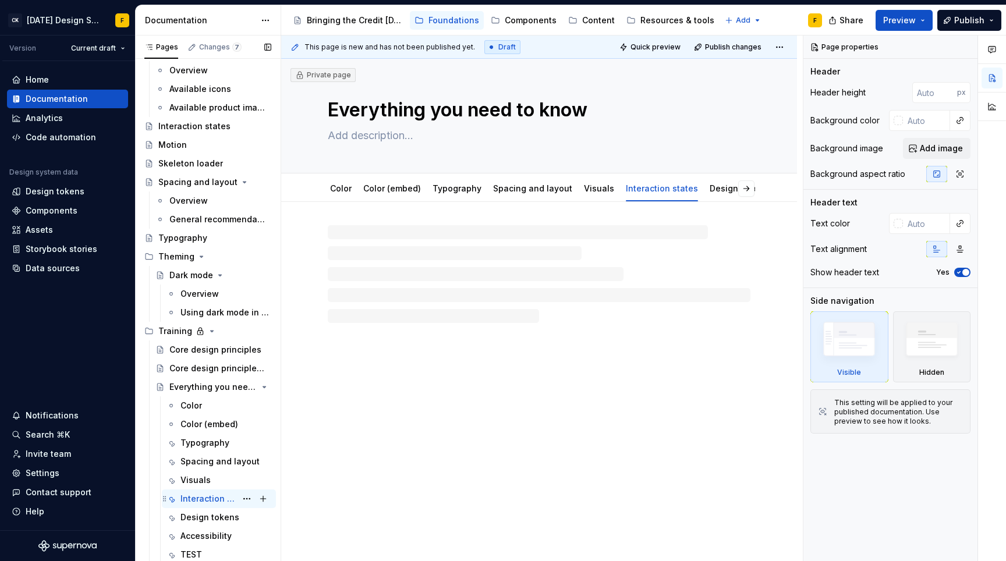
type textarea "*"
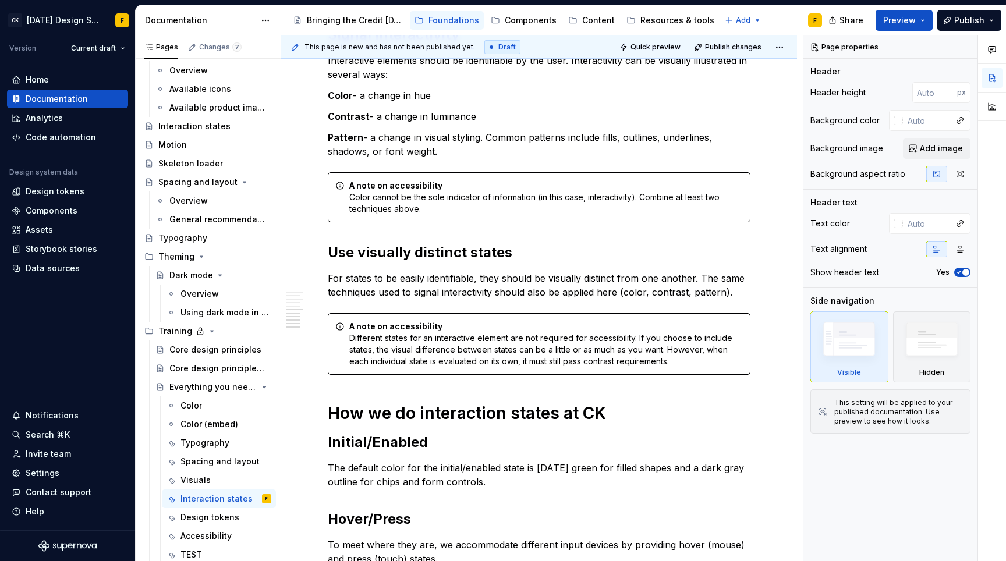
scroll to position [759, 0]
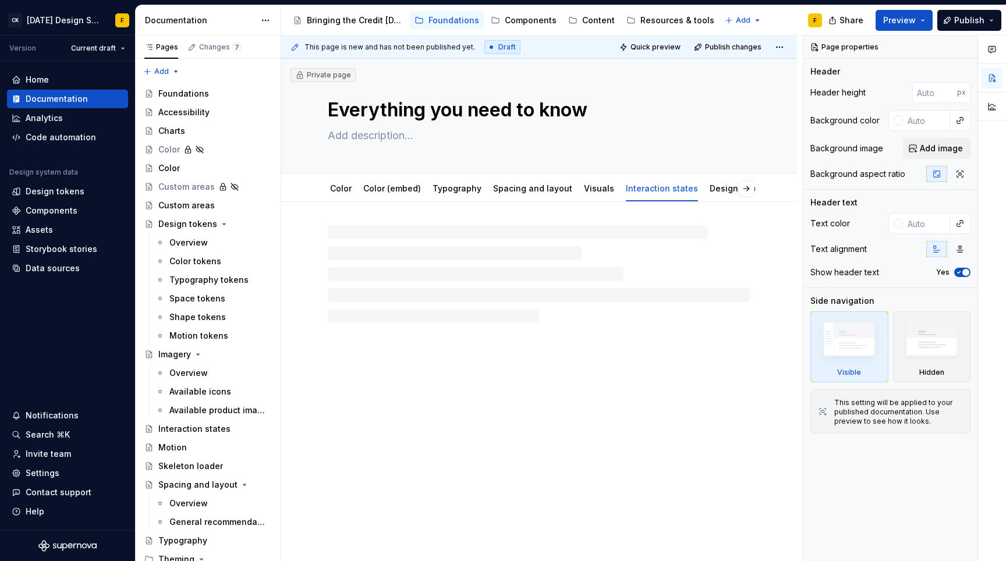
type textarea "*"
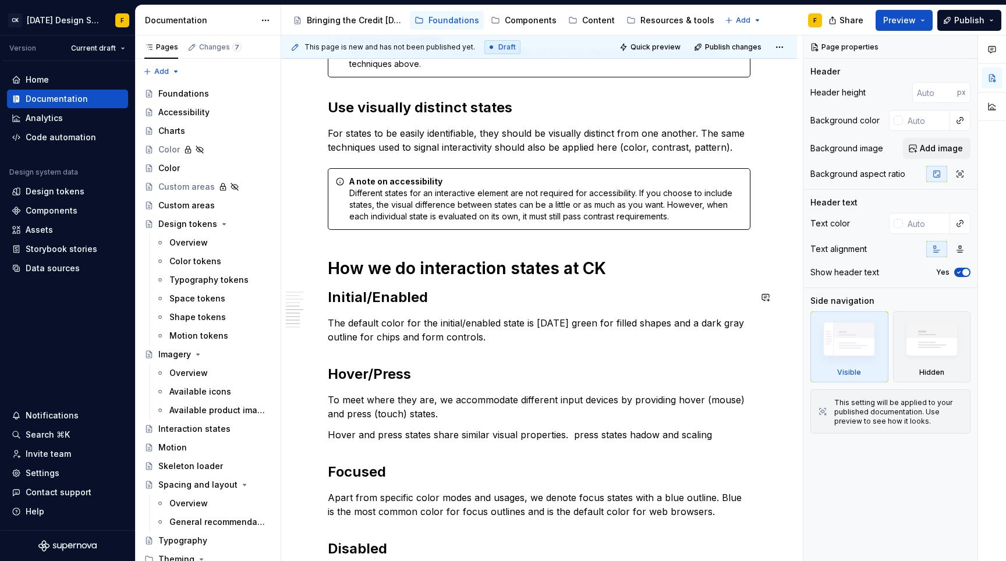
scroll to position [660, 0]
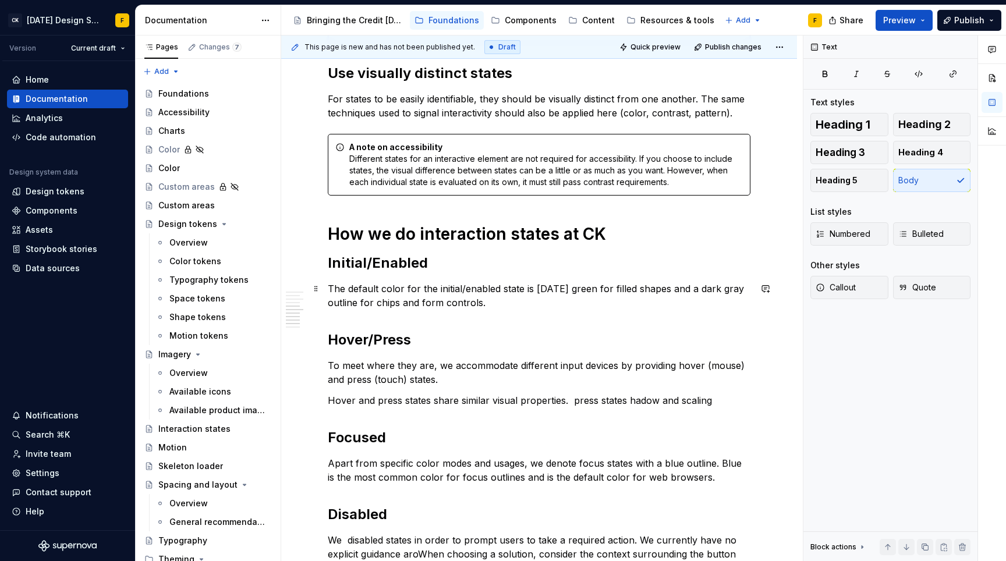
click at [521, 305] on p "The default color for the initial/enabled state is Karma green for filled shape…" at bounding box center [539, 296] width 422 height 28
click at [328, 365] on p "To meet where they are, we accommodate different input devices by providing hov…" at bounding box center [539, 372] width 422 height 28
click at [364, 363] on p "To meet where they are, we accommodate different input devices by providing hov…" at bounding box center [539, 372] width 422 height 28
click at [609, 379] on p "To meet users where they are, we accommodate different input devices by providi…" at bounding box center [539, 372] width 422 height 28
click at [436, 416] on div "Basics of interaction states Interaction states provide visual feedback to the …" at bounding box center [539, 110] width 422 height 1082
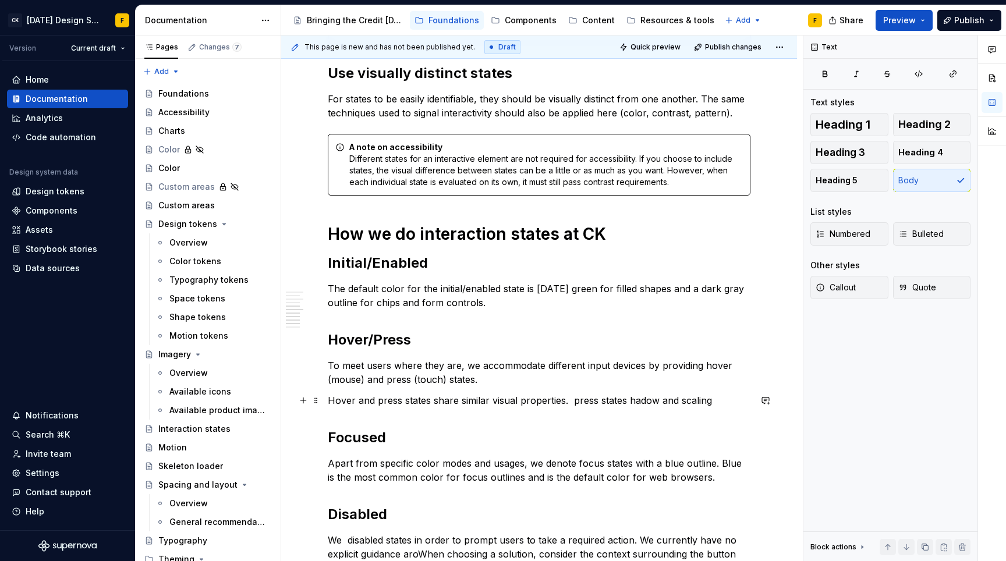
click at [574, 400] on p "Hover and press states share similar visual properties. press states hadow and …" at bounding box center [539, 400] width 422 height 14
click at [570, 401] on p "Hover and press states share similar visual properties. press states hadow and …" at bounding box center [539, 400] width 422 height 14
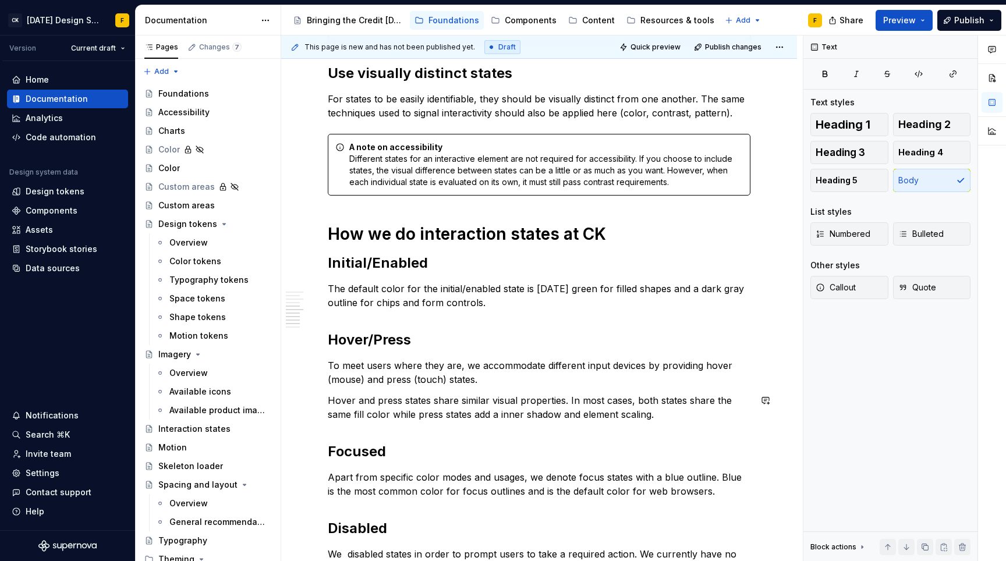
scroll to position [890, 0]
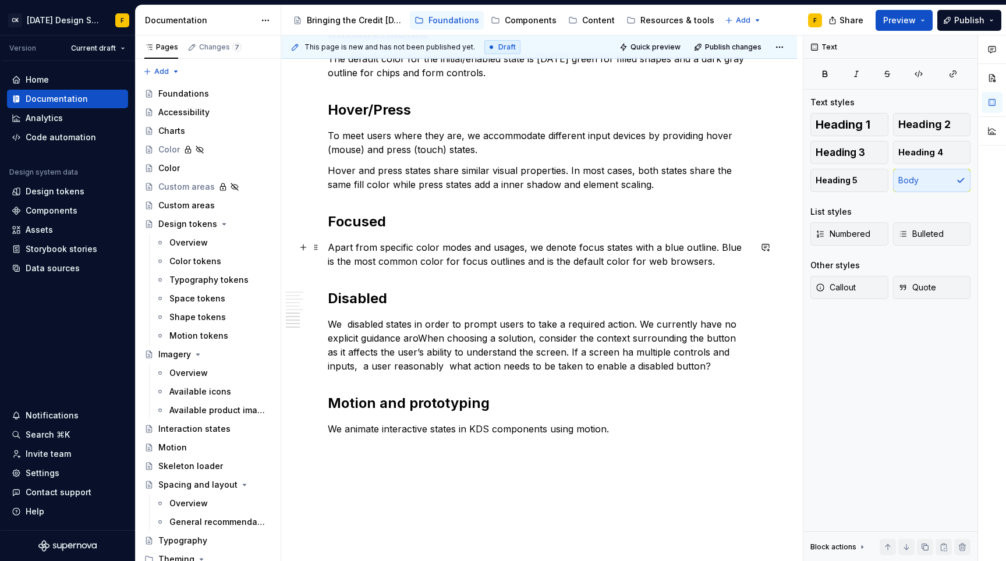
click at [719, 258] on p "Apart from specific color modes and usages, we denote focus states with a blue …" at bounding box center [539, 254] width 422 height 28
click at [444, 262] on p "Apart from specific color modes and usages, we denote focus states with a blue …" at bounding box center [539, 254] width 422 height 28
click at [414, 222] on h2 "Focused" at bounding box center [539, 221] width 422 height 19
click at [402, 304] on h2 "Disabled" at bounding box center [539, 298] width 422 height 19
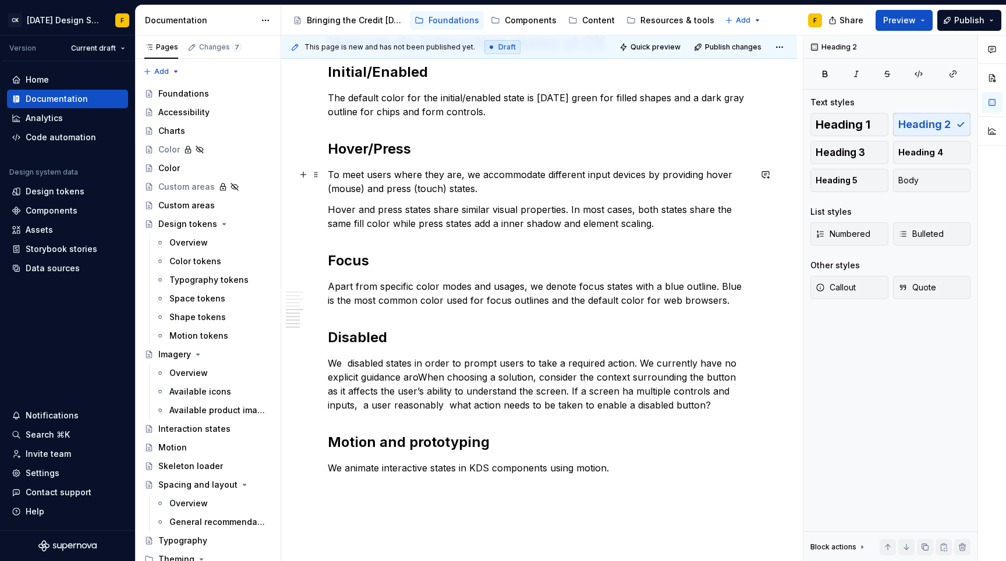
scroll to position [867, 0]
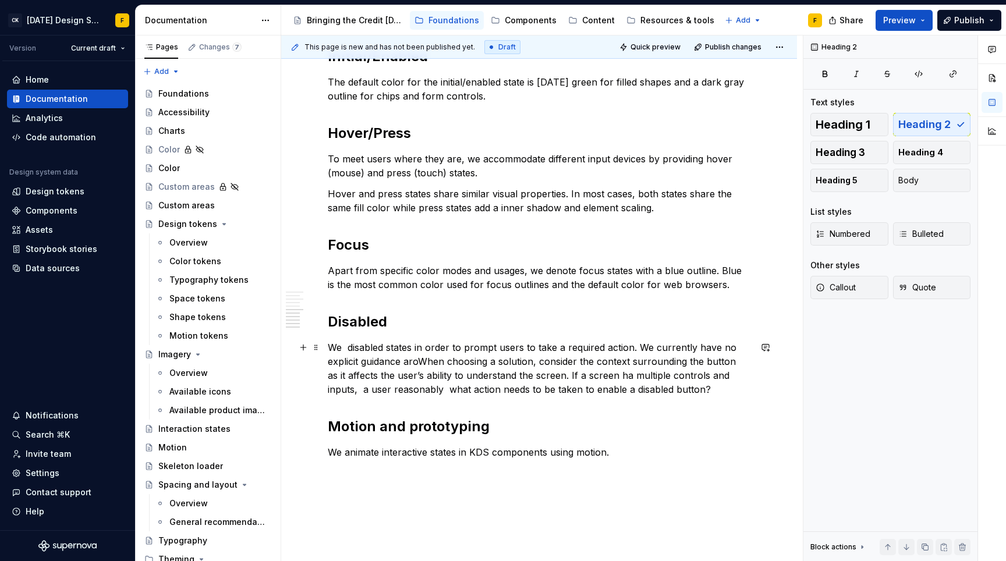
click at [424, 366] on p "We disabled states in order to prompt users to take a required action. We curre…" at bounding box center [539, 368] width 422 height 56
click at [452, 317] on h2 "Disabled" at bounding box center [539, 322] width 422 height 19
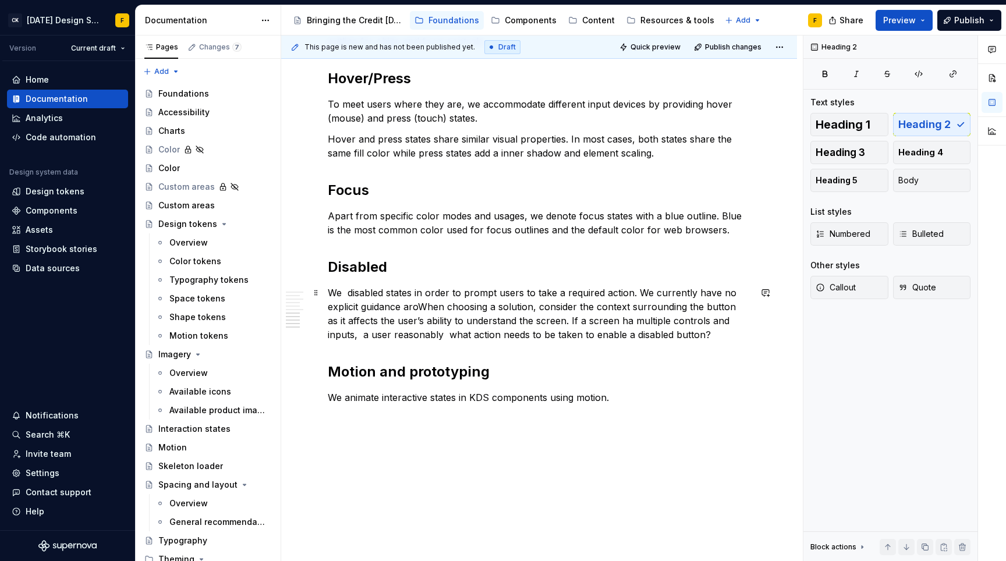
scroll to position [926, 0]
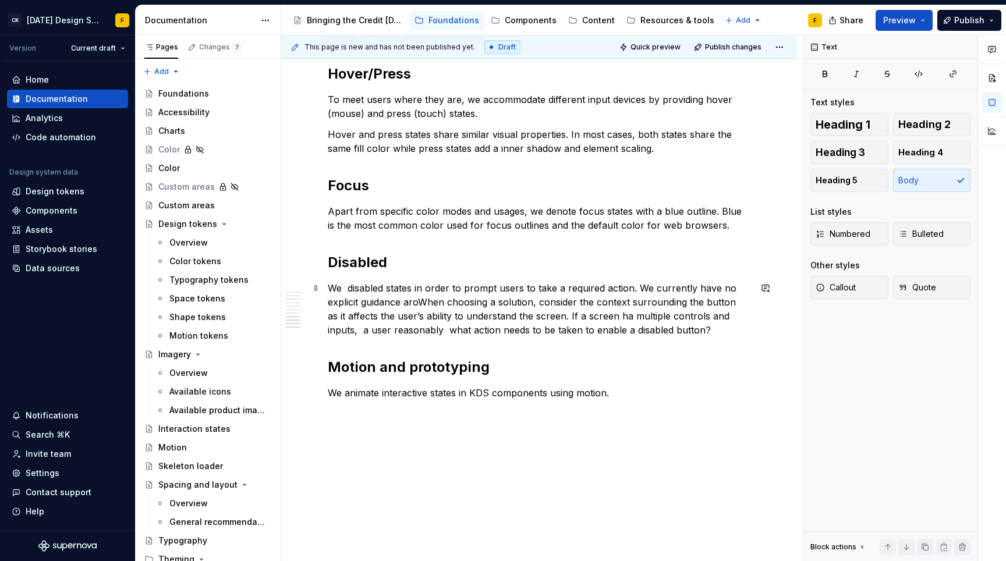
click at [345, 287] on p "We disabled states in order to prompt users to take a required action. We curre…" at bounding box center [539, 309] width 422 height 56
click at [329, 287] on p "We disabled states in order to prompt users to take a required action. We curre…" at bounding box center [539, 309] width 422 height 56
click at [346, 287] on p "We disabled states in order to prompt users to take a required action. We curre…" at bounding box center [539, 309] width 422 height 56
click at [519, 388] on p "We animate interactive states in KDS components using motion." at bounding box center [539, 393] width 422 height 14
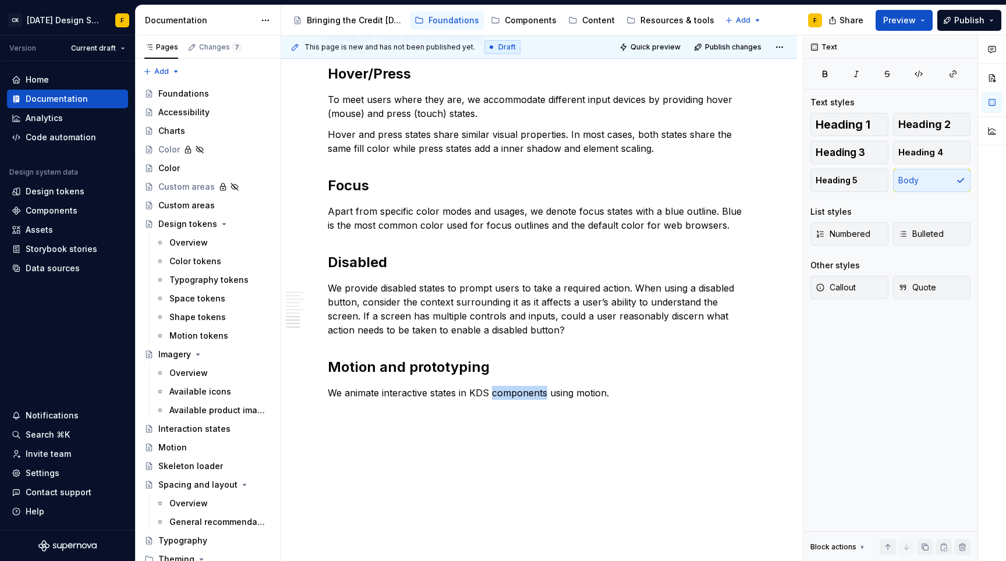
click at [519, 388] on p "We animate interactive states in KDS components using motion." at bounding box center [539, 393] width 422 height 14
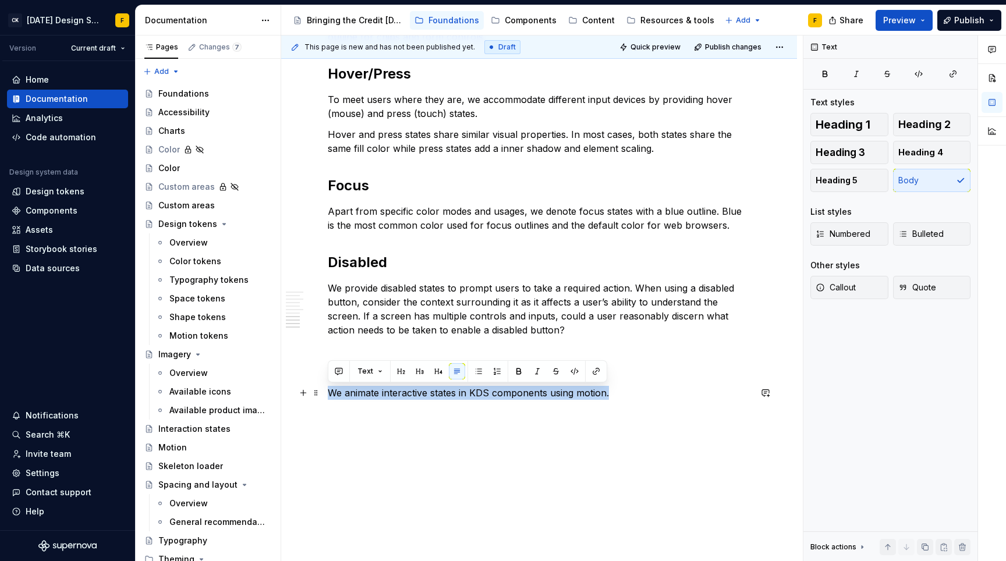
click at [519, 388] on p "We animate interactive states in KDS components using motion." at bounding box center [539, 393] width 422 height 14
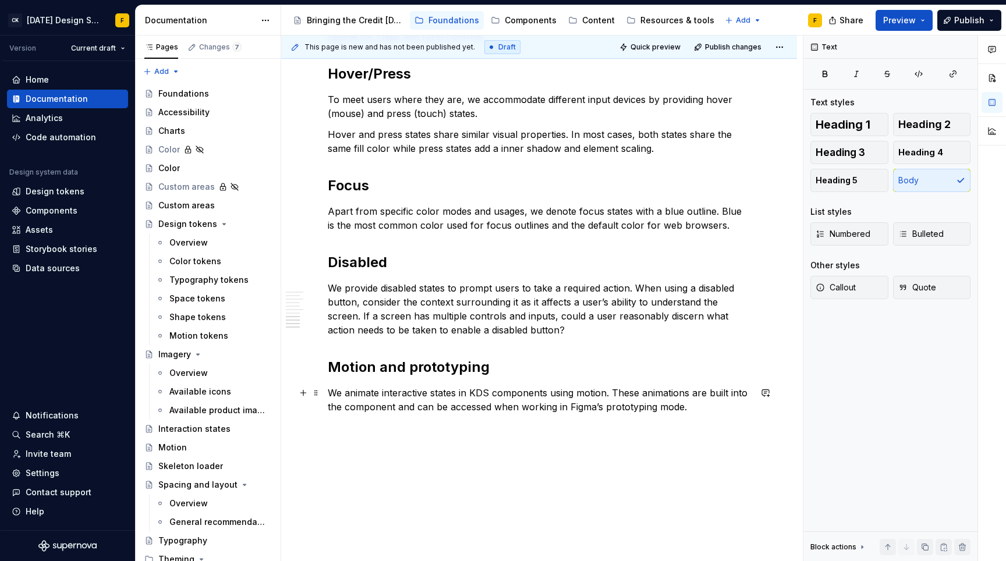
click at [609, 392] on p "We animate interactive states in KDS components using motion. These animations …" at bounding box center [539, 400] width 422 height 28
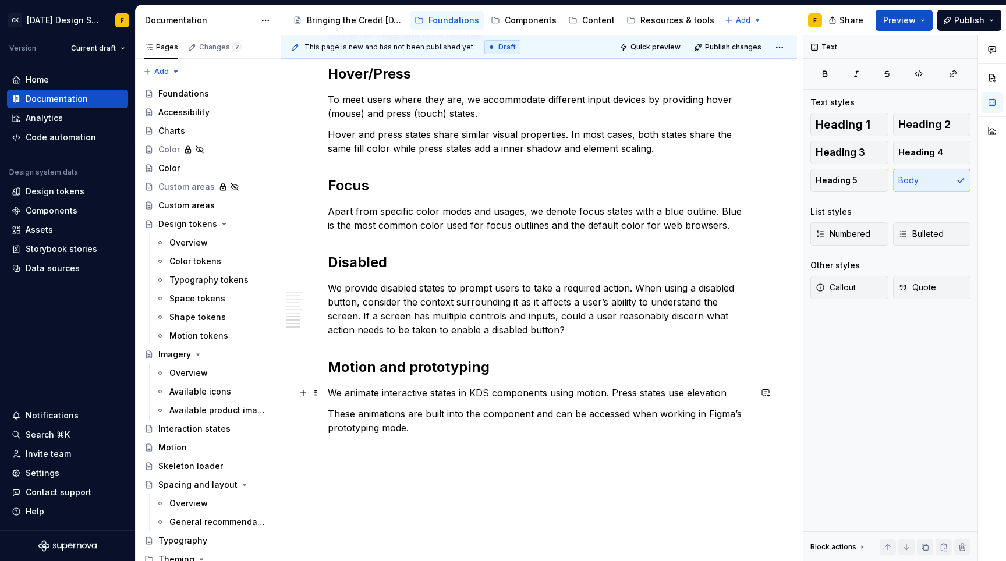
click at [609, 394] on p "We animate interactive states in KDS components using motion. Press states use …" at bounding box center [539, 393] width 422 height 14
click at [730, 393] on p "We animate interactive states in KDS components using motion. Press states use …" at bounding box center [539, 393] width 422 height 14
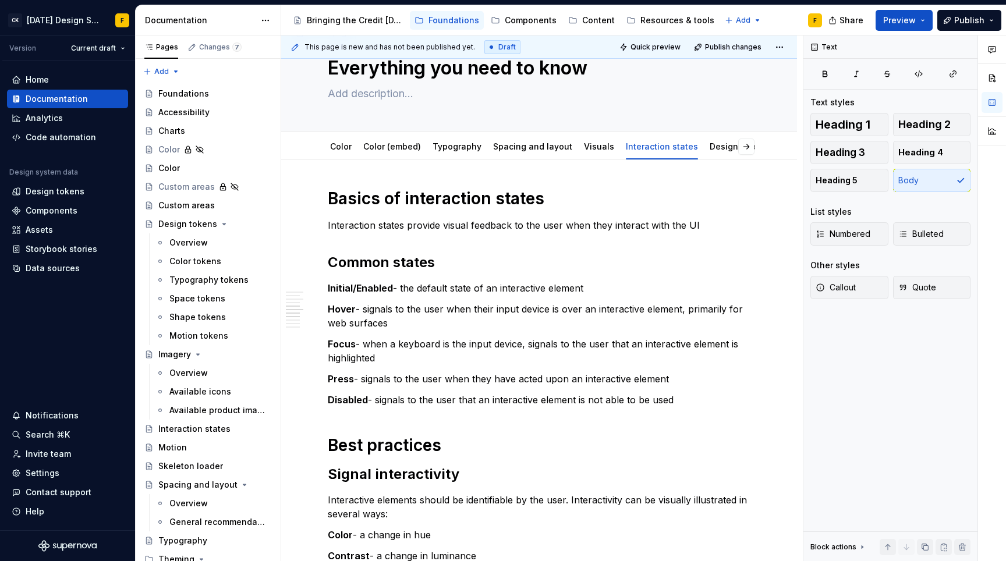
scroll to position [0, 0]
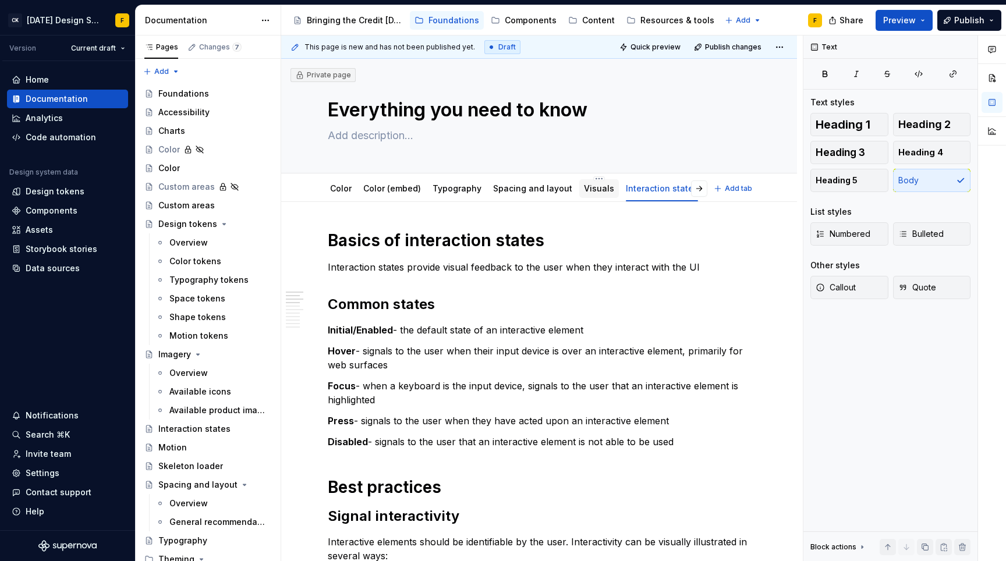
click at [590, 192] on link "Visuals" at bounding box center [599, 188] width 30 height 10
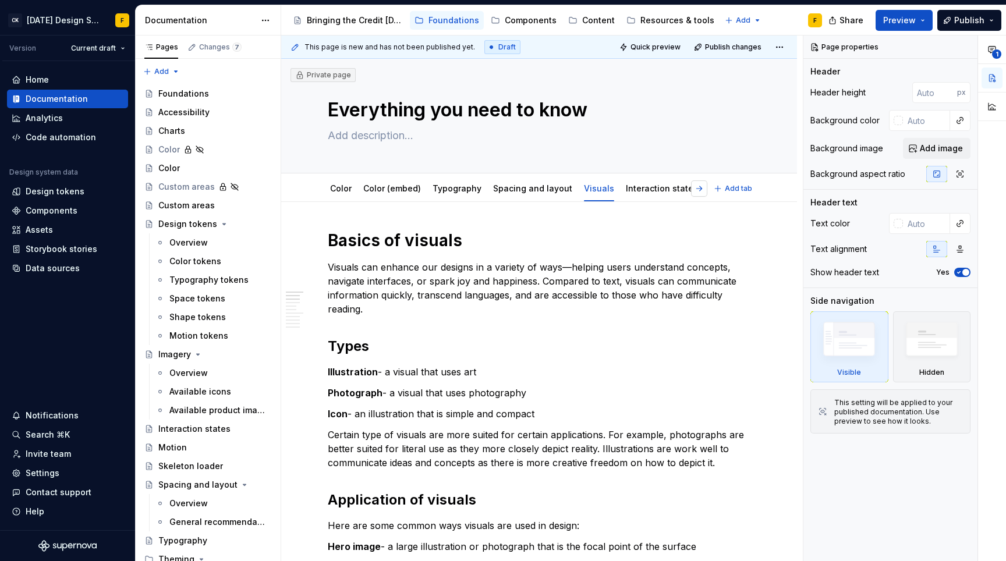
click at [699, 186] on button "button" at bounding box center [699, 188] width 16 height 16
click at [581, 188] on link "Design tokens" at bounding box center [595, 188] width 59 height 10
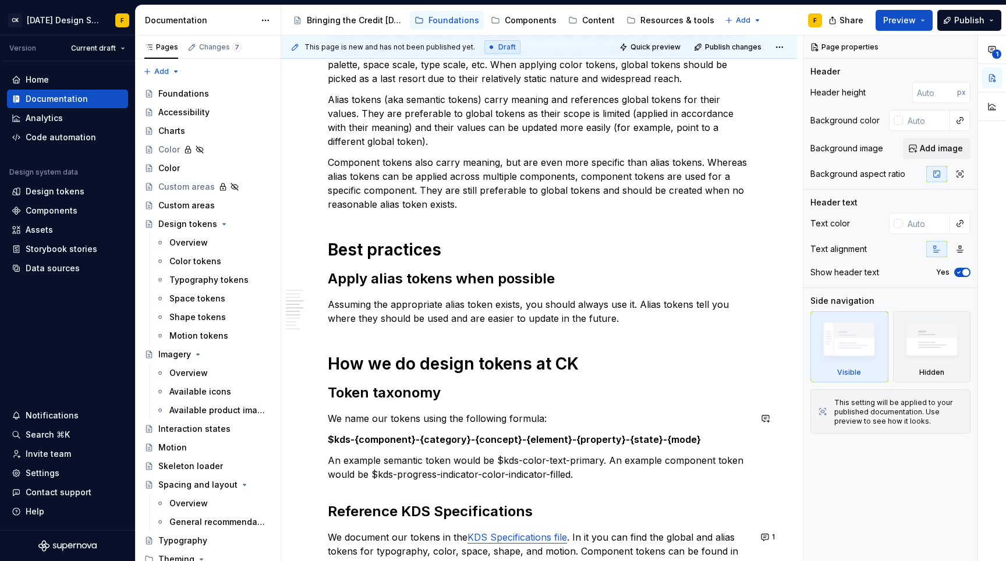
scroll to position [446, 0]
click at [569, 340] on div "Basics of design tokens A design token captures a design decision and at minimu…" at bounding box center [539, 316] width 422 height 1064
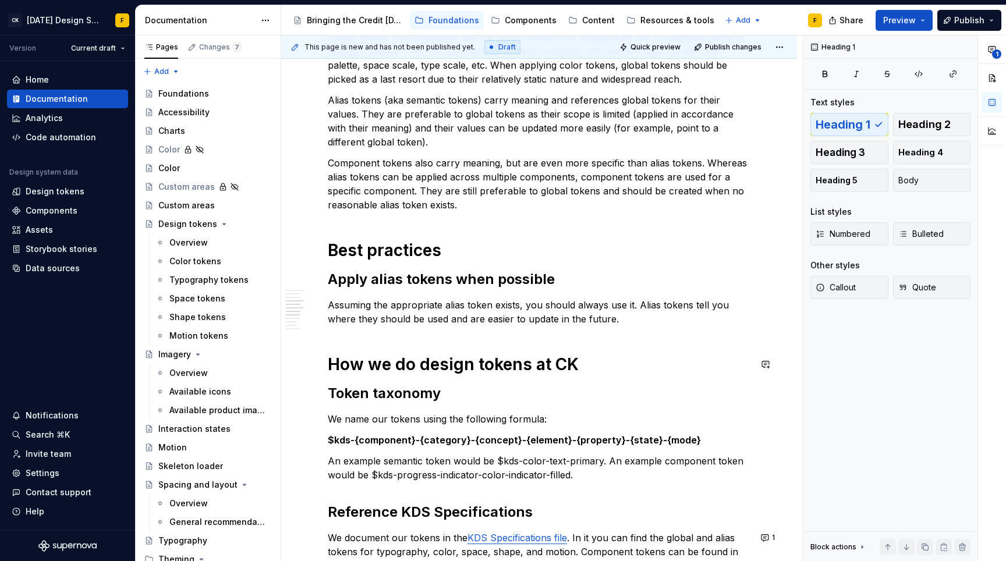
click at [571, 331] on div "Basics of design tokens A design token captures a design decision and at minimu…" at bounding box center [539, 316] width 422 height 1064
click at [637, 318] on p "Assuming the appropriate alias token exists, you should always use it. Alias to…" at bounding box center [539, 312] width 422 height 28
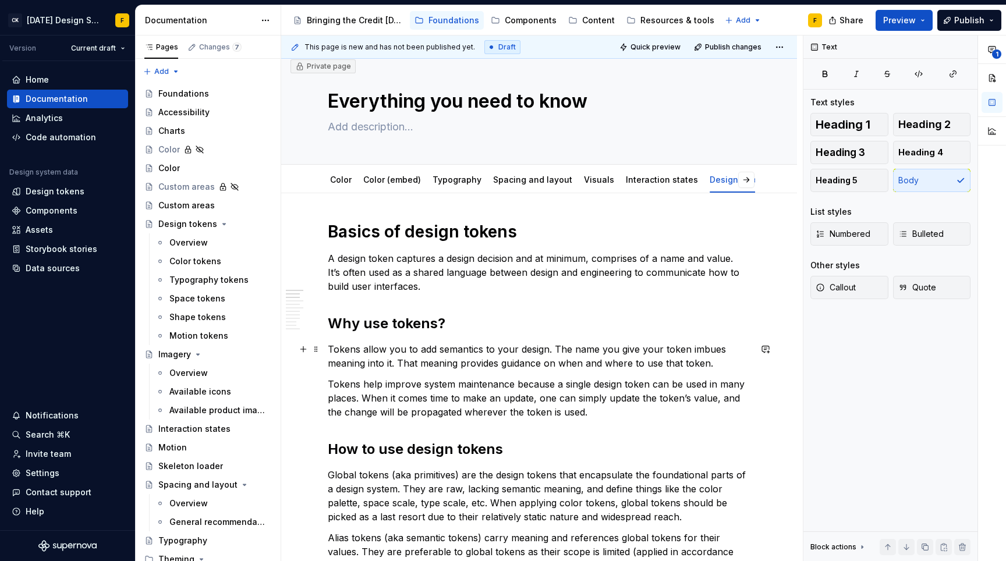
scroll to position [0, 0]
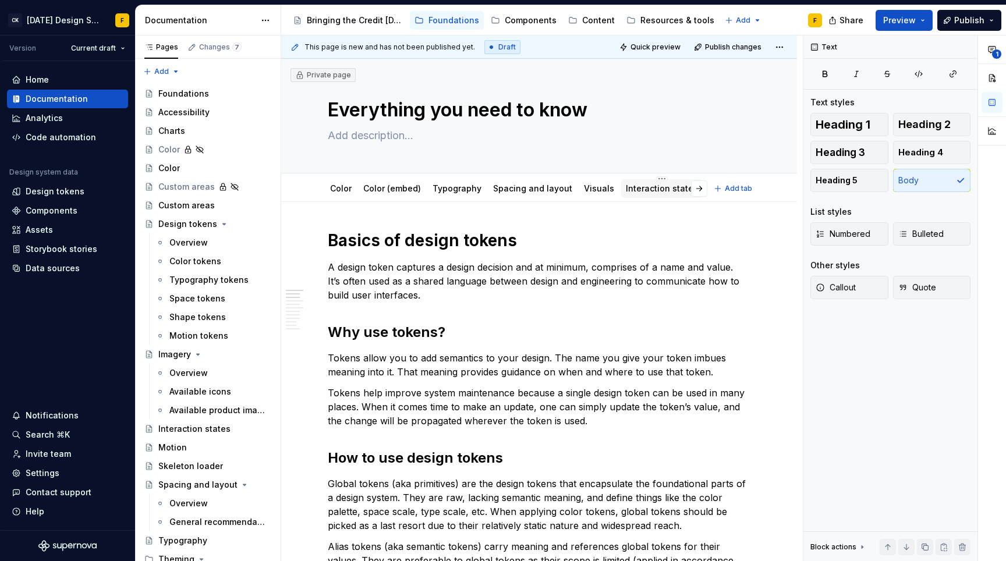
click at [642, 188] on link "Interaction states" at bounding box center [662, 188] width 72 height 10
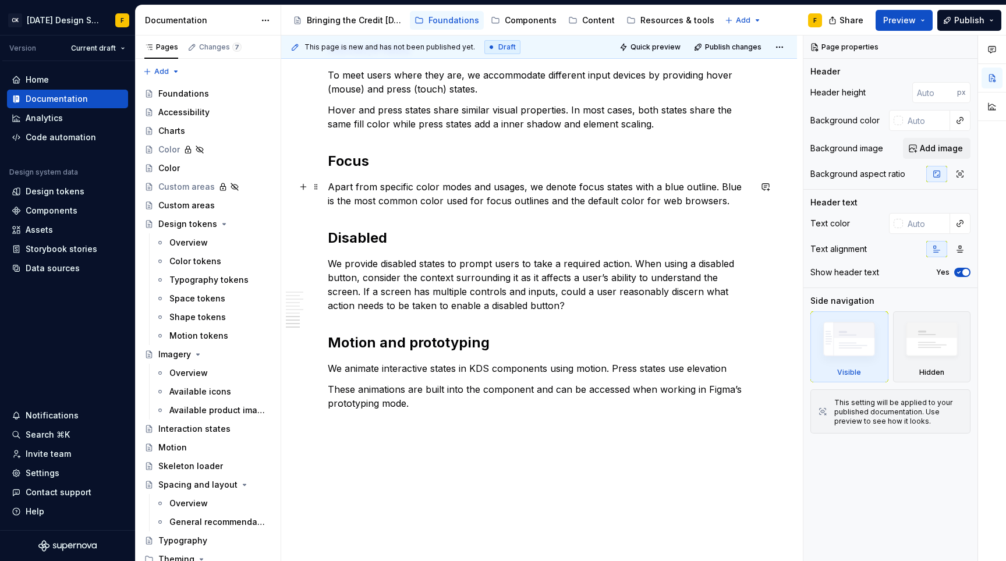
scroll to position [957, 0]
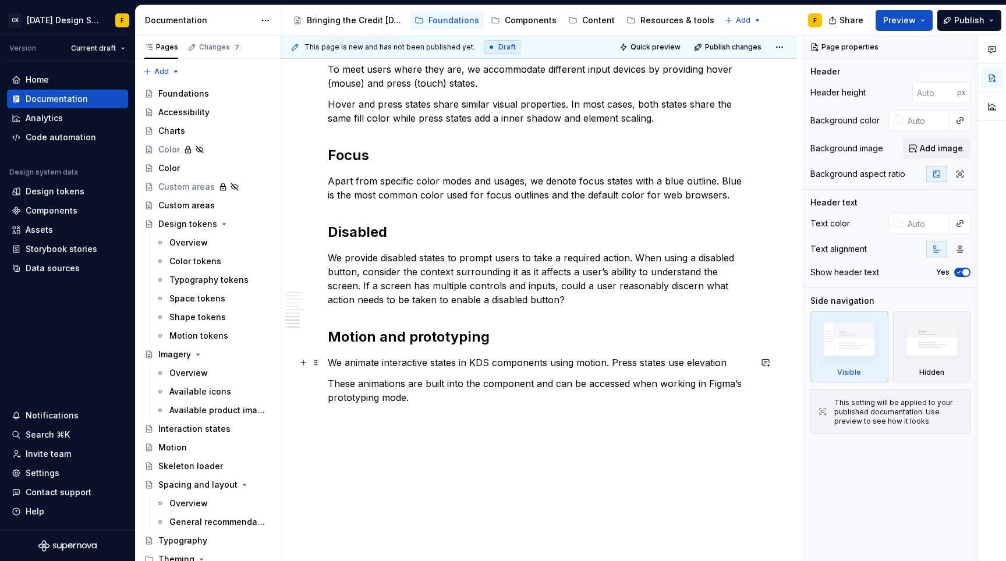
click at [731, 364] on p "We animate interactive states in KDS components using motion. Press states use …" at bounding box center [539, 363] width 422 height 14
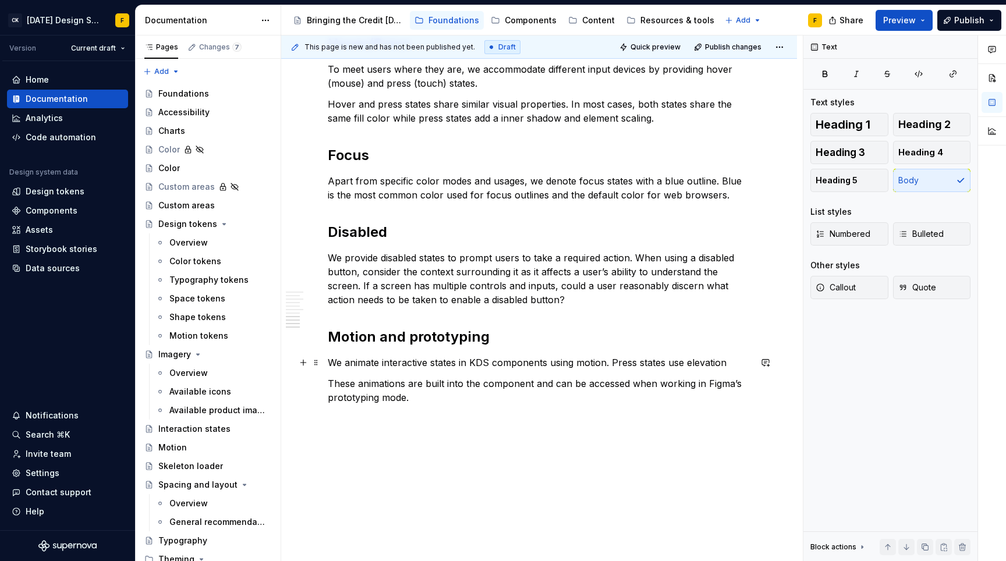
click at [733, 360] on p "We animate interactive states in KDS components using motion. Press states use …" at bounding box center [539, 363] width 422 height 14
type textarea "*"
click at [606, 361] on p "We animate interactive states in KDS components using motion. Press states use …" at bounding box center [539, 363] width 422 height 14
click at [611, 360] on p "We animate interactive states in KDS components using motion. Press states use …" at bounding box center [539, 363] width 422 height 14
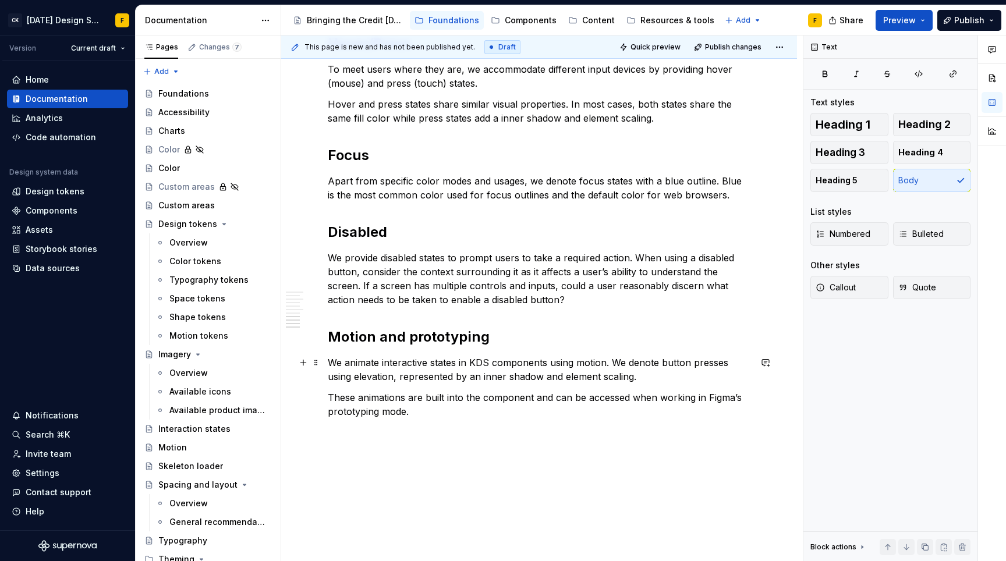
click at [477, 376] on p "We animate interactive states in KDS components using motion. We denote button …" at bounding box center [539, 370] width 422 height 28
click at [502, 414] on p "These animations are built into the component and can be accessed when working …" at bounding box center [539, 404] width 422 height 28
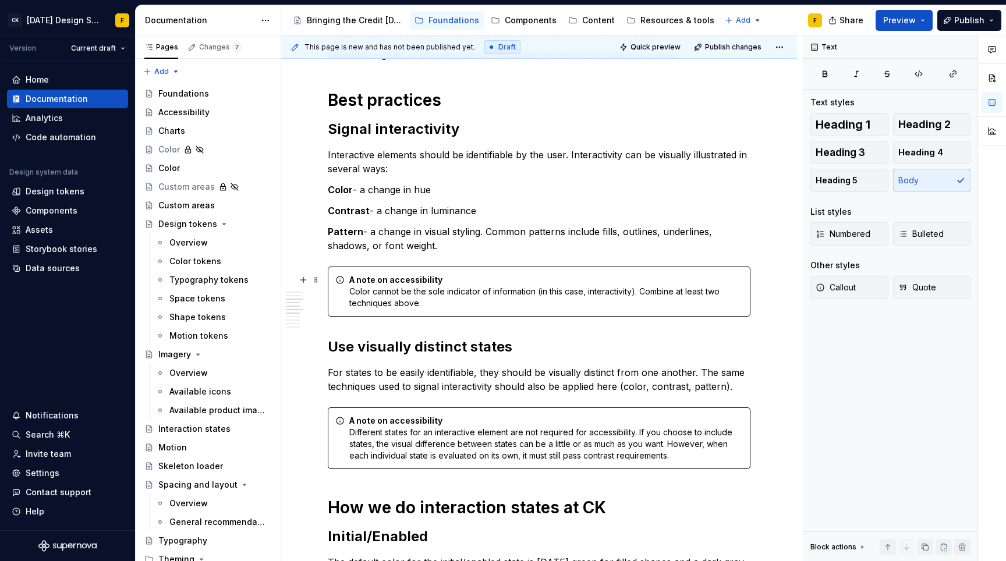
scroll to position [617, 0]
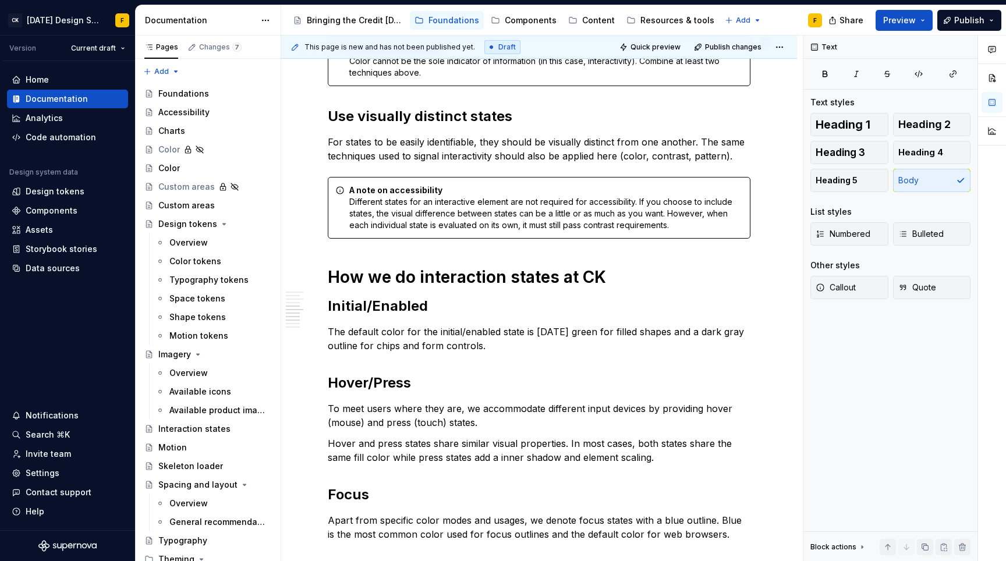
click at [441, 333] on p "The default color for the initial/enabled state is Karma green for filled shape…" at bounding box center [539, 339] width 422 height 28
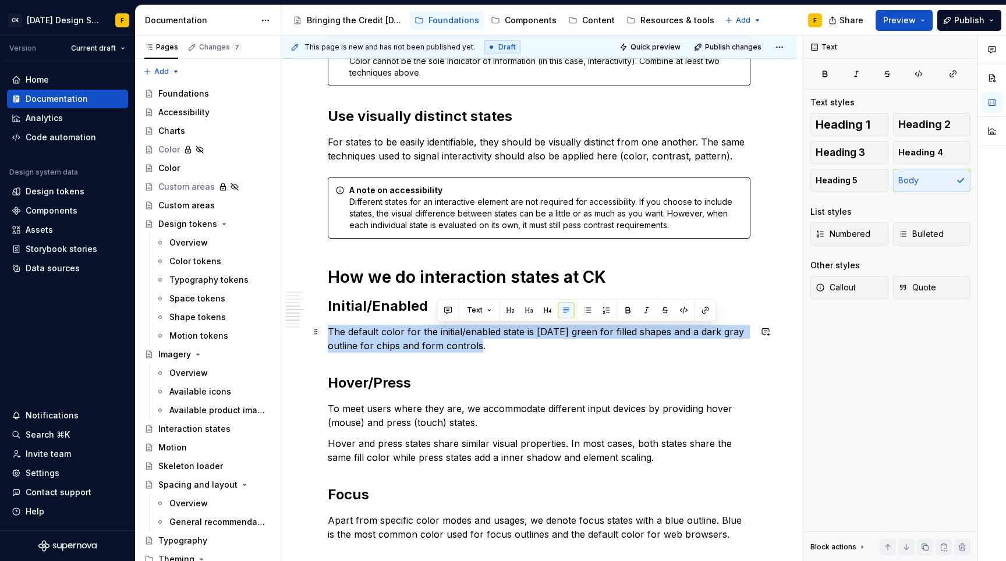
click at [441, 333] on p "The default color for the initial/enabled state is Karma green for filled shape…" at bounding box center [539, 339] width 422 height 28
copy p "The default color for the initial/enabled state is Karma green for filled shape…"
click at [336, 333] on p "The default color for the initial/enabled state is Karma green for filled shape…" at bounding box center [539, 339] width 422 height 28
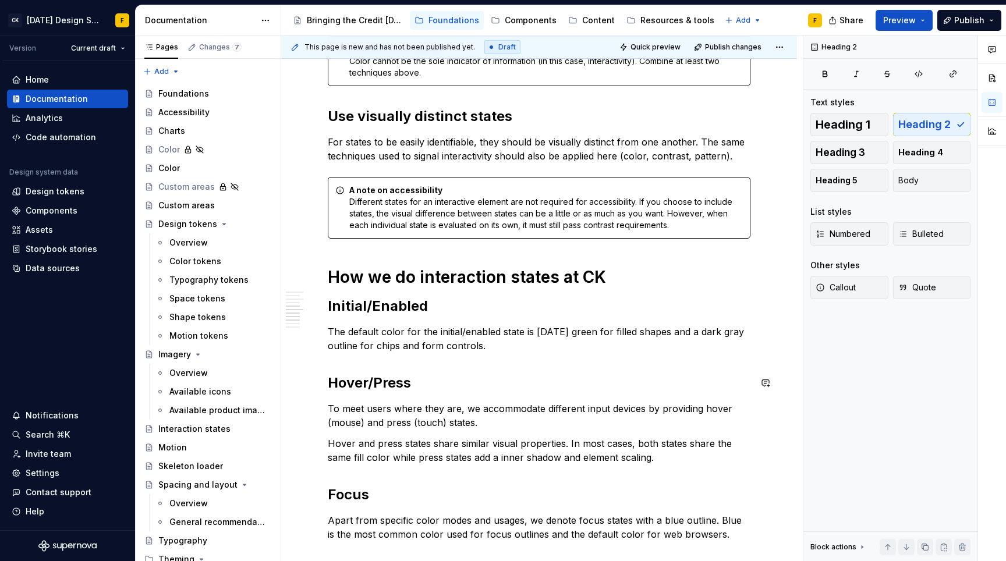
click at [528, 353] on div "Basics of interaction states Interaction states provide visual feedback to the …" at bounding box center [539, 184] width 422 height 1145
click at [510, 342] on p "The default color for the initial/enabled state is Karma green for filled shape…" at bounding box center [539, 339] width 422 height 28
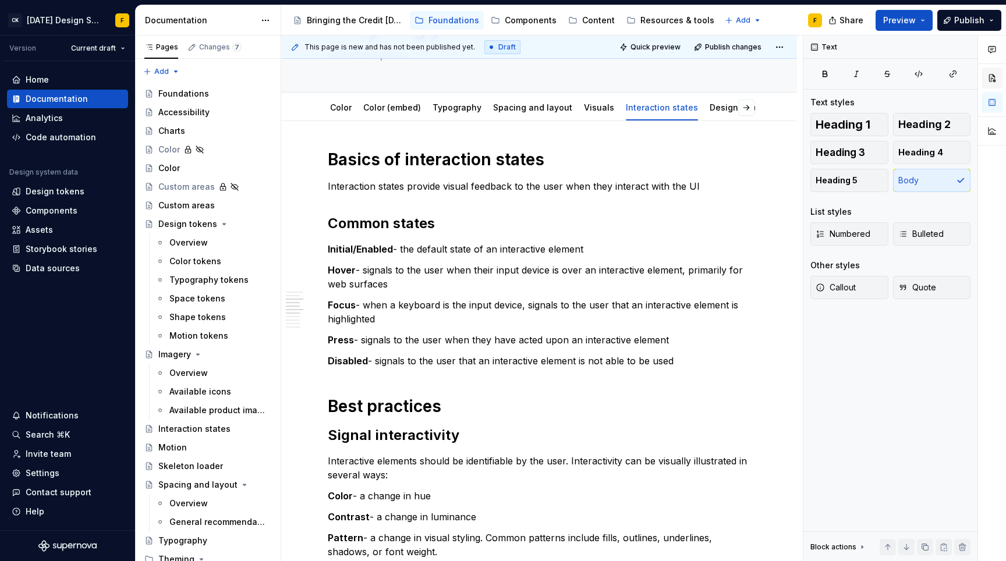
scroll to position [60, 0]
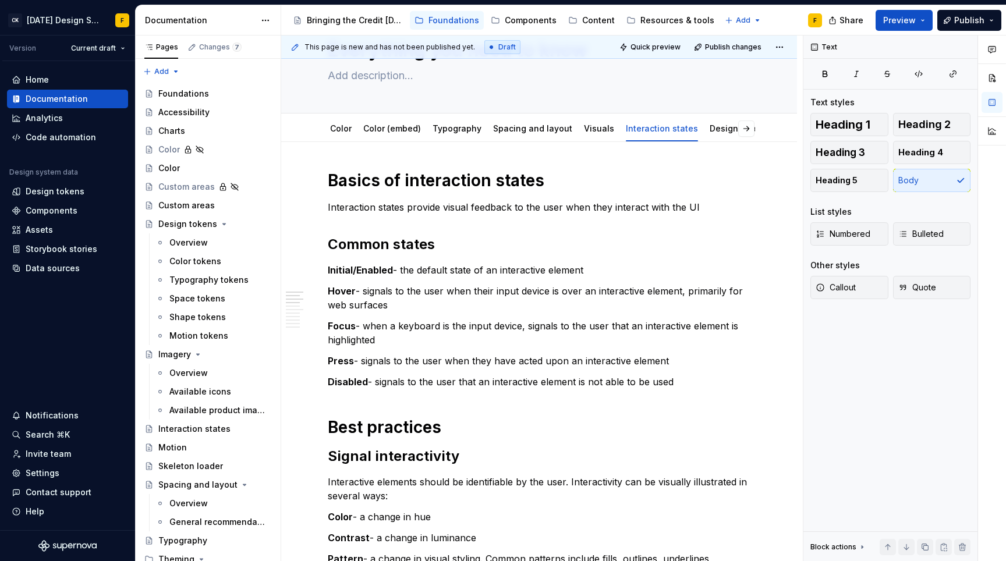
click at [363, 268] on strong "Initial/Enabled" at bounding box center [360, 270] width 65 height 12
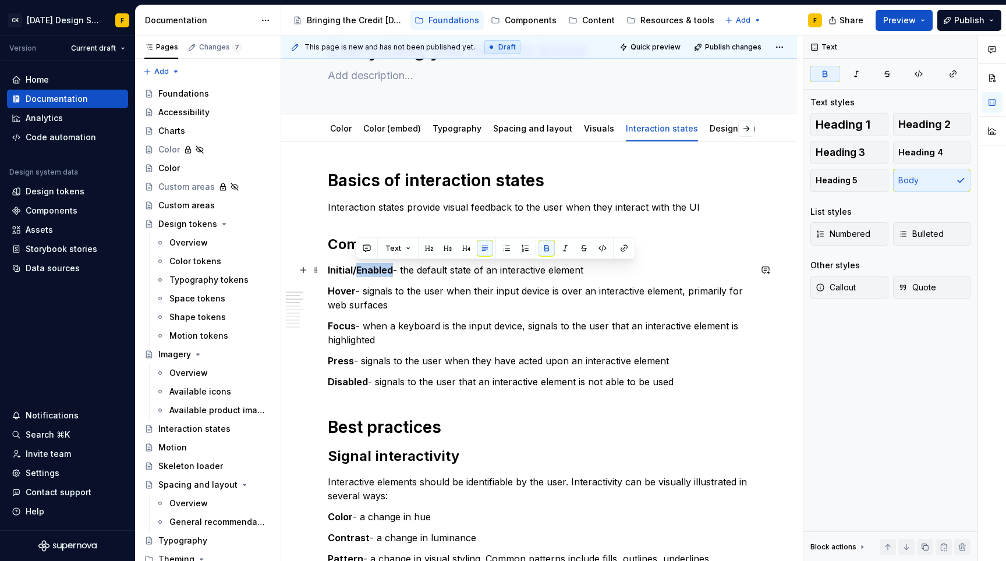
click at [363, 268] on strong "Initial/Enabled" at bounding box center [360, 270] width 65 height 12
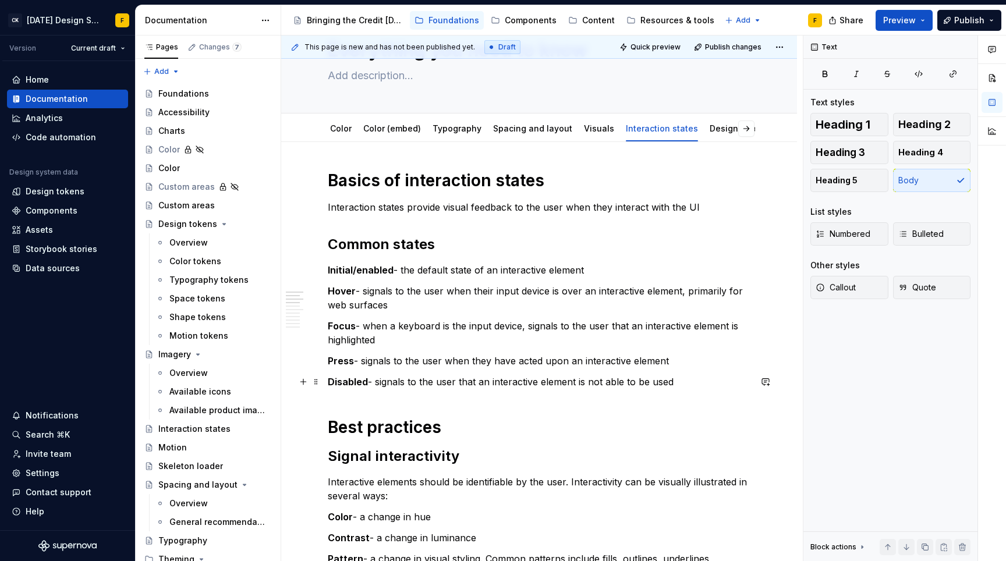
click at [496, 382] on p "Disabled - signals to the user that an interactive element is not able to be us…" at bounding box center [539, 382] width 422 height 14
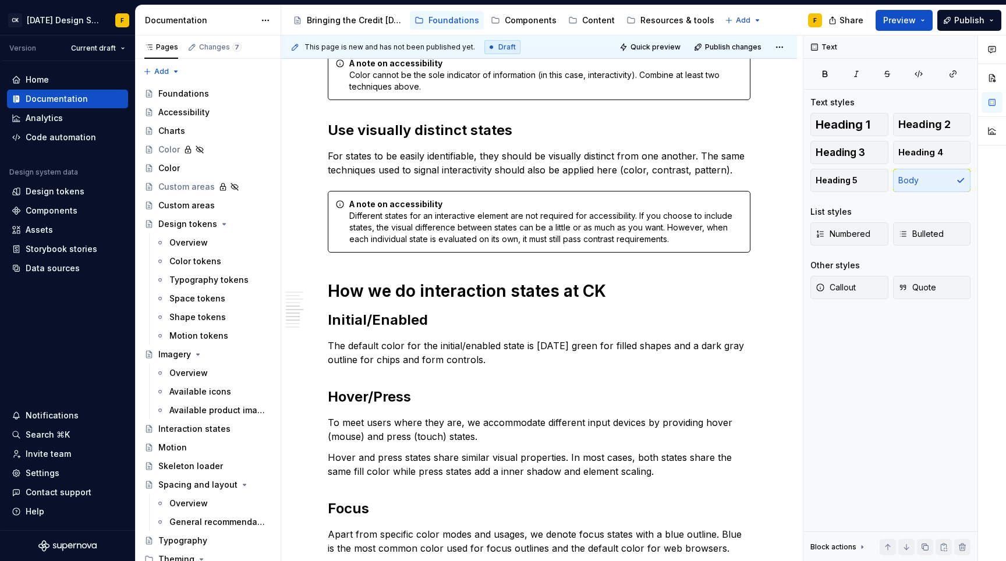
scroll to position [602, 0]
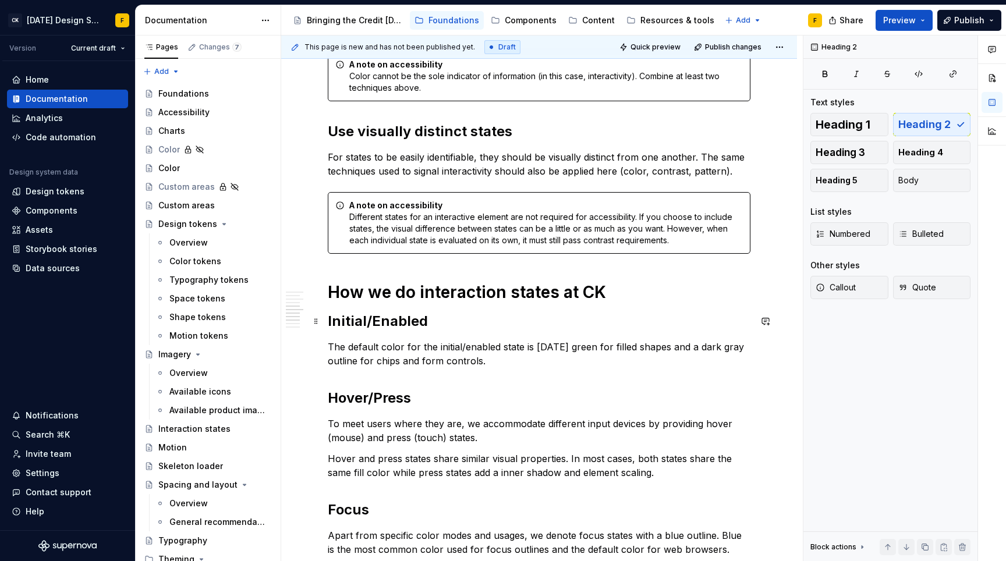
click at [381, 325] on h2 "Initial/Enabled" at bounding box center [539, 321] width 422 height 19
click at [383, 399] on h2 "Hover/Press" at bounding box center [539, 398] width 422 height 19
click at [450, 434] on p "To meet users where they are, we accommodate different input devices by providi…" at bounding box center [539, 431] width 422 height 28
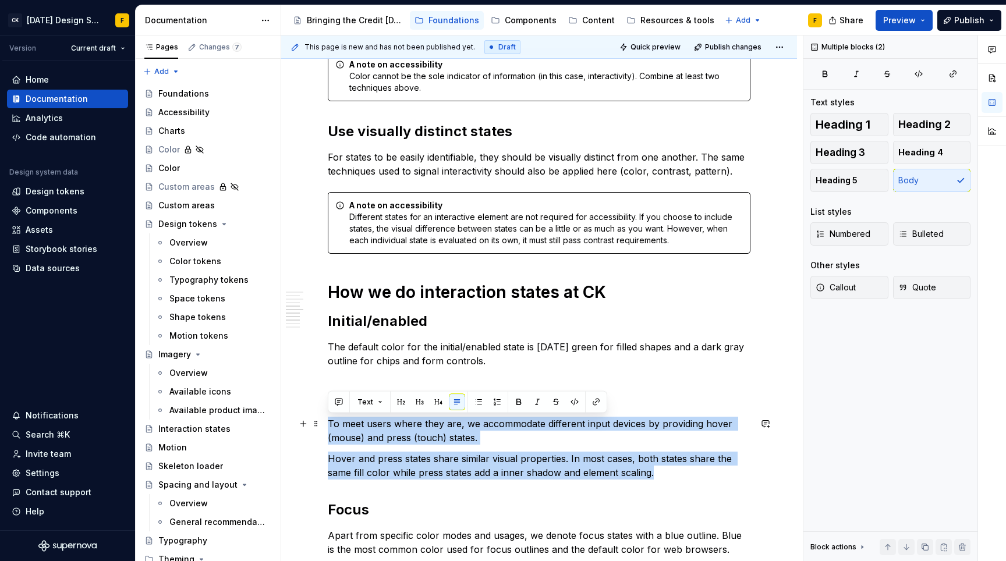
drag, startPoint x: 680, startPoint y: 473, endPoint x: 326, endPoint y: 426, distance: 357.4
click at [326, 426] on div "Basics of interaction states Interaction states provide visual feedback to the …" at bounding box center [539, 277] width 516 height 1355
copy div "To meet users where they are, we accommodate different input devices by providi…"
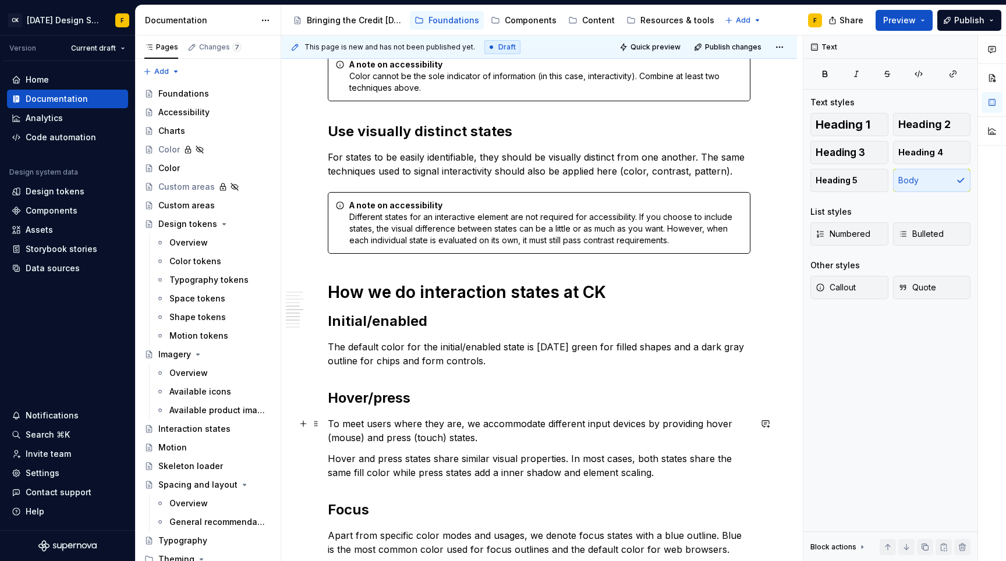
click at [416, 437] on p "To meet users where they are, we accommodate different input devices by providi…" at bounding box center [539, 431] width 422 height 28
click at [626, 464] on p "Hover and press states share similar visual properties. In most cases, both sta…" at bounding box center [539, 466] width 422 height 28
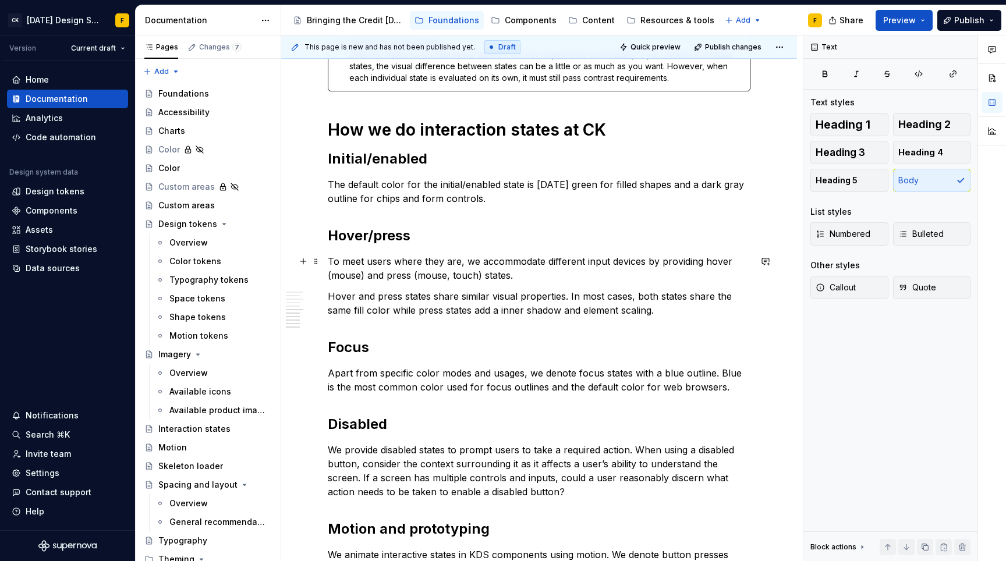
scroll to position [780, 0]
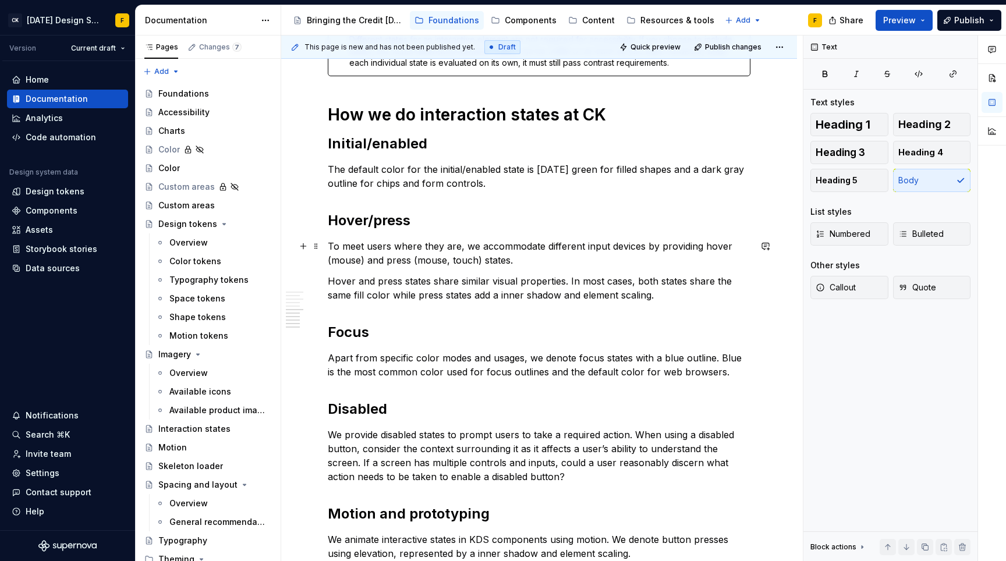
click at [431, 287] on p "Hover and press states share similar visual properties. In most cases, both sta…" at bounding box center [539, 288] width 422 height 28
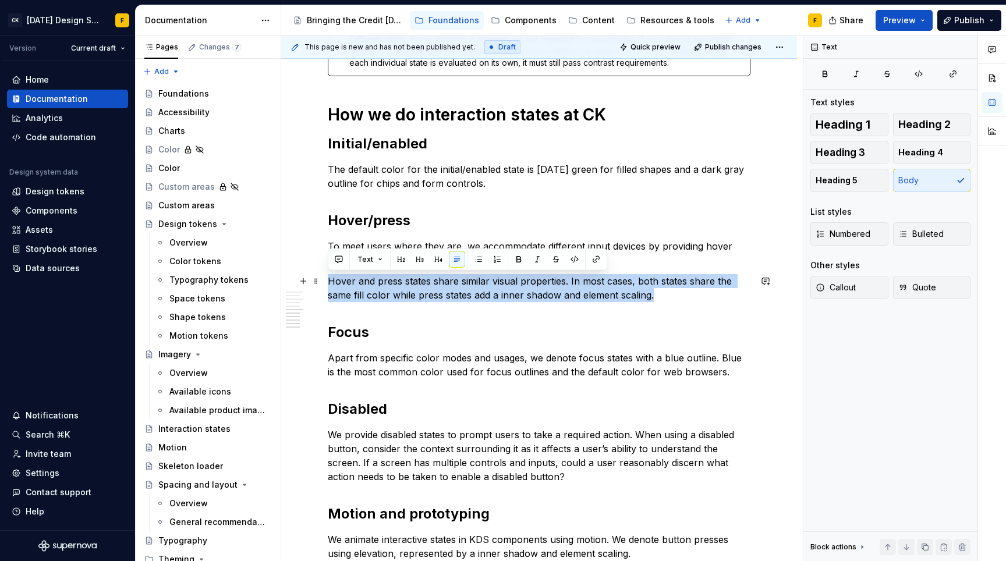
click at [431, 287] on p "Hover and press states share similar visual properties. In most cases, both sta…" at bounding box center [539, 288] width 422 height 28
click at [357, 288] on p "Hover and press states share similar visual properties. In most cases, both sta…" at bounding box center [539, 288] width 422 height 28
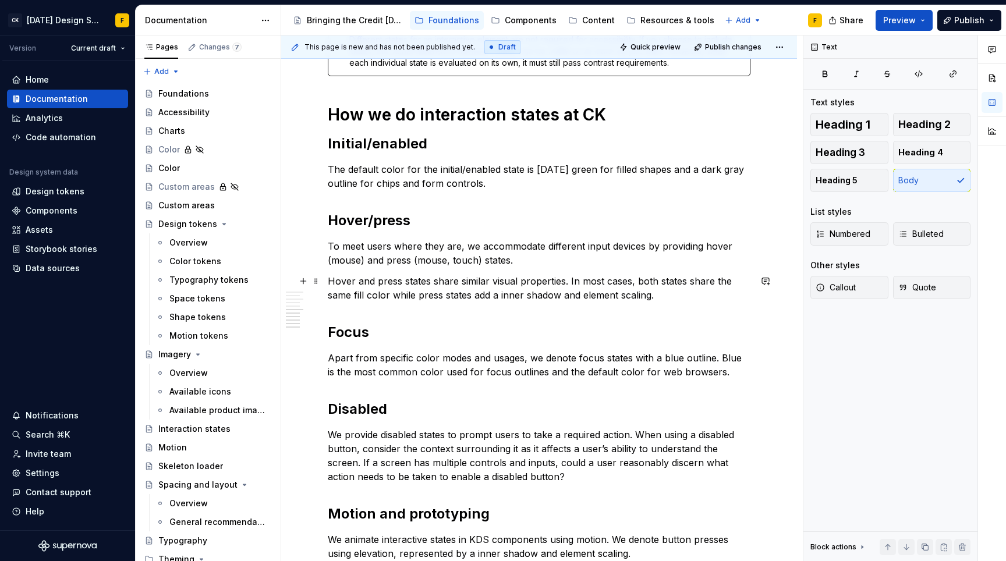
click at [328, 280] on p "Hover and press states share similar visual properties. In most cases, both sta…" at bounding box center [539, 288] width 422 height 28
click at [338, 285] on p "Hover and press states share similar visual properties. In most cases, both sta…" at bounding box center [539, 288] width 422 height 28
click at [329, 280] on p "Hover and press states share similar visual properties. In most cases, both sta…" at bounding box center [539, 288] width 422 height 28
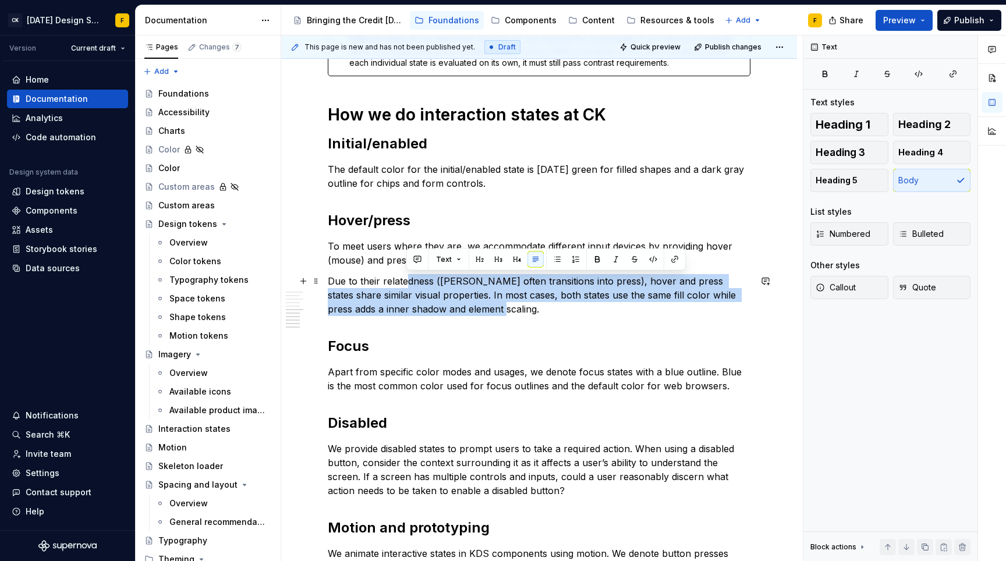
drag, startPoint x: 484, startPoint y: 311, endPoint x: 404, endPoint y: 279, distance: 86.7
click at [404, 279] on p "Due to their relatedness ([PERSON_NAME] often transitions into press), hover an…" at bounding box center [539, 295] width 422 height 42
click at [637, 289] on p "Due to their relatedness ([PERSON_NAME] often transitions into press), hover an…" at bounding box center [539, 295] width 422 height 42
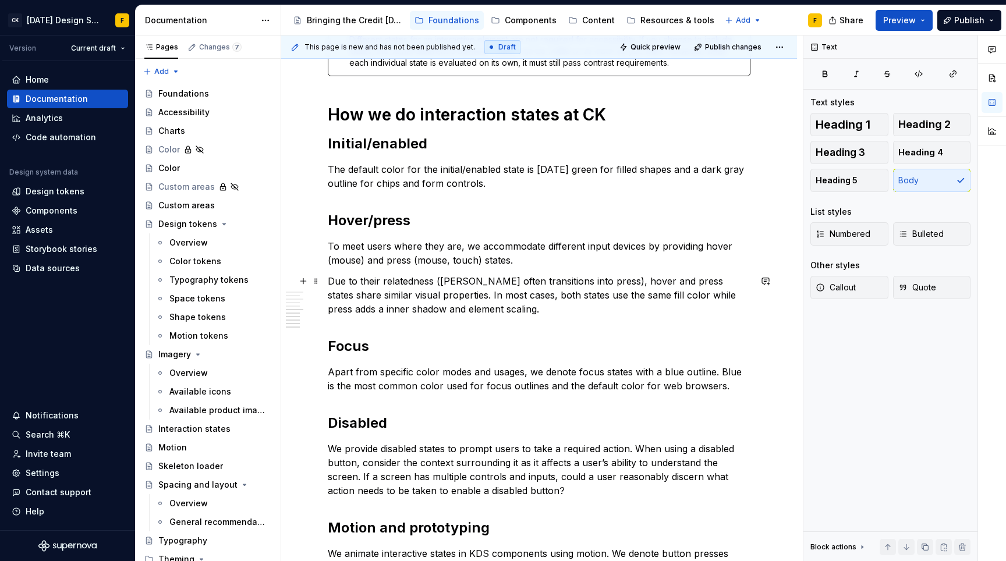
click at [336, 306] on p "Due to their relatedness ([PERSON_NAME] often transitions into press), hover an…" at bounding box center [539, 295] width 422 height 42
click at [351, 306] on p "Due to their relatedness ([PERSON_NAME] often transitions into press), hover an…" at bounding box center [539, 295] width 422 height 42
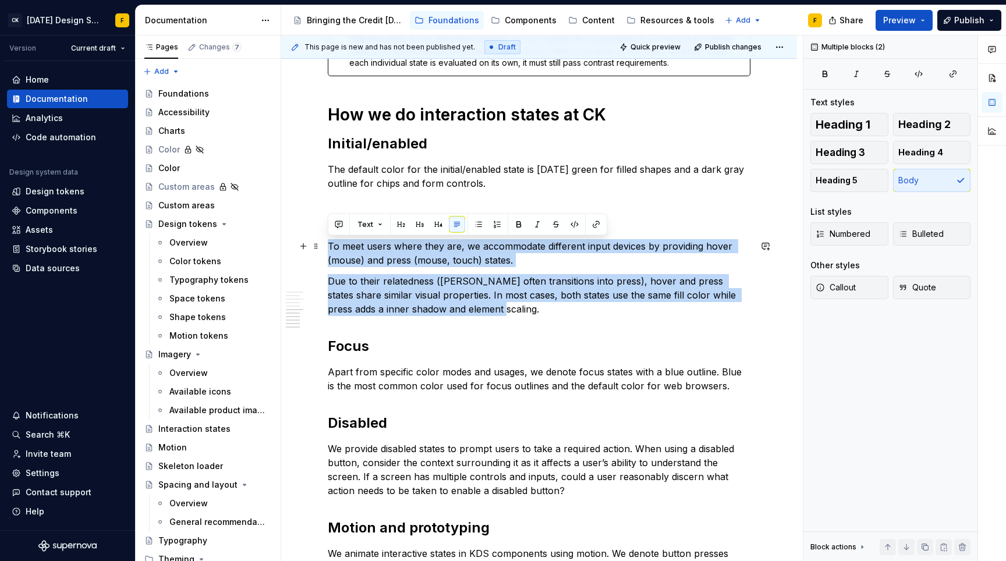
drag, startPoint x: 502, startPoint y: 311, endPoint x: 329, endPoint y: 241, distance: 186.4
click at [329, 241] on div "Basics of interaction states Interaction states provide visual feedback to the …" at bounding box center [539, 29] width 422 height 1159
copy div "To meet users where they are, we accommodate different input devices by providi…"
click at [556, 461] on p "We provide disabled states to prompt users to take a required action. When usin…" at bounding box center [539, 470] width 422 height 56
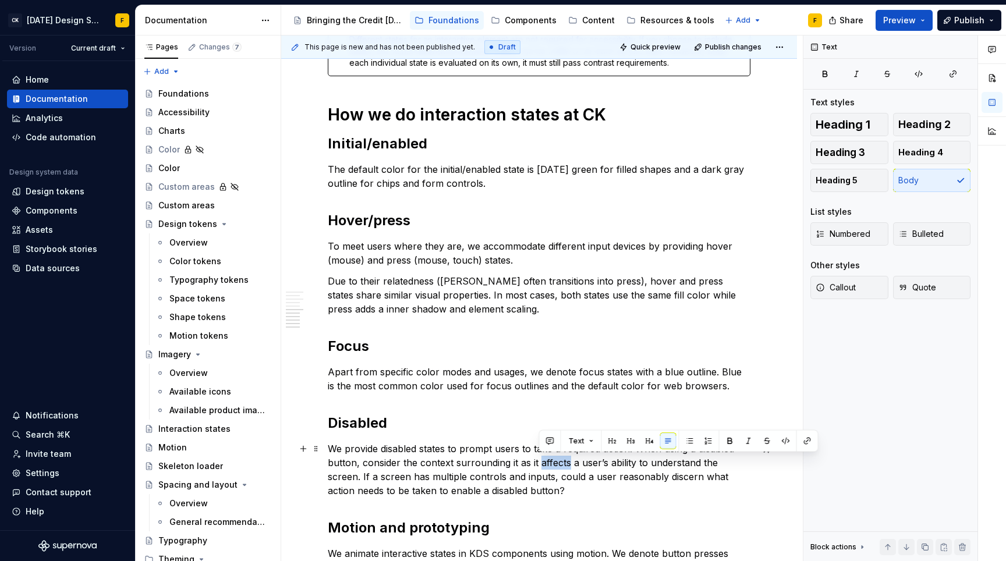
click at [556, 461] on p "We provide disabled states to prompt users to take a required action. When usin…" at bounding box center [539, 470] width 422 height 56
click at [570, 491] on p "We provide disabled states to prompt users to take a required action. When usin…" at bounding box center [539, 470] width 422 height 56
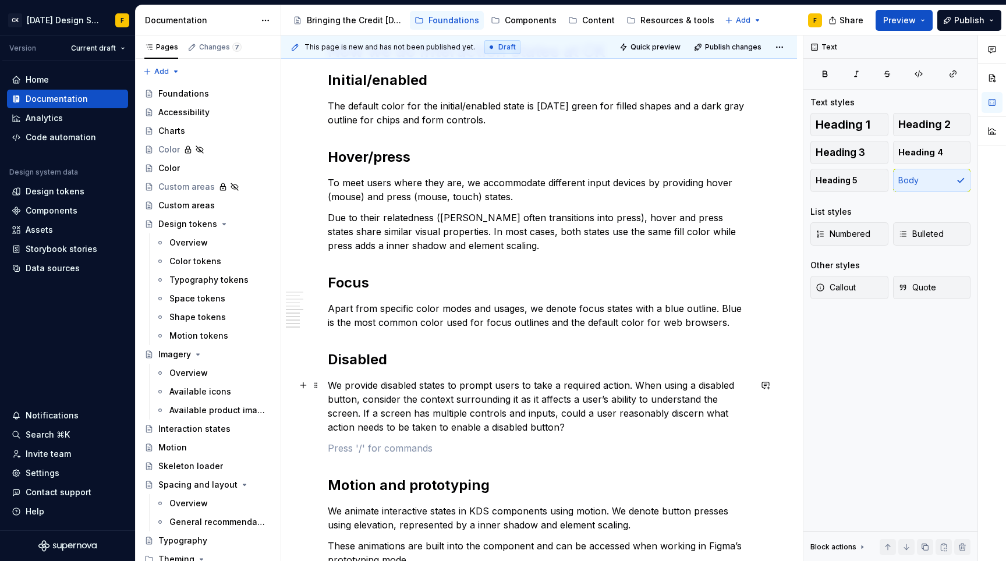
scroll to position [887, 0]
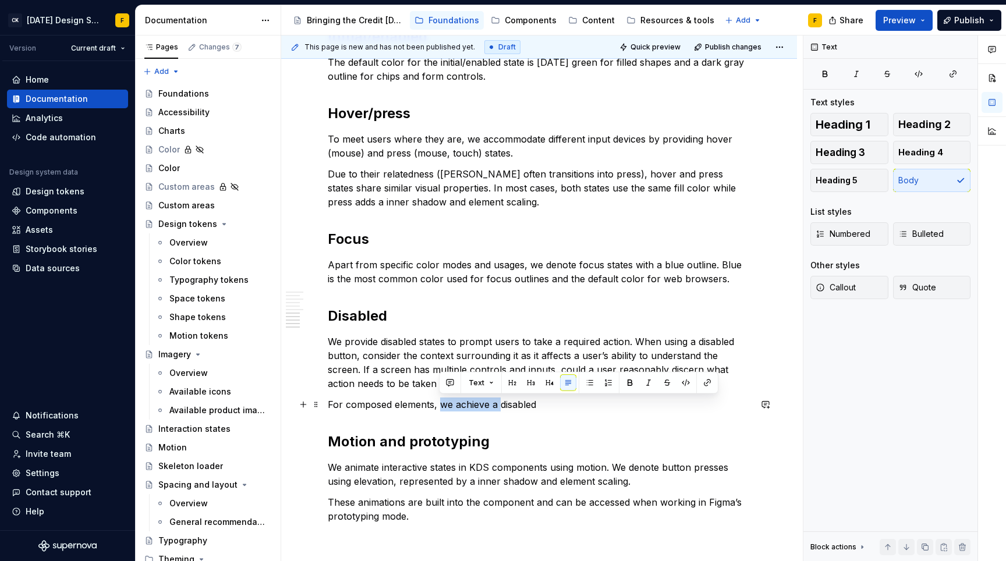
drag, startPoint x: 438, startPoint y: 403, endPoint x: 500, endPoint y: 398, distance: 62.4
click at [500, 398] on p "For composed elements, we achieve a disabled" at bounding box center [539, 404] width 422 height 14
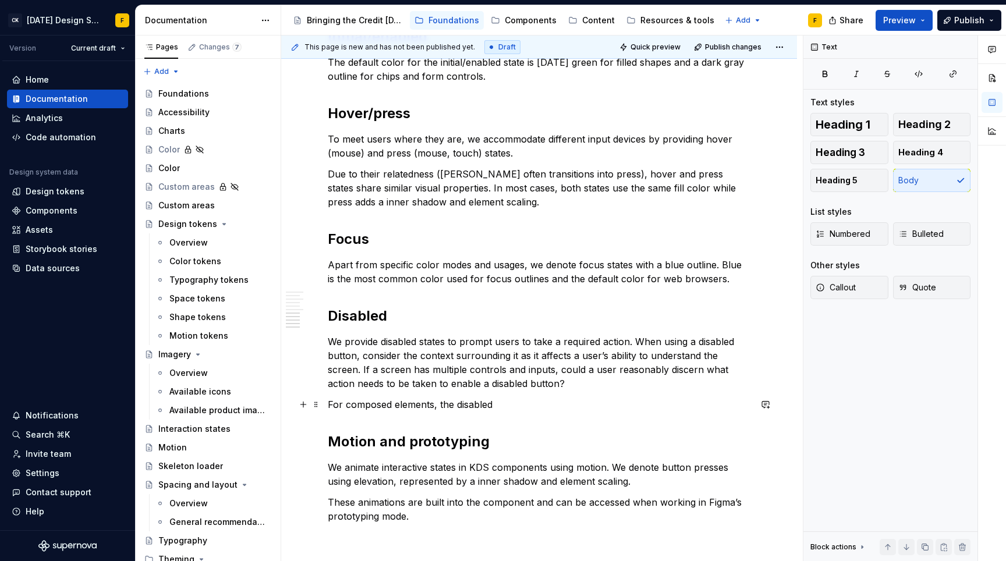
click at [525, 407] on p "For composed elements, the disabled" at bounding box center [539, 404] width 422 height 14
click at [422, 266] on p "Apart from specific color modes and usages, we denote focus states with a blue …" at bounding box center [539, 272] width 422 height 28
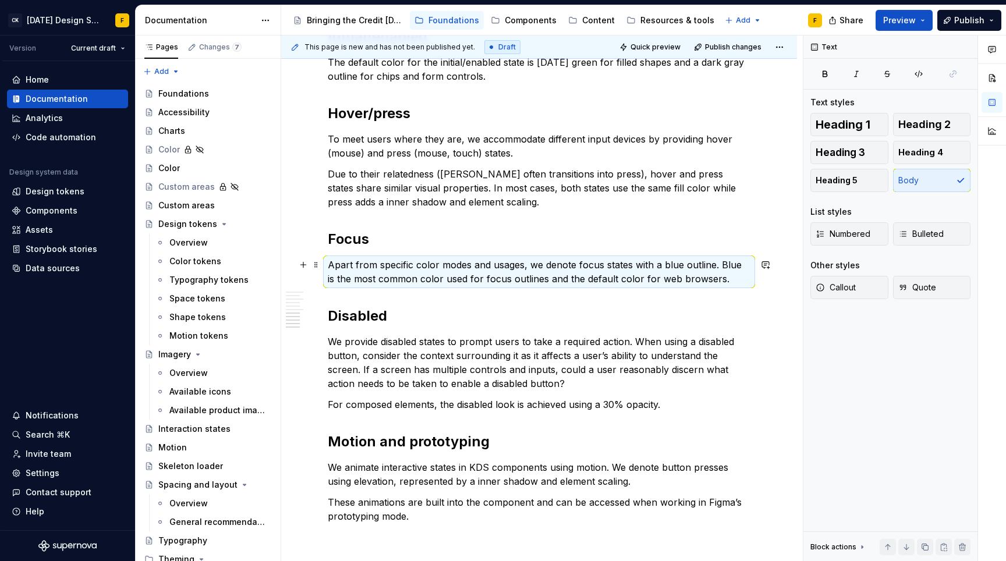
click at [422, 266] on p "Apart from specific color modes and usages, we denote focus states with a blue …" at bounding box center [539, 272] width 422 height 28
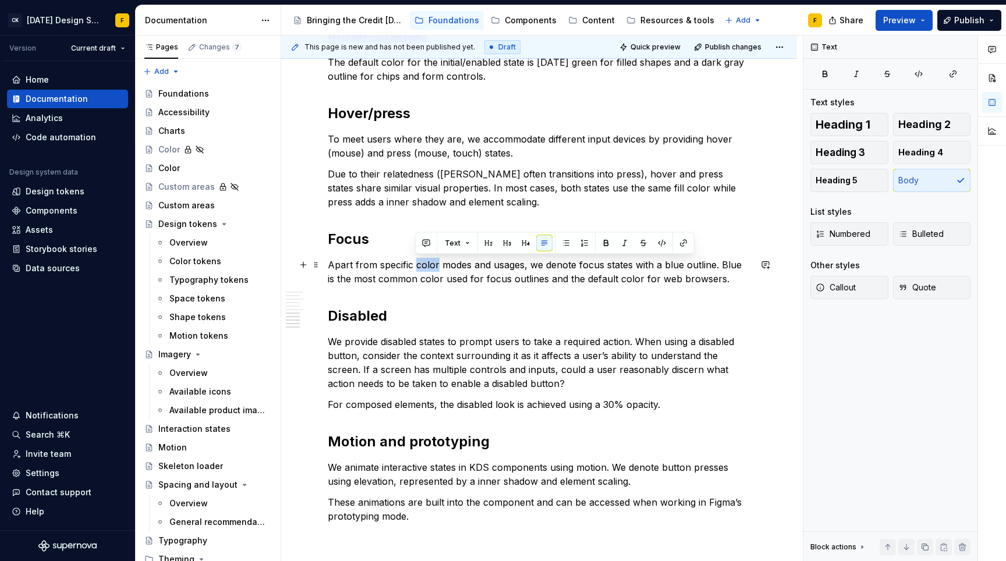
click at [422, 266] on p "Apart from specific color modes and usages, we denote focus states with a blue …" at bounding box center [539, 272] width 422 height 28
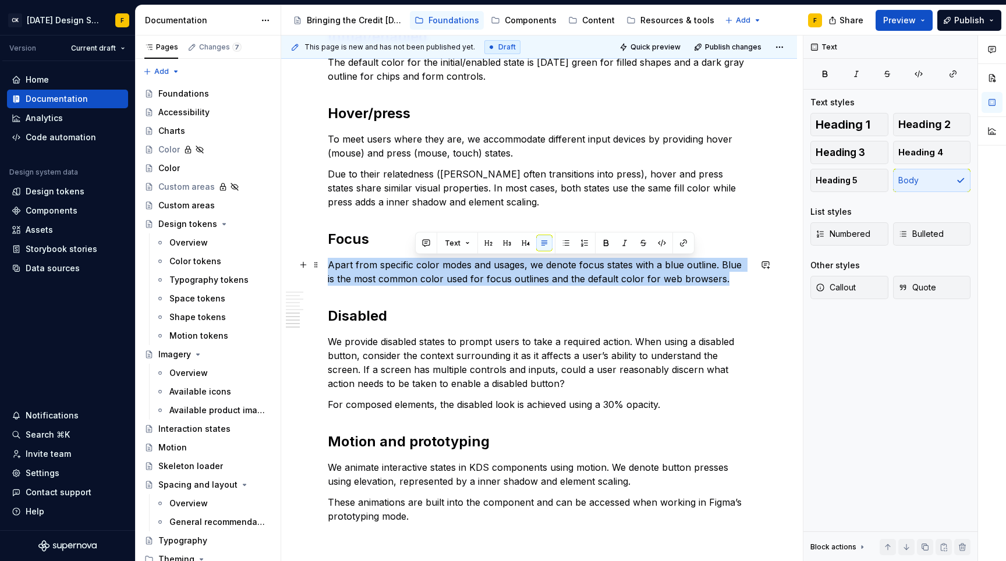
click at [422, 266] on p "Apart from specific color modes and usages, we denote focus states with a blue …" at bounding box center [539, 272] width 422 height 28
copy p "Apart from specific color modes and usages, we denote focus states with a blue …"
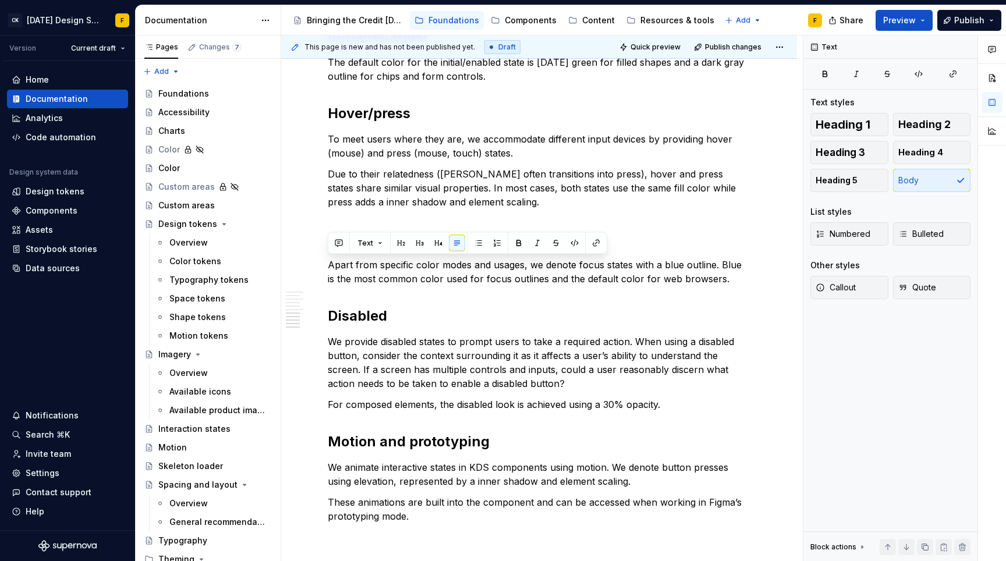
click at [382, 441] on h2 "Motion and prototyping" at bounding box center [539, 441] width 422 height 19
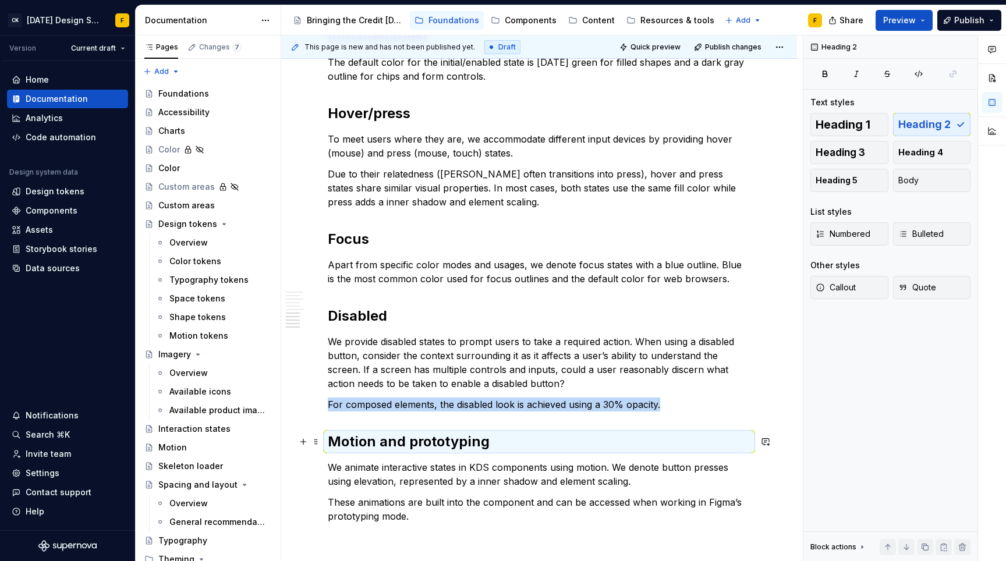
click at [369, 353] on p "We provide disabled states to prompt users to take a required action. When usin…" at bounding box center [539, 363] width 422 height 56
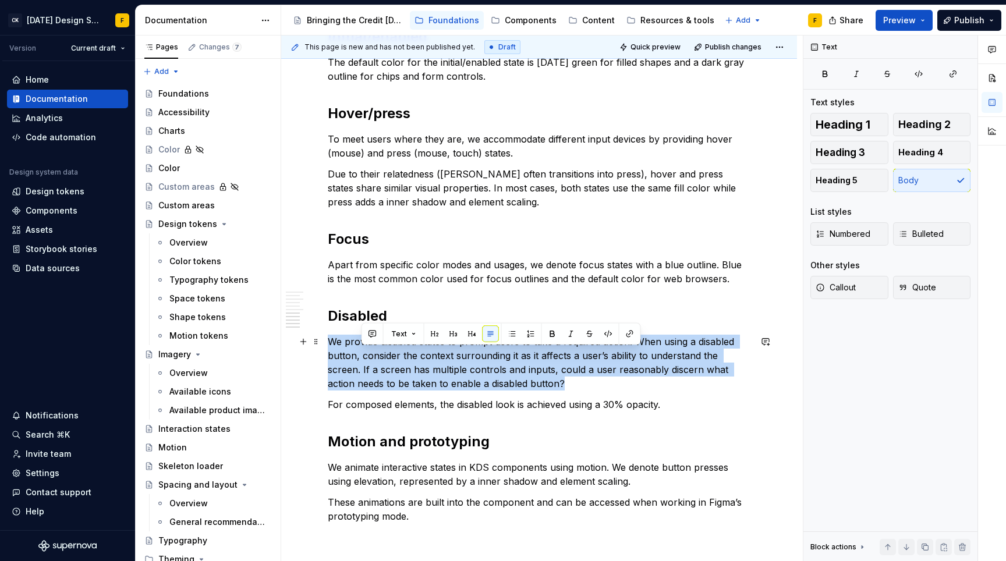
click at [369, 353] on p "We provide disabled states to prompt users to take a required action. When usin…" at bounding box center [539, 363] width 422 height 56
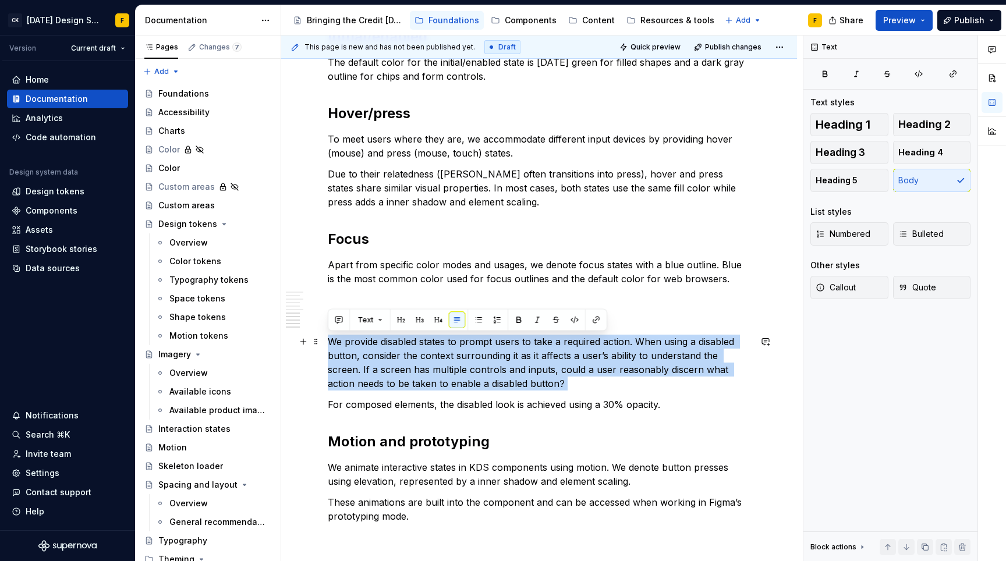
click at [369, 353] on p "We provide disabled states to prompt users to take a required action. When usin…" at bounding box center [539, 363] width 422 height 56
click at [383, 356] on p "We provide disabled states to prompt users to take a required action. When usin…" at bounding box center [539, 363] width 422 height 56
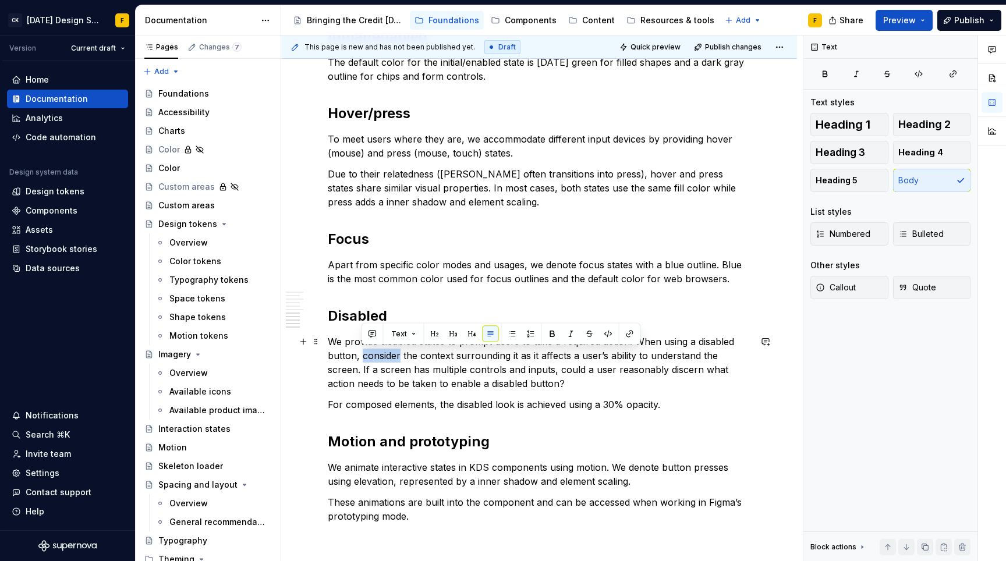
click at [383, 356] on p "We provide disabled states to prompt users to take a required action. When usin…" at bounding box center [539, 363] width 422 height 56
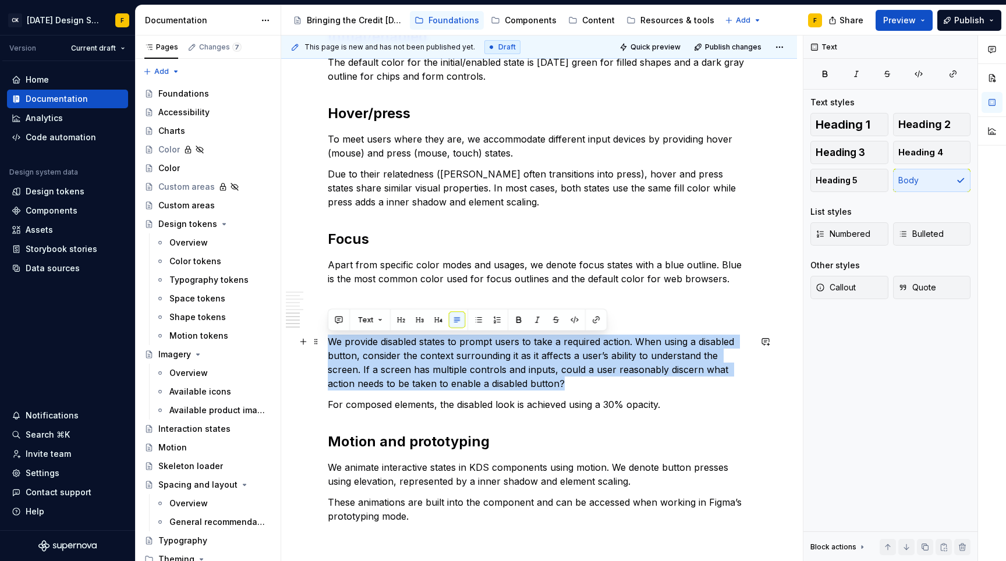
click at [383, 356] on p "We provide disabled states to prompt users to take a required action. When usin…" at bounding box center [539, 363] width 422 height 56
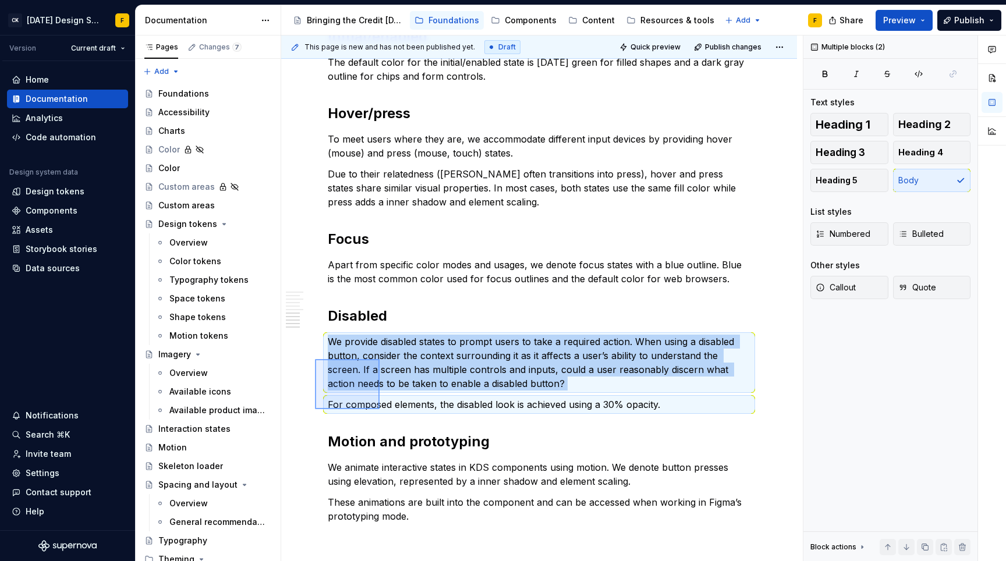
drag, startPoint x: 315, startPoint y: 359, endPoint x: 379, endPoint y: 409, distance: 81.7
click at [379, 409] on div "This page is new and has not been published yet. Draft Quick preview Publish ch…" at bounding box center [541, 298] width 521 height 526
copy div "Disabled We provide disabled states to prompt users to take a required action. …"
click at [368, 475] on p "We animate interactive states in KDS components using motion. We denote button …" at bounding box center [539, 474] width 422 height 28
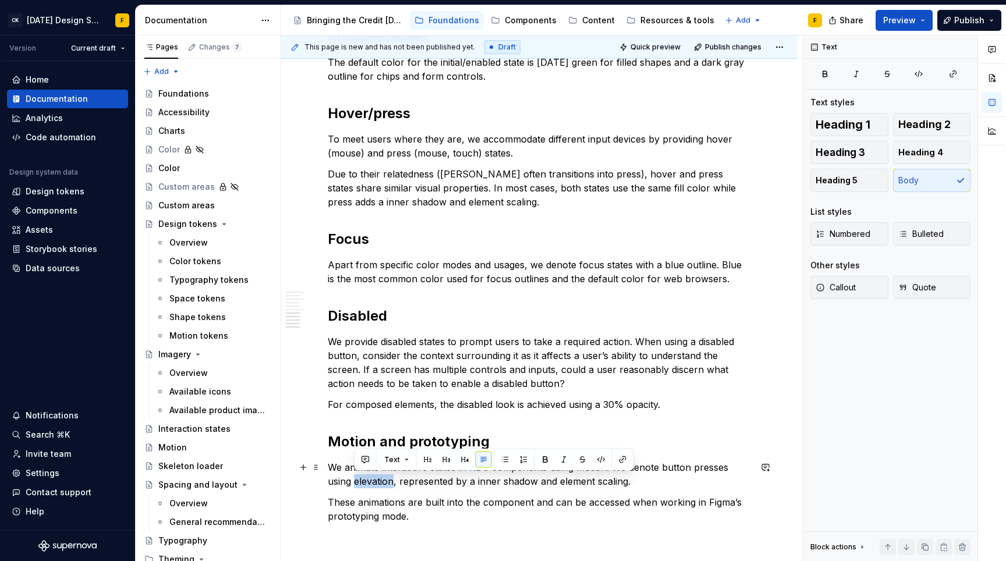
click at [368, 475] on p "We animate interactive states in KDS components using motion. We denote button …" at bounding box center [539, 474] width 422 height 28
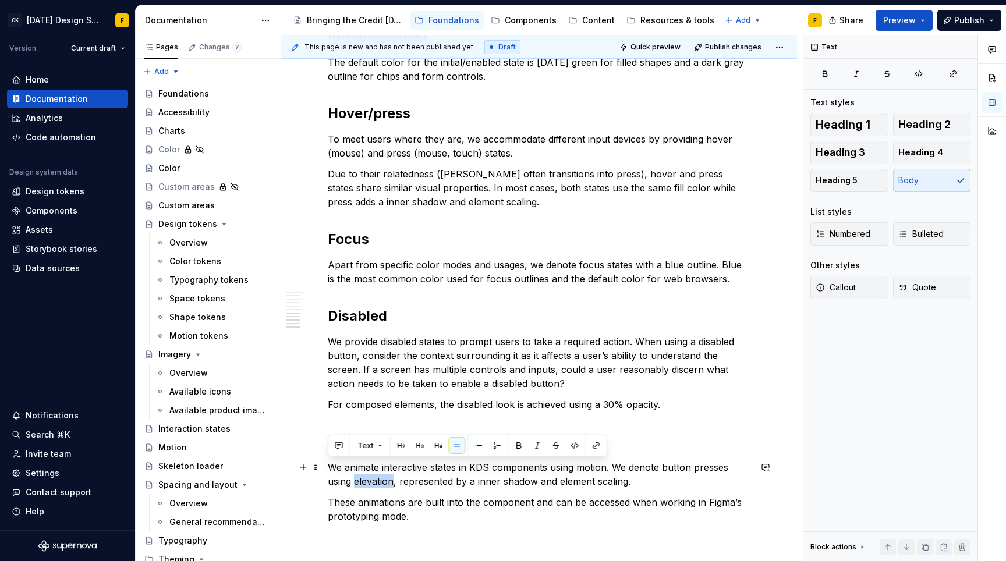
click at [368, 475] on p "We animate interactive states in KDS components using motion. We denote button …" at bounding box center [539, 474] width 422 height 28
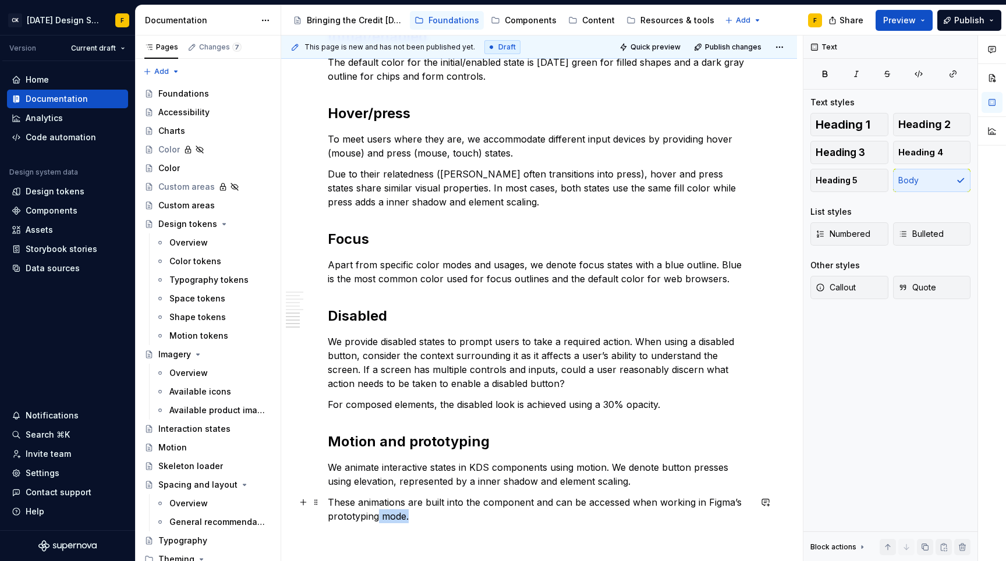
scroll to position [897, 0]
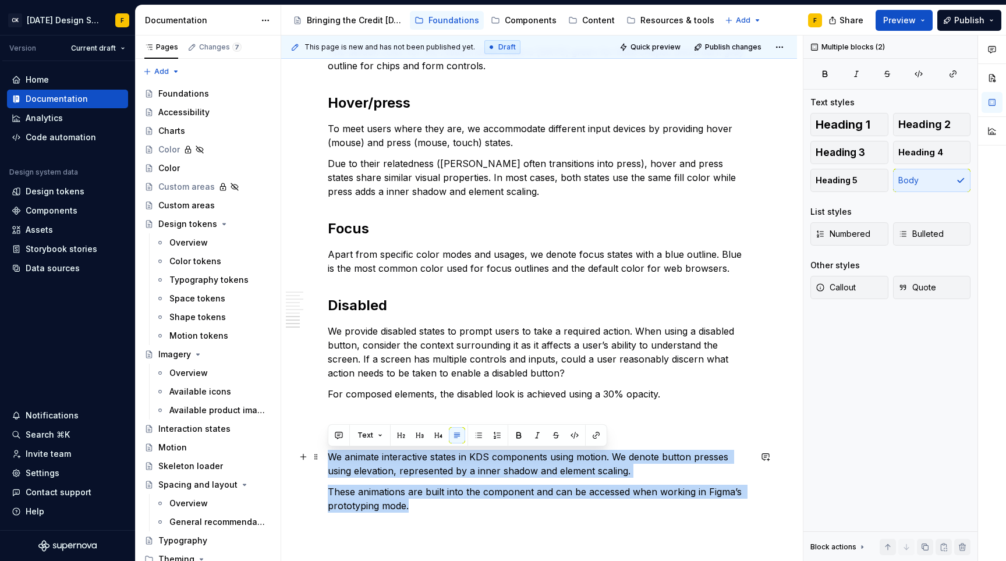
drag, startPoint x: 453, startPoint y: 517, endPoint x: 331, endPoint y: 451, distance: 138.5
copy div "We animate interactive states in KDS components using motion. We denote button …"
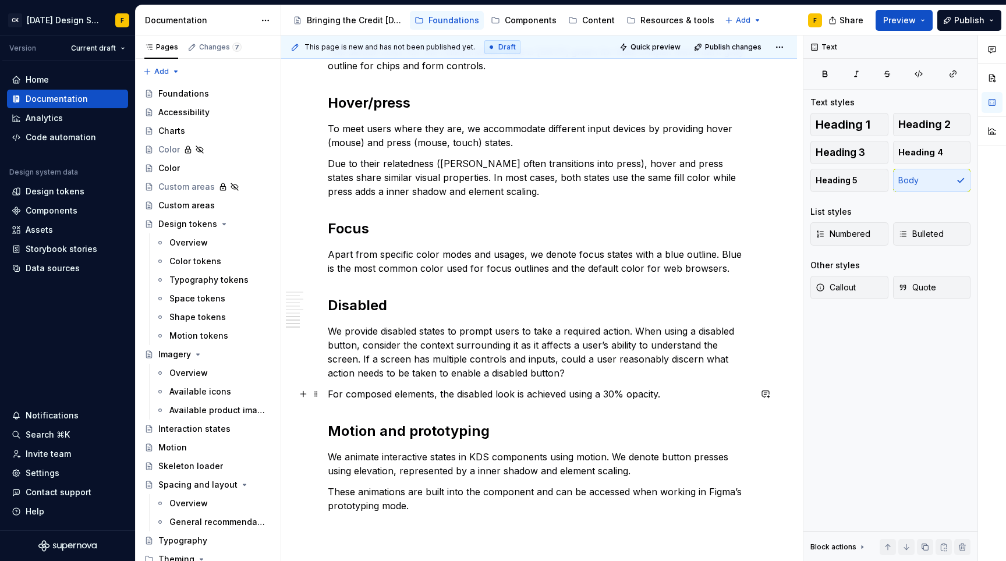
click at [679, 396] on p "For composed elements, the disabled look is achieved using a 30% opacity." at bounding box center [539, 394] width 422 height 14
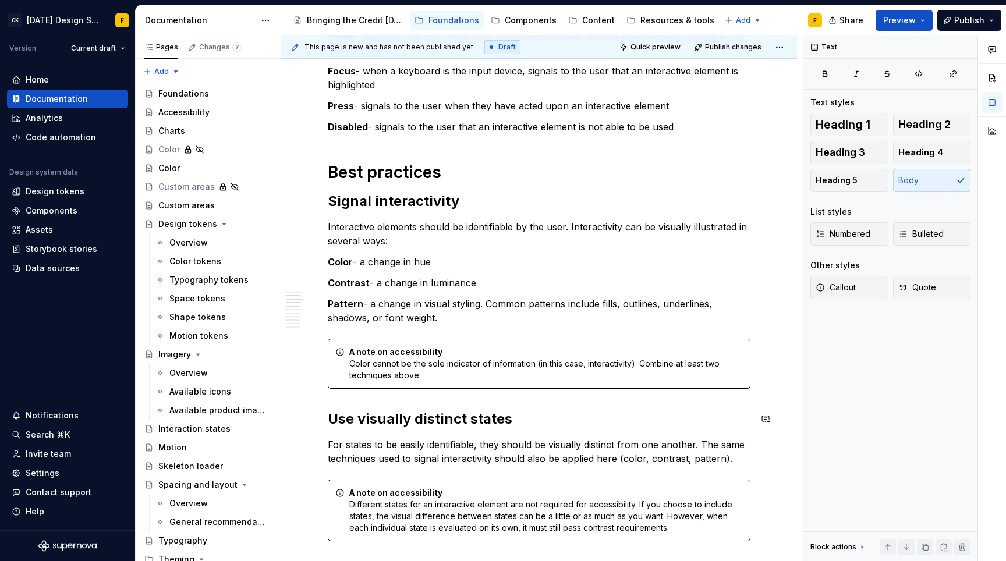
scroll to position [0, 0]
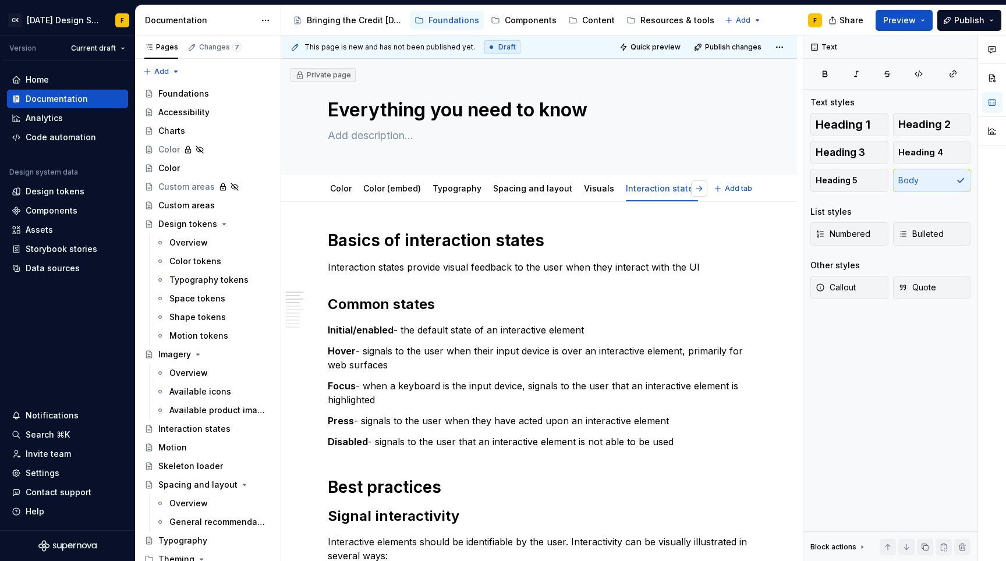
click at [697, 189] on button "button" at bounding box center [699, 188] width 16 height 16
click at [583, 190] on link "Design tokens" at bounding box center [595, 188] width 59 height 10
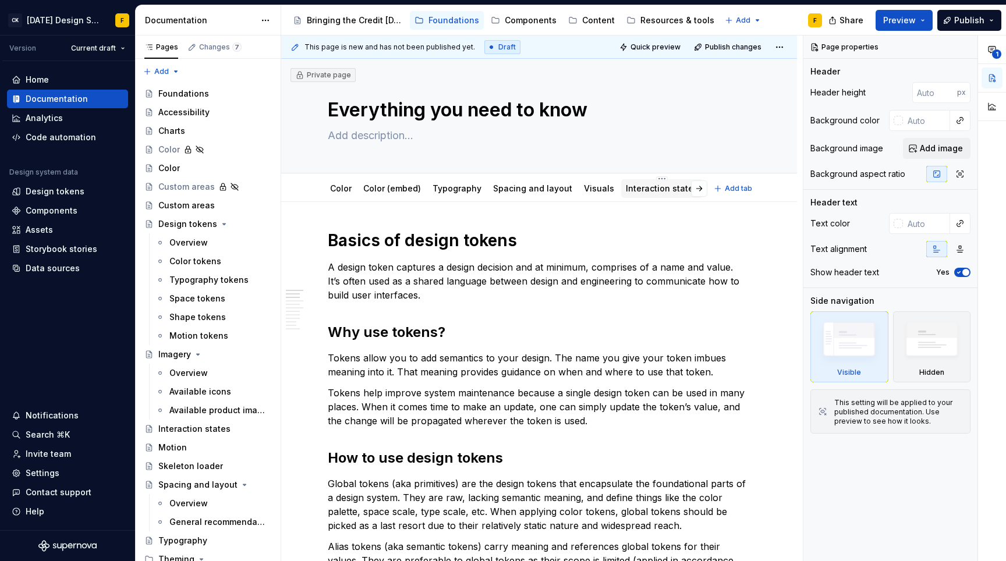
click at [641, 191] on link "Interaction states" at bounding box center [662, 188] width 72 height 10
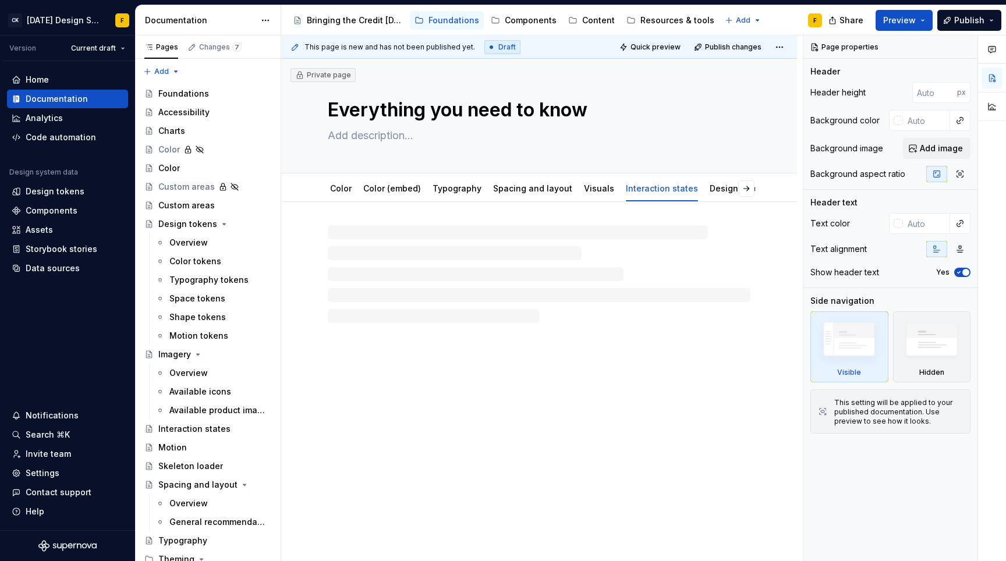
type textarea "*"
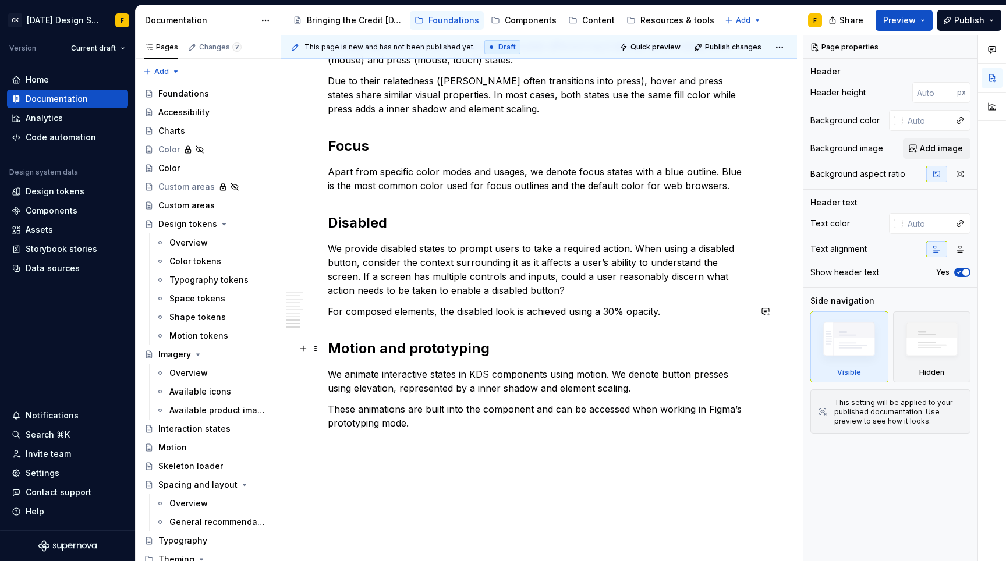
scroll to position [1031, 0]
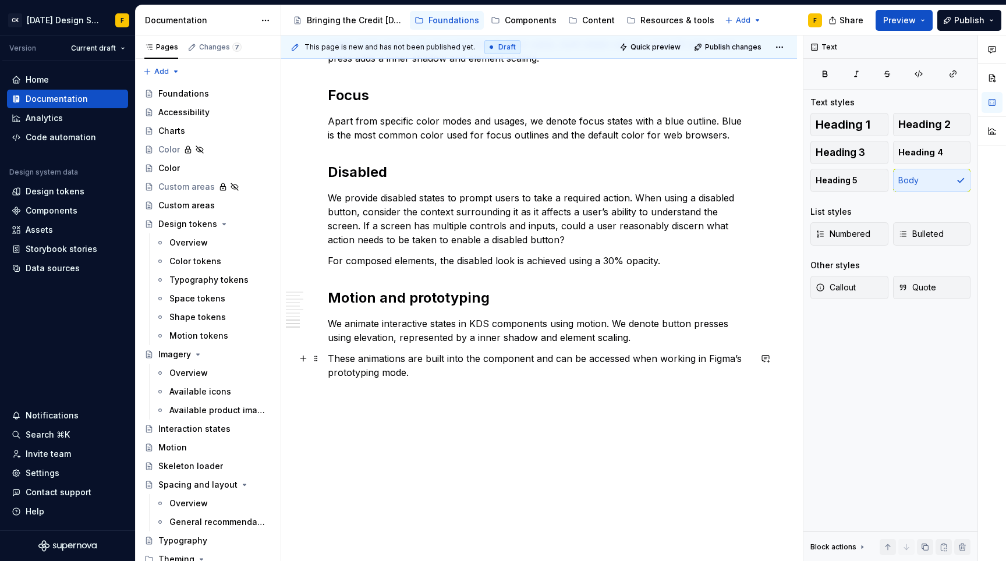
click at [530, 373] on p "These animations are built into the component and can be accessed when working …" at bounding box center [539, 365] width 422 height 28
click at [670, 339] on p "We animate interactive states in KDS components using motion. We denote button …" at bounding box center [539, 331] width 422 height 28
click at [695, 260] on p "For composed elements, the disabled look is achieved using a 30% opacity." at bounding box center [539, 261] width 422 height 14
click at [691, 240] on p "We provide disabled states to prompt users to take a required action. When usin…" at bounding box center [539, 219] width 422 height 56
click at [740, 134] on p "Apart from specific color modes and usages, we denote focus states with a blue …" at bounding box center [539, 128] width 422 height 28
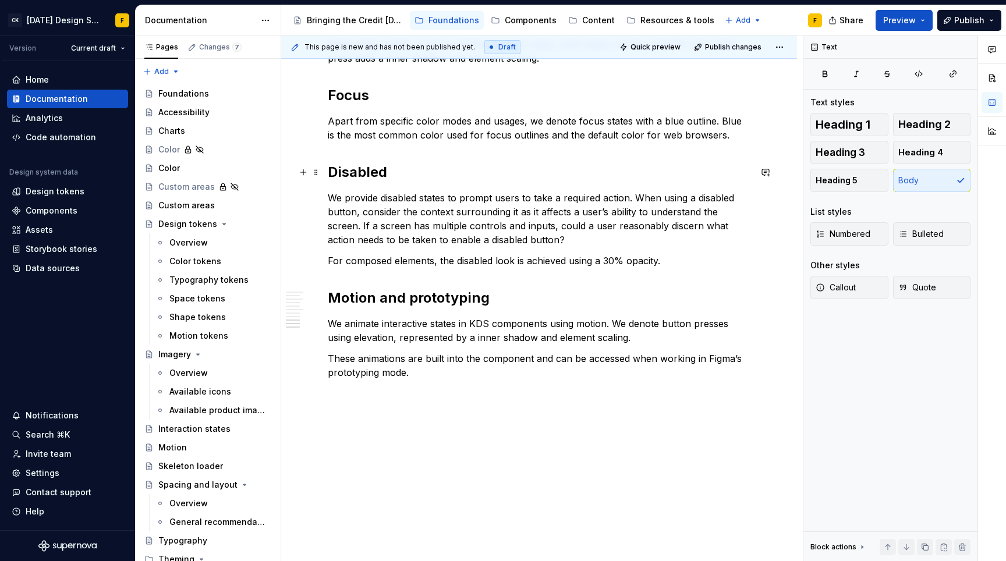
scroll to position [924, 0]
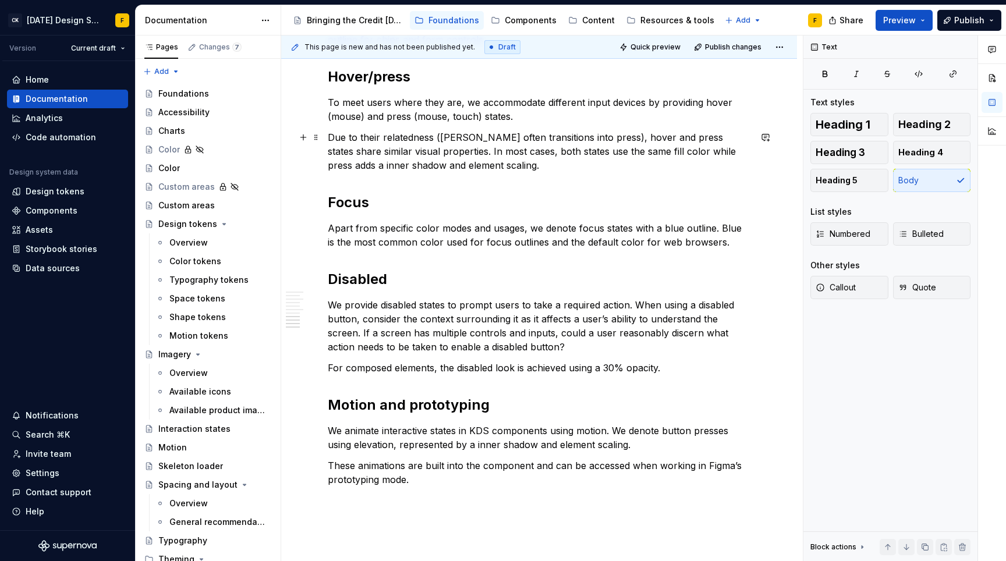
click at [576, 164] on p "Due to their relatedness ([PERSON_NAME] often transitions into press), hover an…" at bounding box center [539, 151] width 422 height 42
click at [595, 116] on p "To meet users where they are, we accommodate different input devices by providi…" at bounding box center [539, 109] width 422 height 28
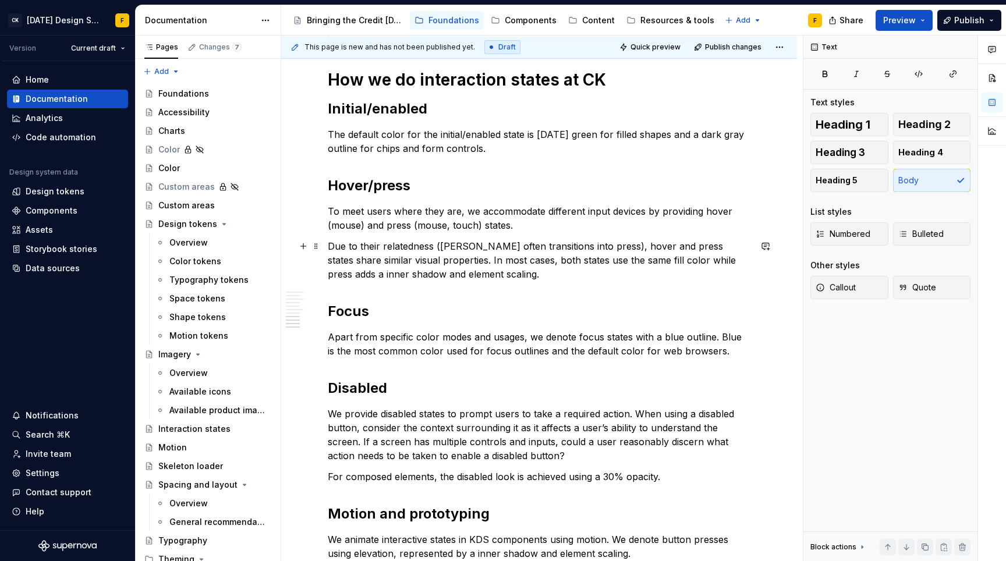
scroll to position [684, 0]
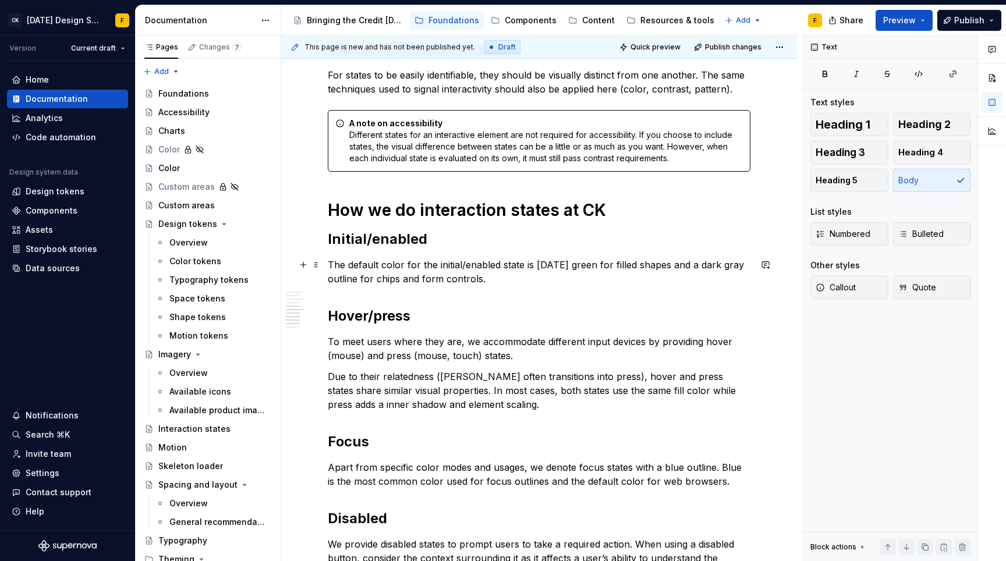
click at [551, 279] on p "The default color for the initial/enabled state is Karma green for filled shape…" at bounding box center [539, 272] width 422 height 28
click at [610, 239] on h2 "Initial/enabled" at bounding box center [539, 239] width 422 height 19
click at [558, 310] on h2 "Hover/press" at bounding box center [539, 316] width 422 height 19
click at [475, 431] on div "Basics of interaction states Interaction states provide visual feedback to the …" at bounding box center [539, 136] width 422 height 1180
click at [477, 443] on h2 "Focus" at bounding box center [539, 441] width 422 height 19
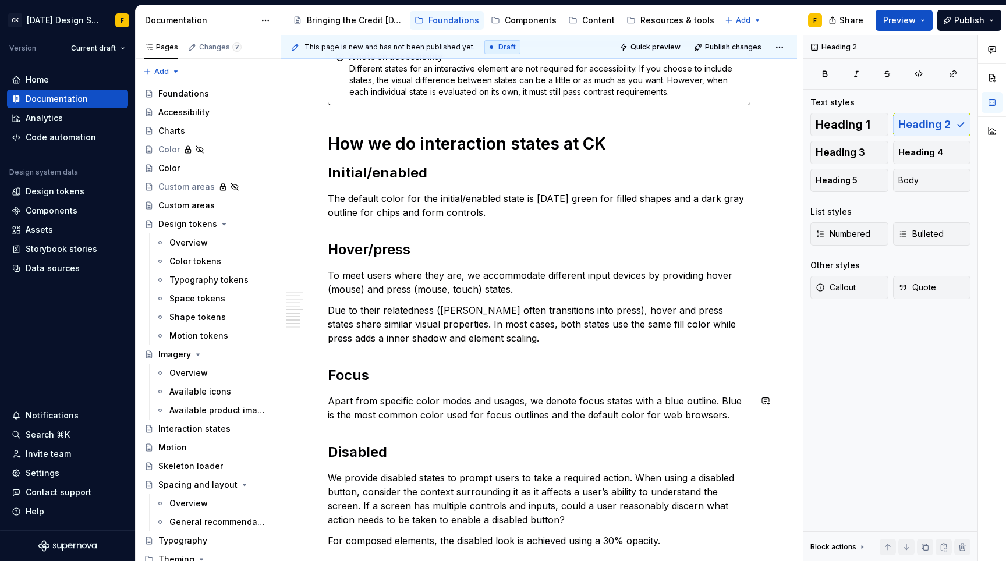
scroll to position [906, 0]
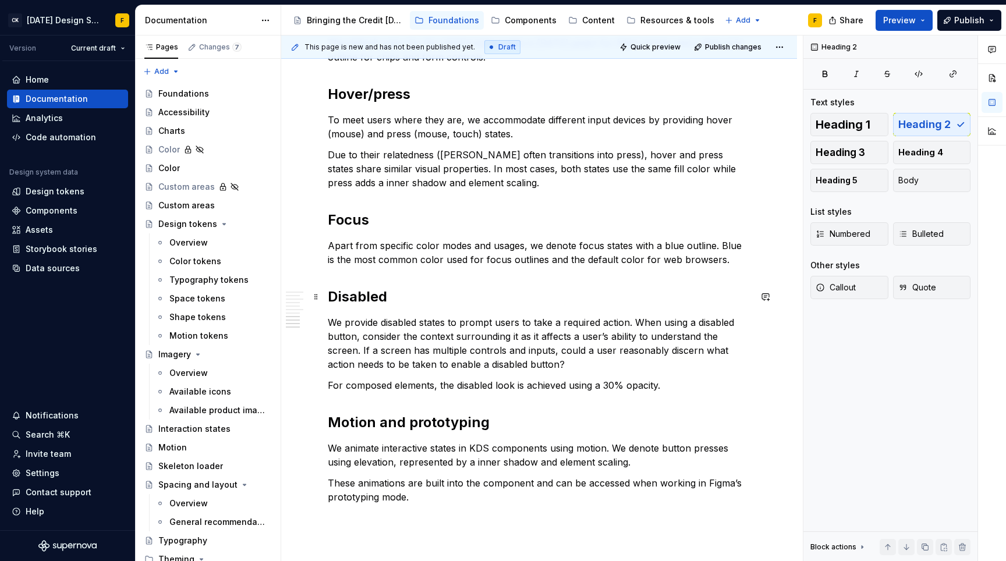
click at [449, 299] on h2 "Disabled" at bounding box center [539, 296] width 422 height 19
click at [529, 420] on h2 "Motion and prototyping" at bounding box center [539, 422] width 422 height 19
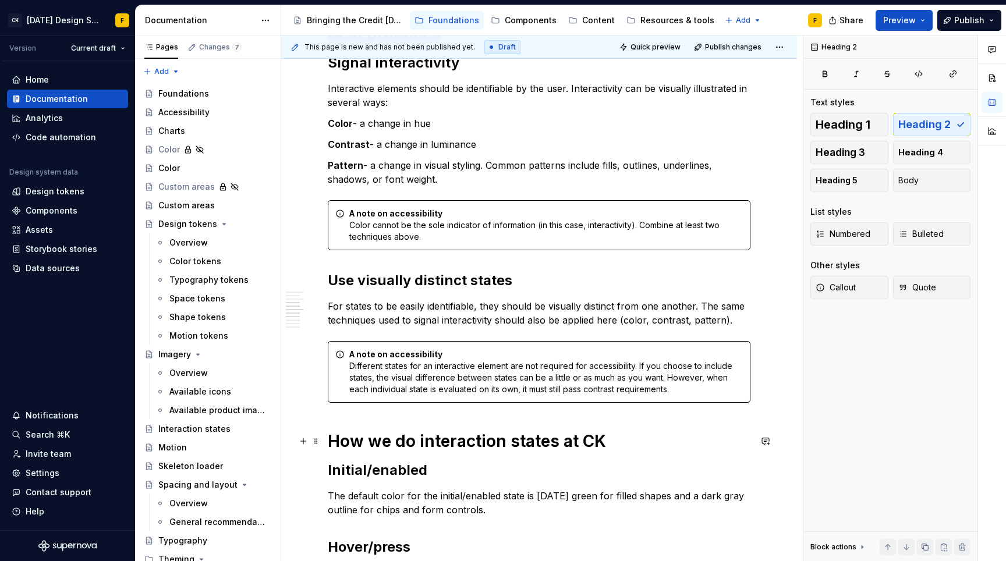
scroll to position [448, 0]
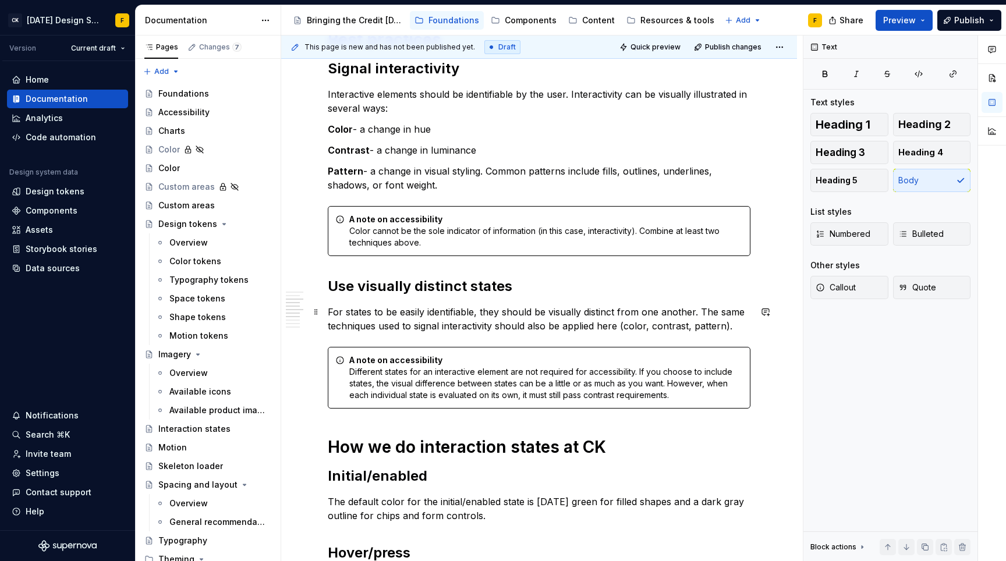
click at [736, 325] on p "For states to be easily identifiable, they should be visually distinct from one…" at bounding box center [539, 319] width 422 height 28
click at [592, 286] on h2 "Use visually distinct states" at bounding box center [539, 286] width 422 height 19
click at [474, 186] on p "Pattern - a change in visual styling. Common patterns include fills, outlines, …" at bounding box center [539, 178] width 422 height 28
click at [514, 153] on p "Contrast - a change in luminance" at bounding box center [539, 150] width 422 height 14
click at [525, 129] on p "Color - a change in hue" at bounding box center [539, 129] width 422 height 14
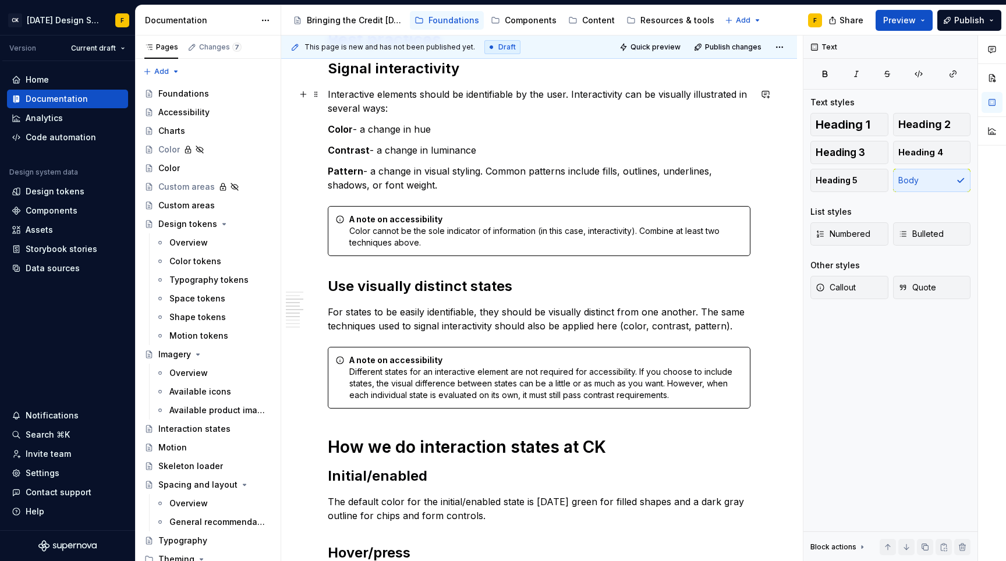
click at [511, 108] on p "Interactive elements should be identifiable by the user. Interactivity can be v…" at bounding box center [539, 101] width 422 height 28
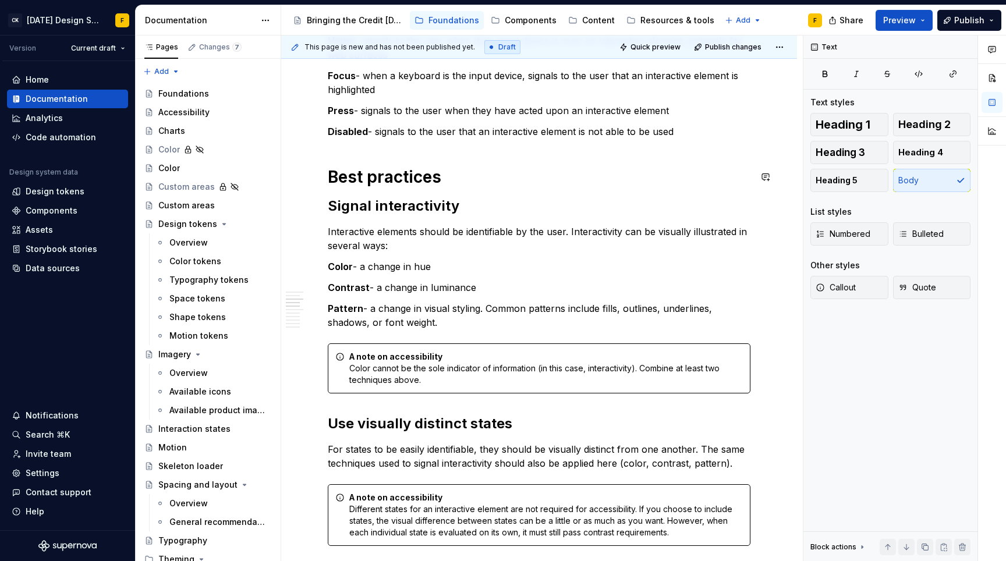
scroll to position [258, 0]
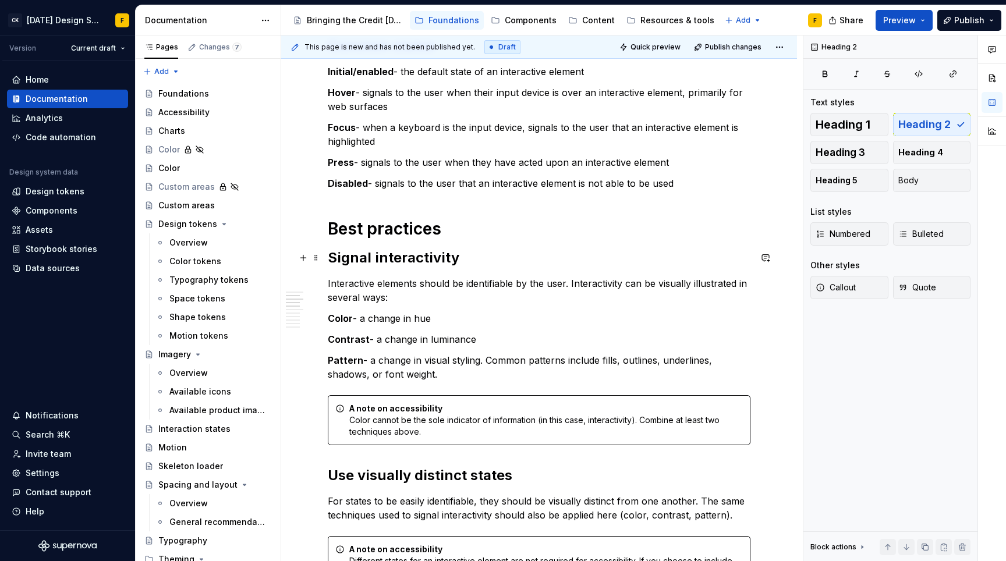
click at [496, 262] on h2 "Signal interactivity" at bounding box center [539, 257] width 422 height 19
click at [496, 229] on h1 "Best practices" at bounding box center [539, 228] width 422 height 21
click at [705, 184] on p "Disabled - signals to the user that an interactive element is not able to be us…" at bounding box center [539, 183] width 422 height 14
click at [688, 161] on p "Press - signals to the user when they have acted upon an interactive element" at bounding box center [539, 162] width 422 height 14
click at [492, 135] on p "Focus - when a keyboard is the input device, signals to the user that an intera…" at bounding box center [539, 134] width 422 height 28
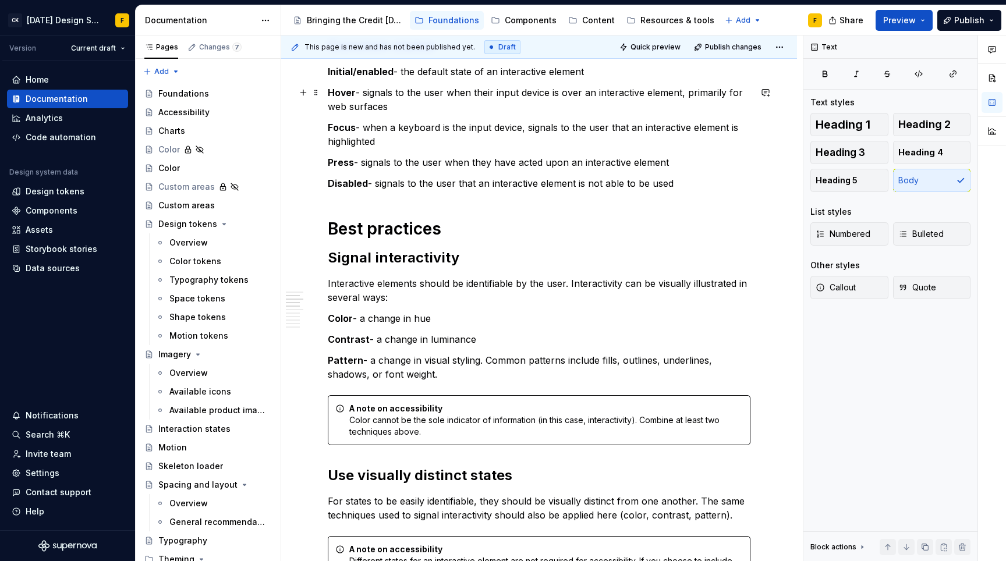
click at [484, 106] on p "Hover - signals to the user when their input device is over an interactive elem…" at bounding box center [539, 100] width 422 height 28
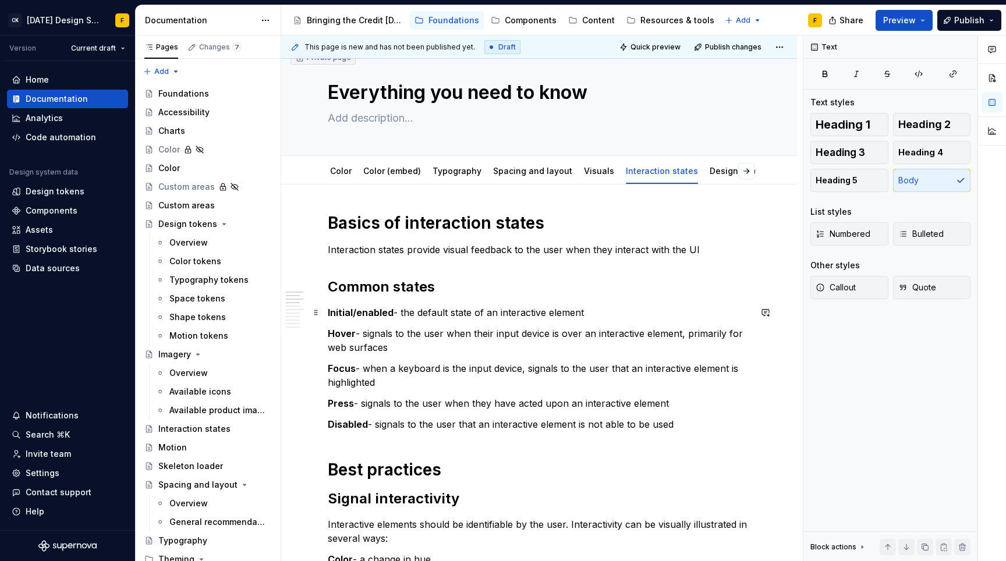
click at [603, 311] on p "Initial/enabled - the default state of an interactive element" at bounding box center [539, 313] width 422 height 14
click at [708, 253] on p "Interaction states provide visual feedback to the user when they interact with …" at bounding box center [539, 250] width 422 height 14
click at [587, 228] on h1 "Basics of interaction states" at bounding box center [539, 222] width 422 height 21
type textarea "*"
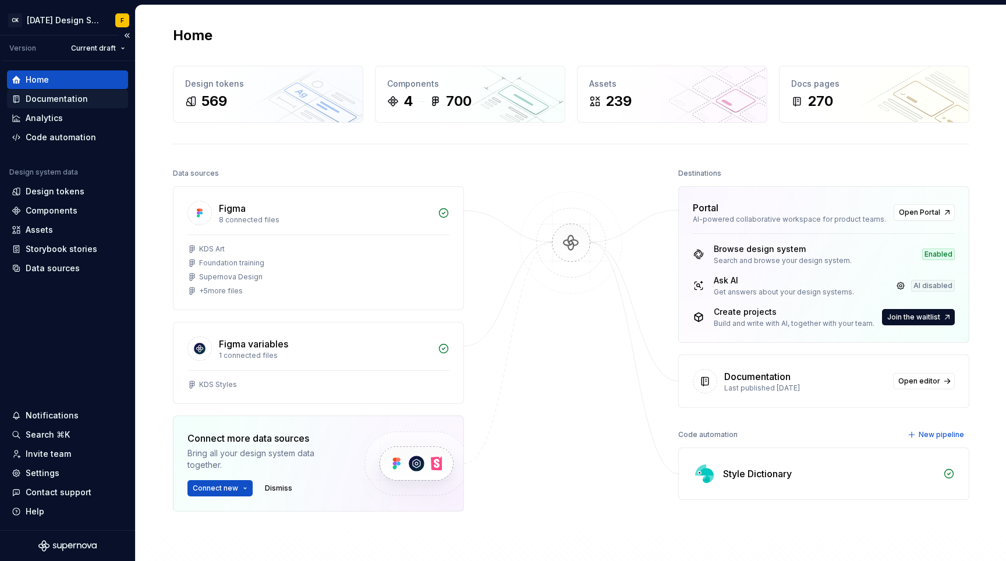
click at [45, 101] on div "Documentation" at bounding box center [57, 99] width 62 height 12
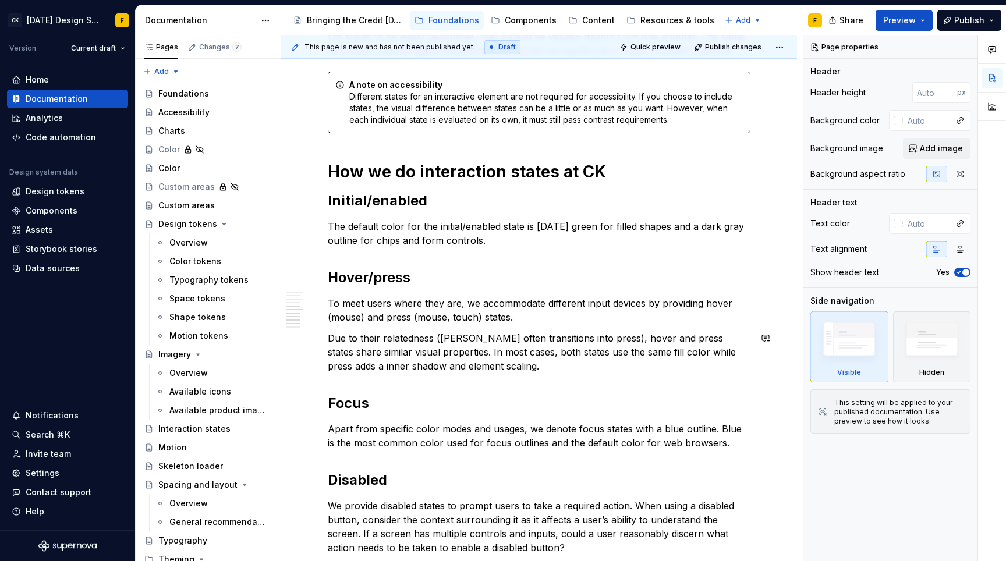
scroll to position [579, 0]
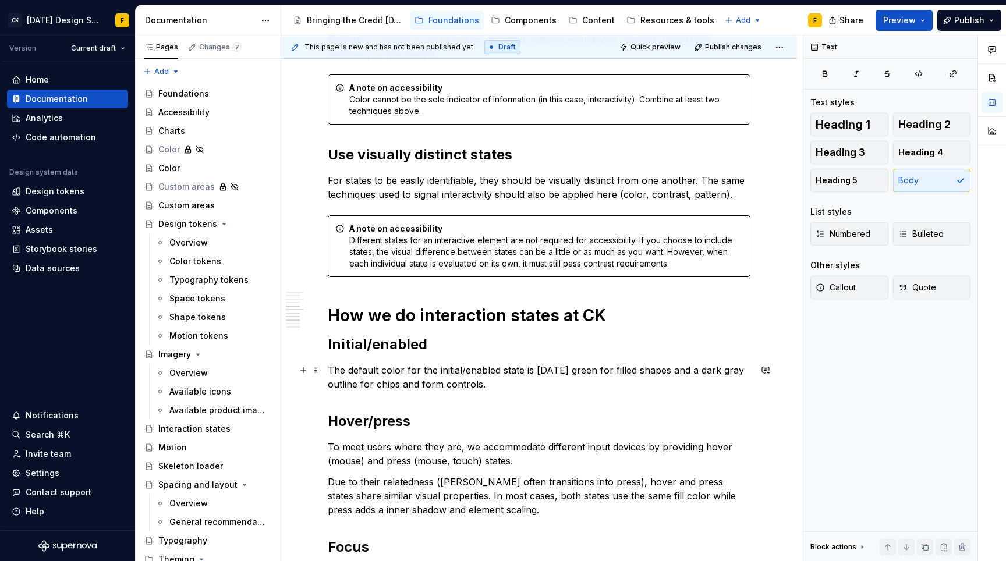
click at [456, 376] on p "The default color for the initial/enabled state is [DATE] green for filled shap…" at bounding box center [539, 377] width 422 height 28
click at [456, 376] on p "The default color for the initial/enabled state is Karma green for filled shape…" at bounding box center [539, 377] width 422 height 28
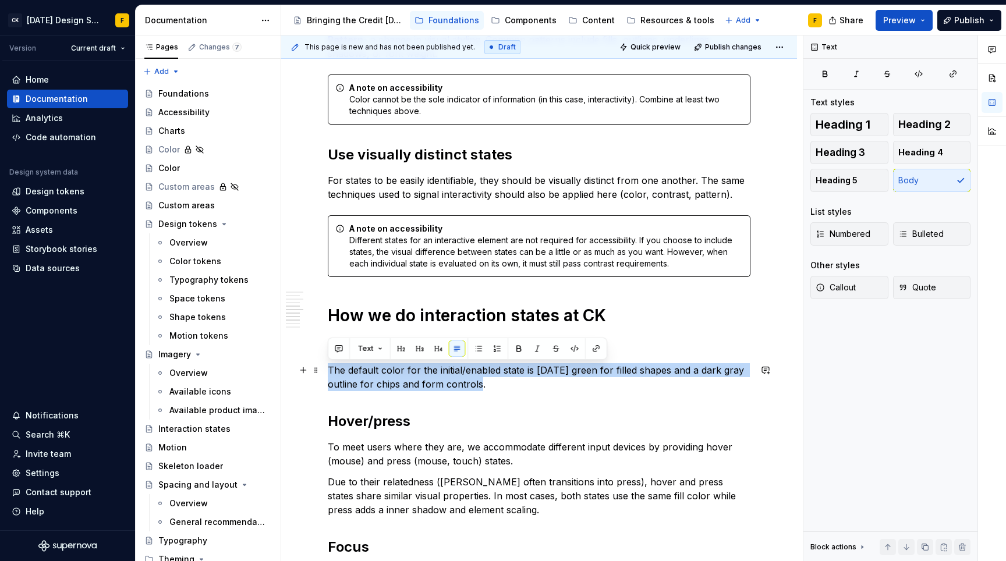
click at [456, 376] on p "The default color for the initial/enabled state is Karma green for filled shape…" at bounding box center [539, 377] width 422 height 28
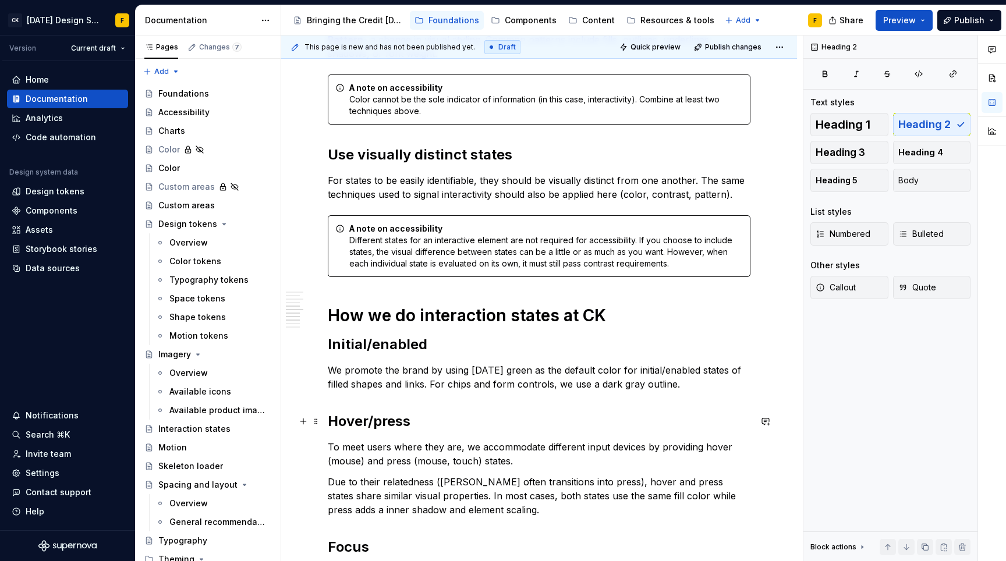
click at [456, 420] on h2 "Hover/press" at bounding box center [539, 421] width 422 height 19
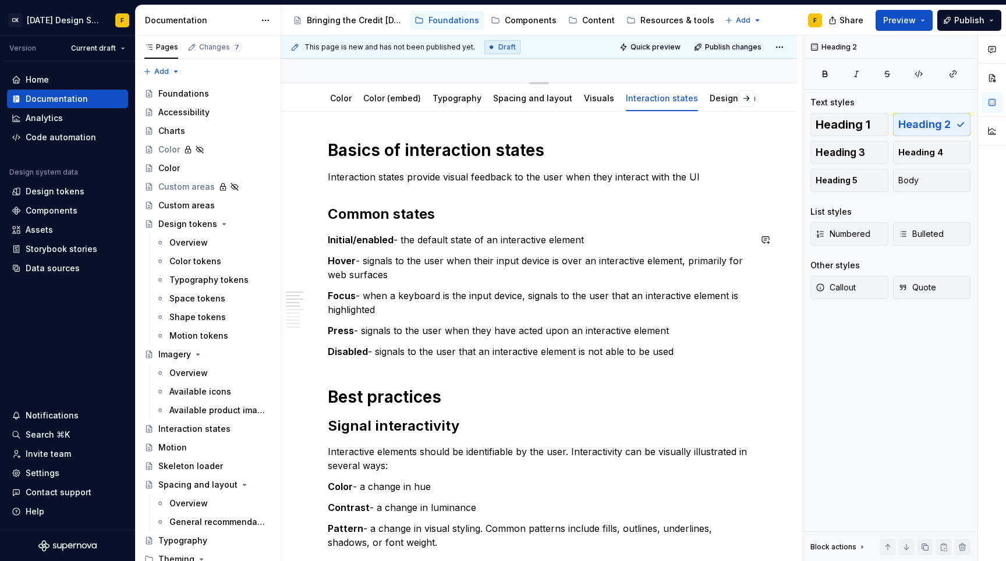
scroll to position [0, 0]
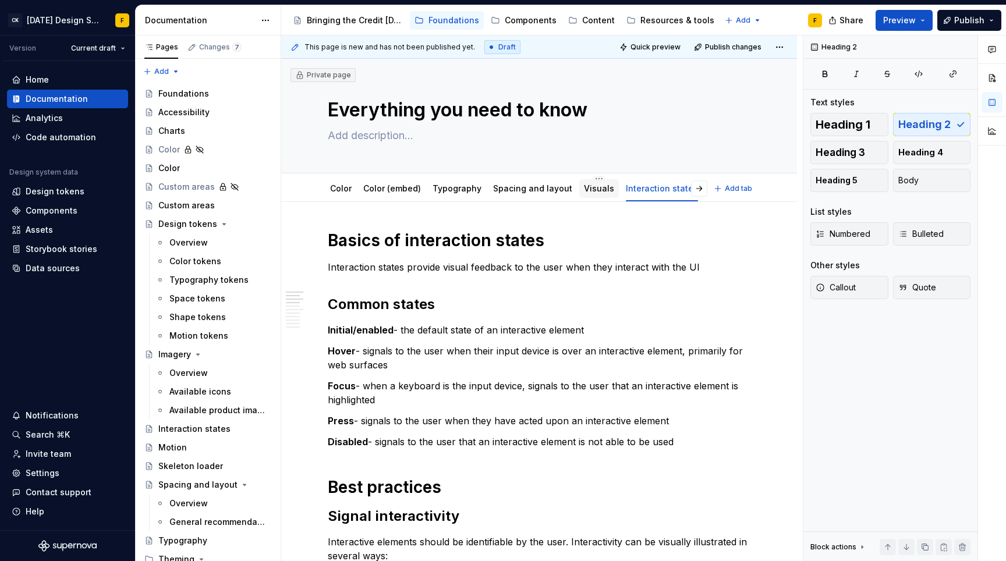
click at [591, 191] on link "Visuals" at bounding box center [599, 188] width 30 height 10
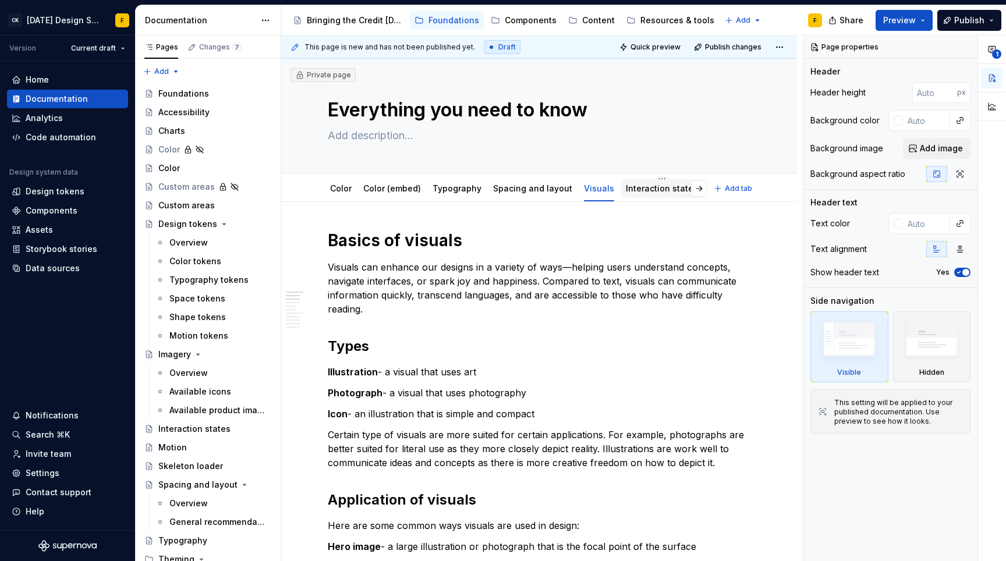
click at [638, 189] on link "Interaction states" at bounding box center [662, 188] width 72 height 10
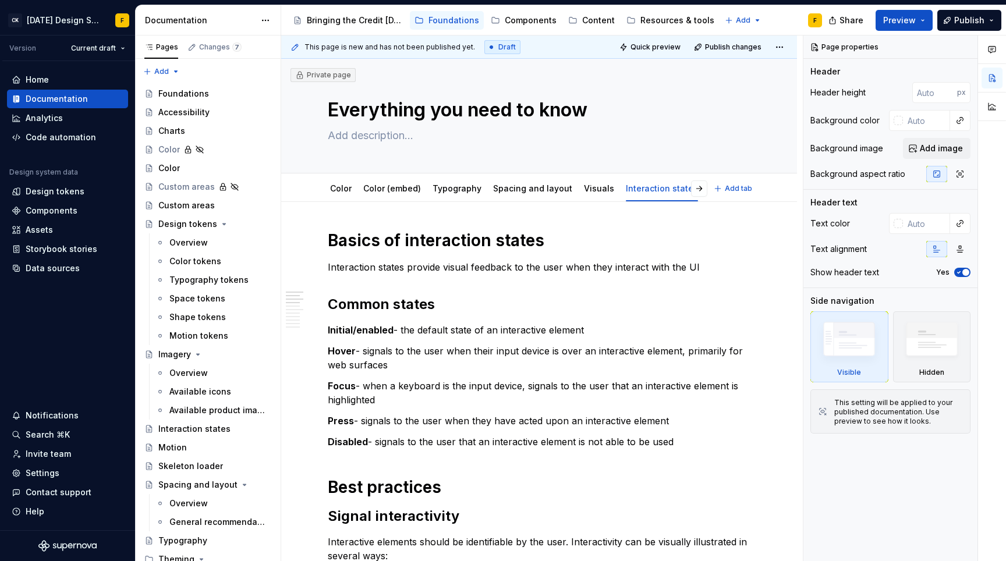
type textarea "*"
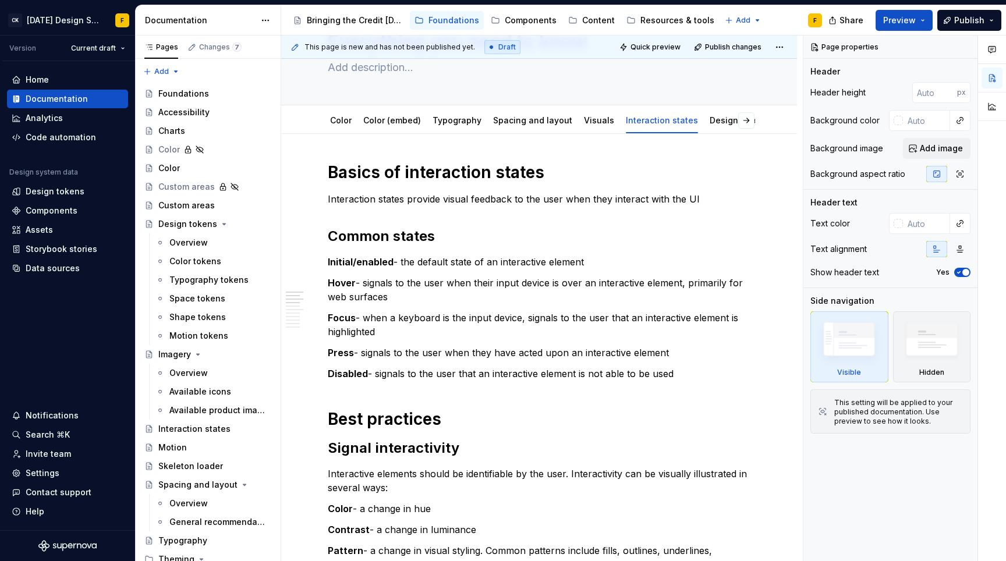
scroll to position [677, 0]
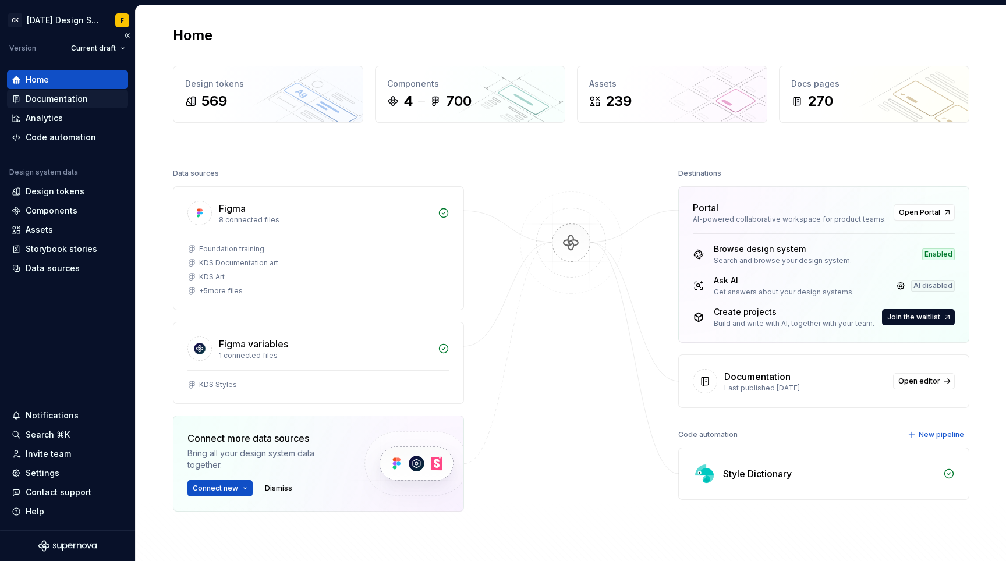
click at [71, 100] on div "Documentation" at bounding box center [57, 99] width 62 height 12
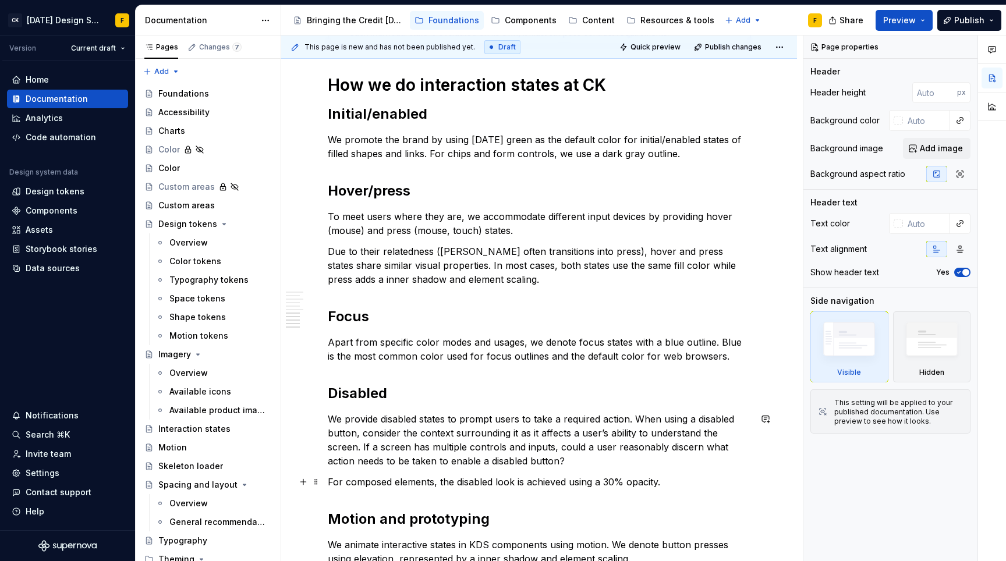
scroll to position [900, 0]
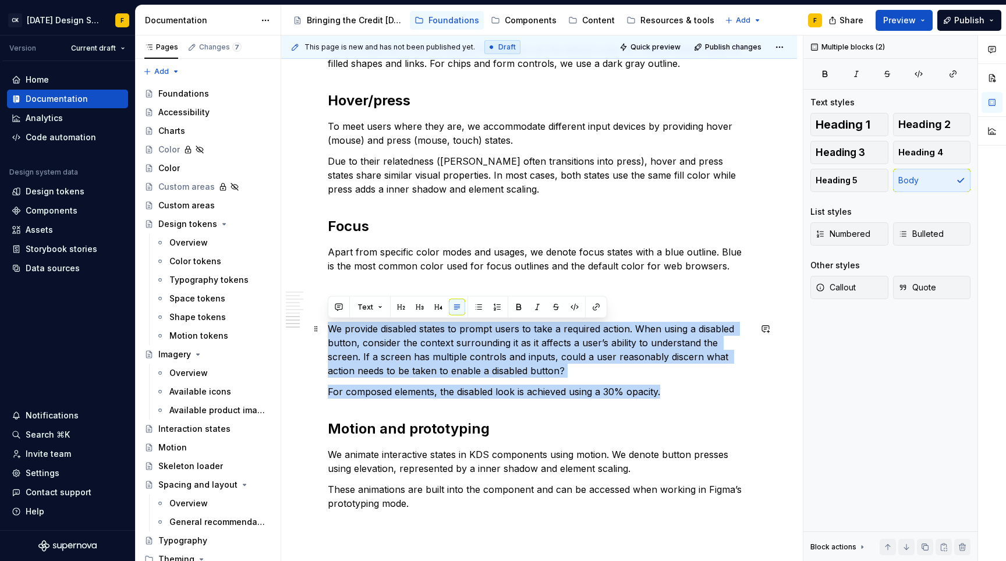
drag, startPoint x: 672, startPoint y: 392, endPoint x: 329, endPoint y: 328, distance: 348.2
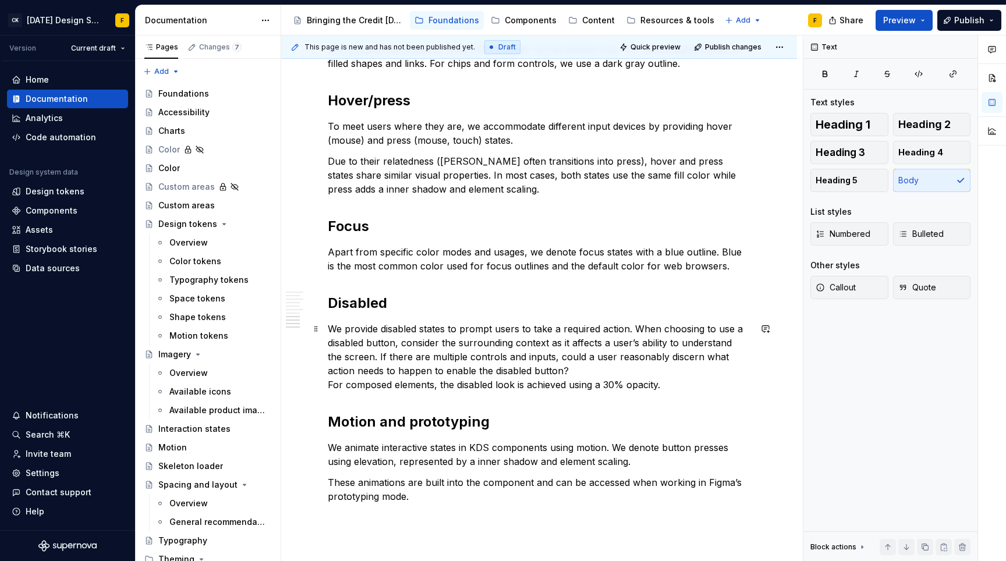
click at [562, 370] on p "We provide disabled states to prompt users to take a required action. When choo…" at bounding box center [539, 357] width 422 height 70
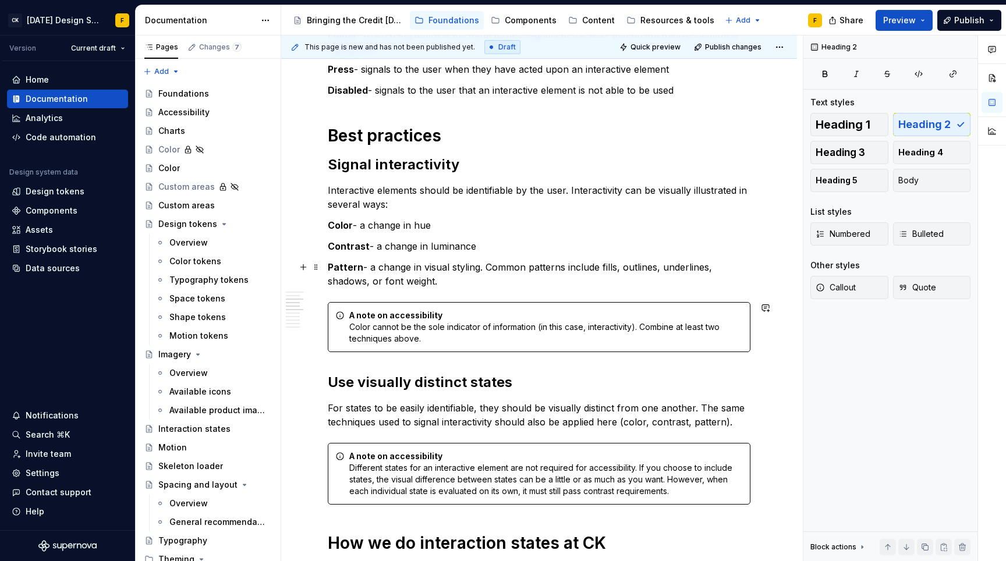
scroll to position [0, 0]
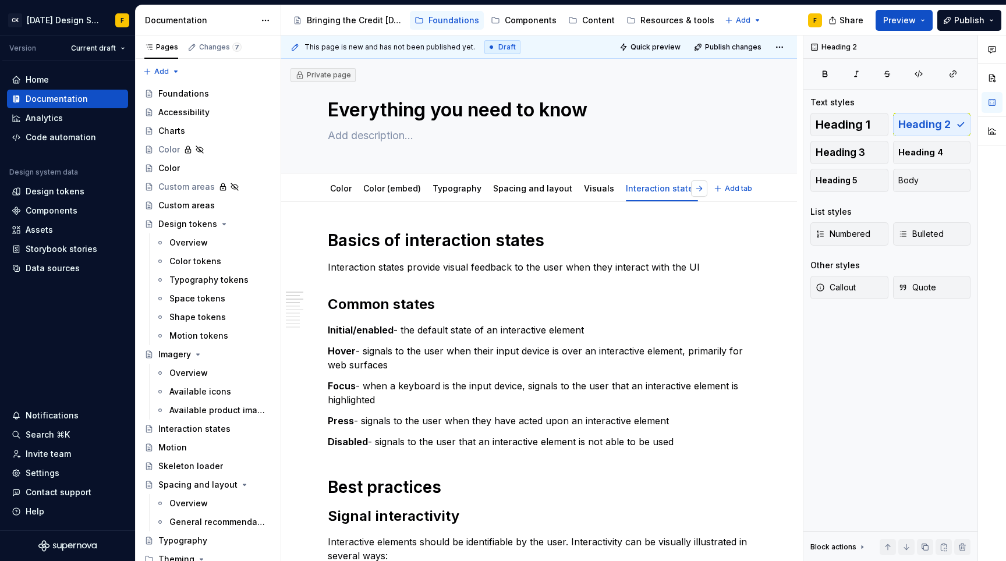
click at [701, 193] on button "button" at bounding box center [699, 188] width 16 height 16
click at [580, 193] on link "Design tokens" at bounding box center [595, 188] width 59 height 10
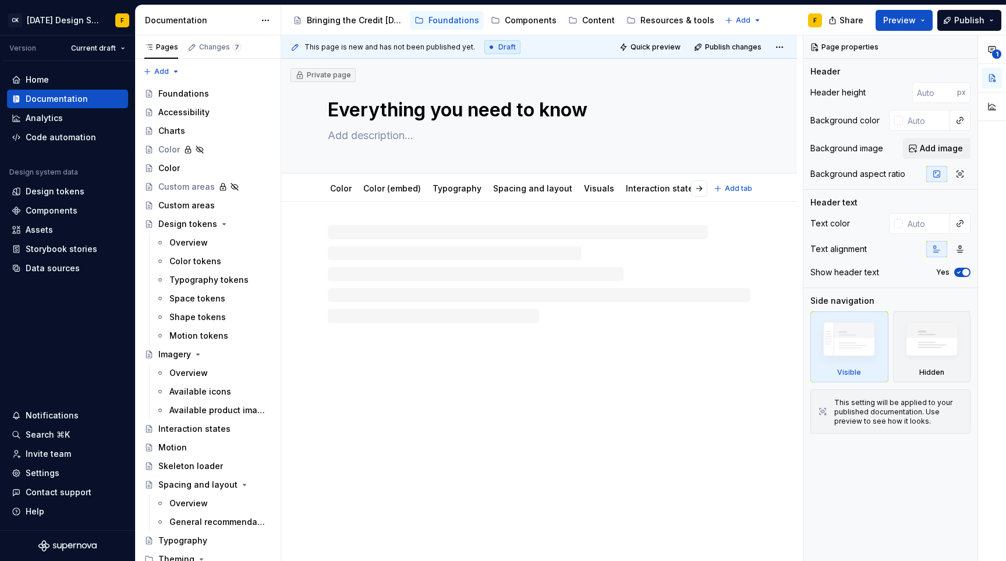
type textarea "*"
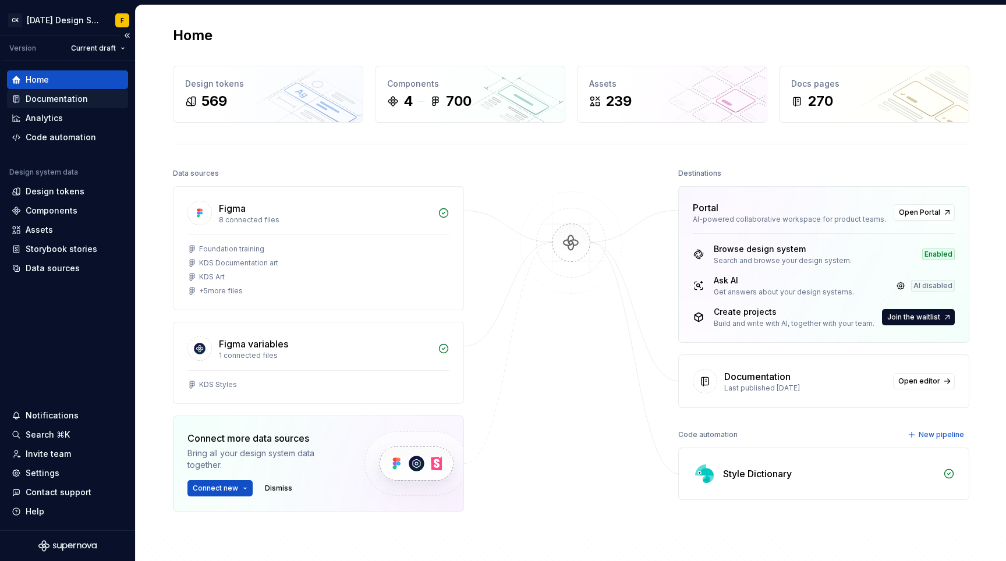
click at [49, 99] on div "Documentation" at bounding box center [57, 99] width 62 height 12
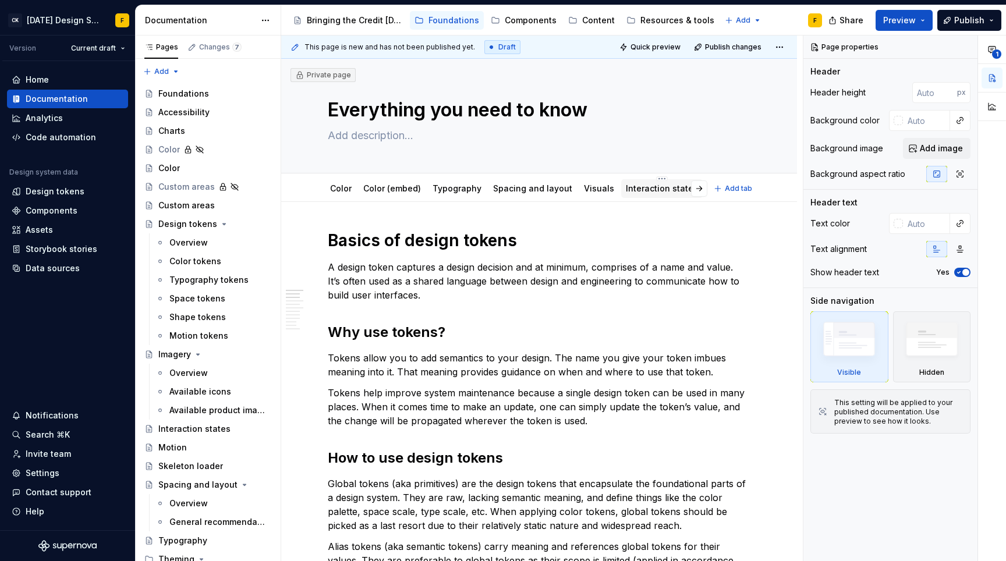
click at [635, 186] on link "Interaction states" at bounding box center [662, 188] width 72 height 10
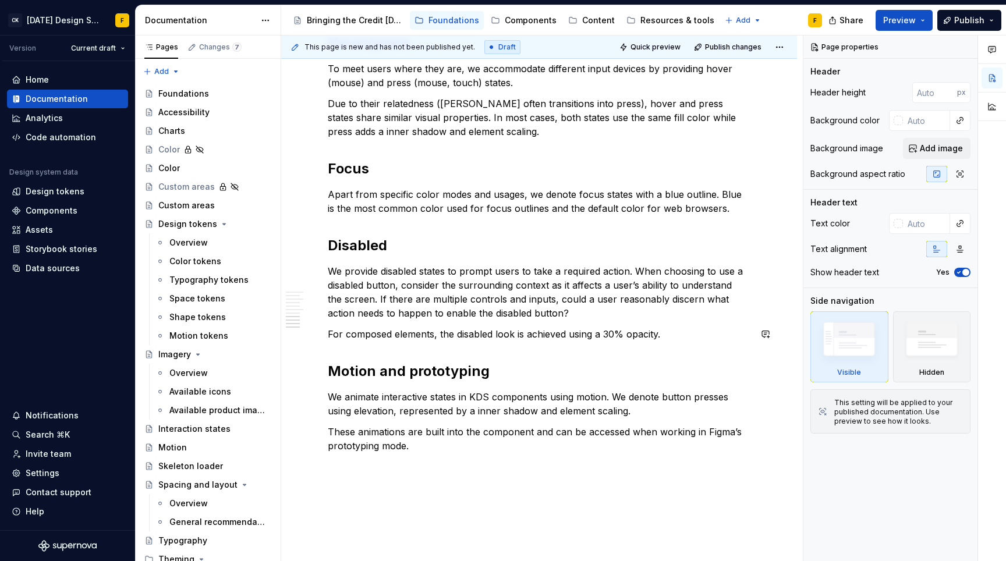
scroll to position [1031, 0]
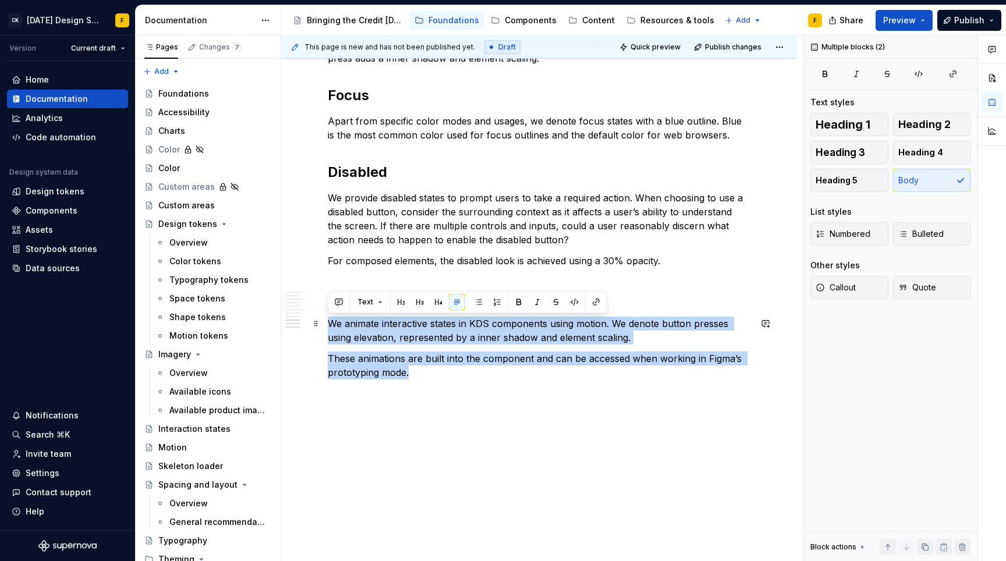
drag, startPoint x: 439, startPoint y: 378, endPoint x: 328, endPoint y: 326, distance: 122.6
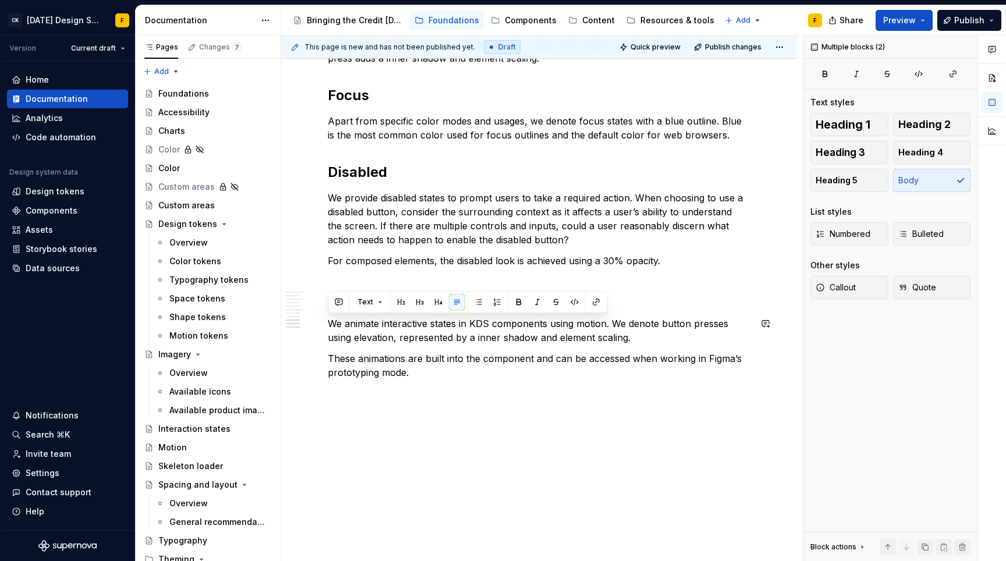
scroll to position [1024, 0]
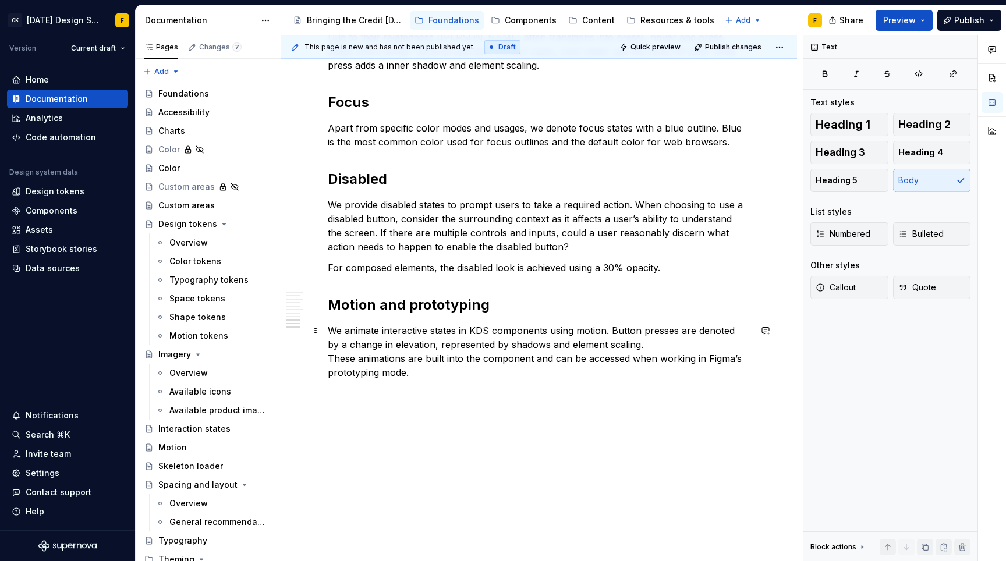
click at [642, 342] on p "We animate interactive states in KDS components using motion. Button presses ar…" at bounding box center [539, 352] width 422 height 56
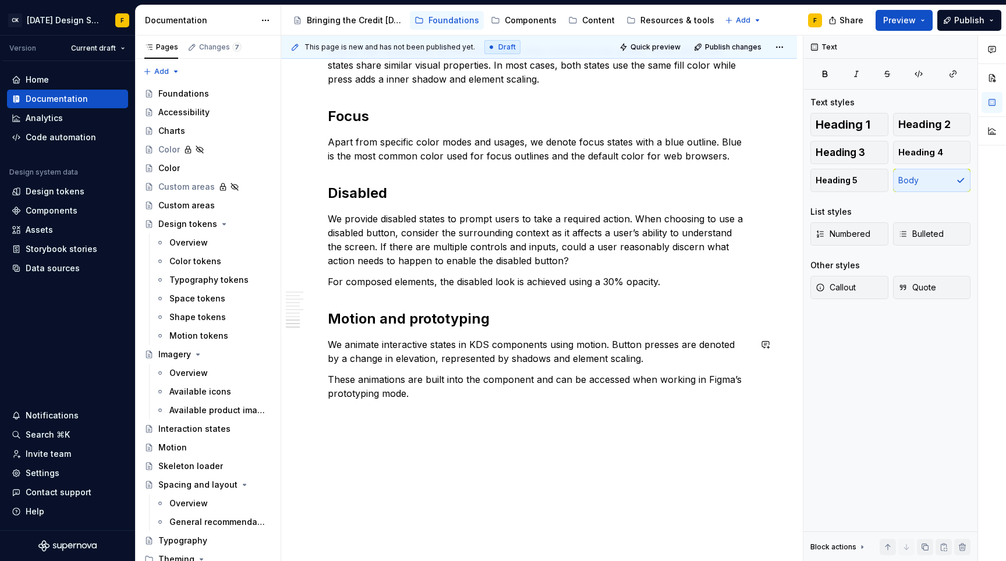
scroll to position [1031, 0]
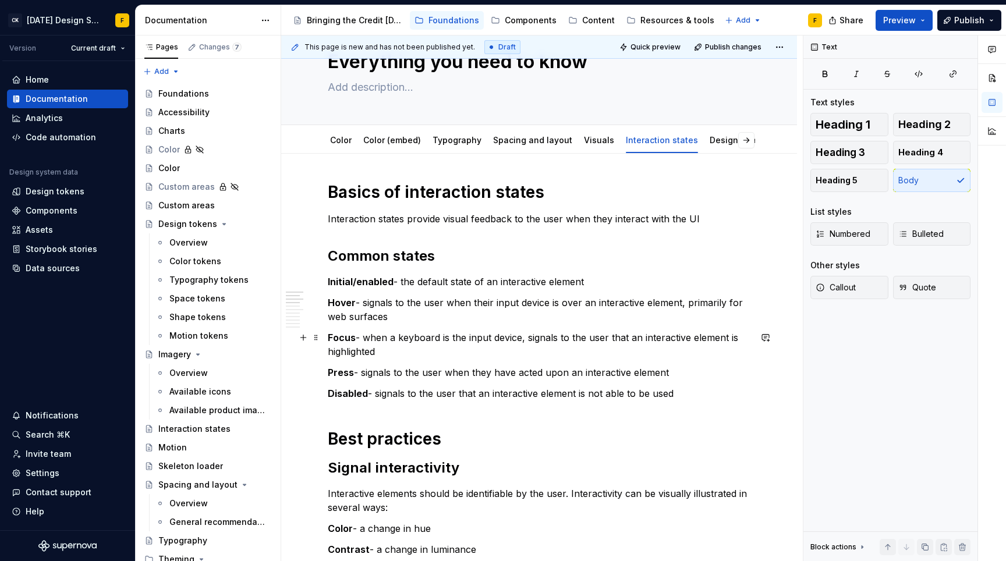
scroll to position [0, 0]
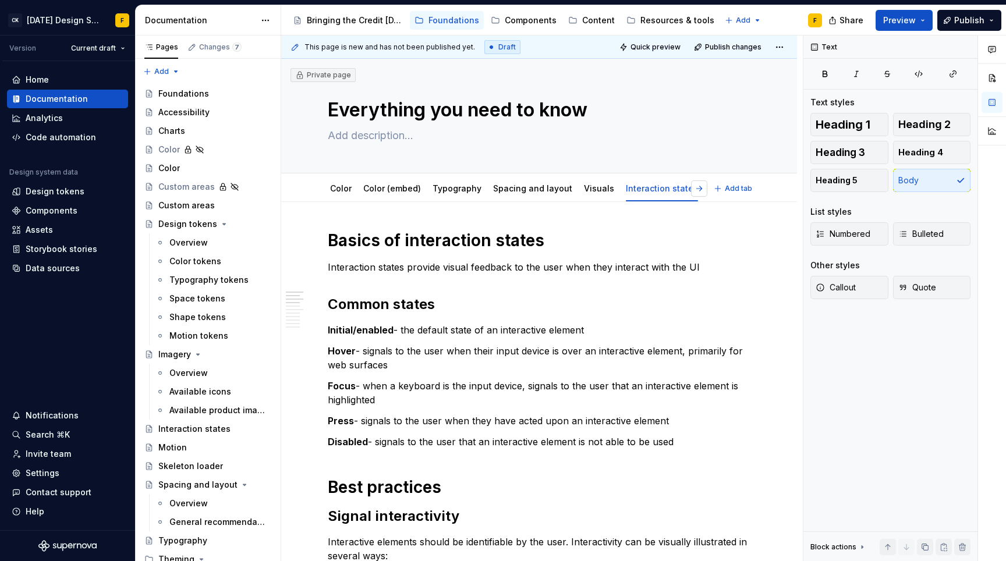
click at [697, 190] on button "button" at bounding box center [699, 188] width 16 height 16
click at [576, 192] on link "Design tokens" at bounding box center [595, 188] width 59 height 10
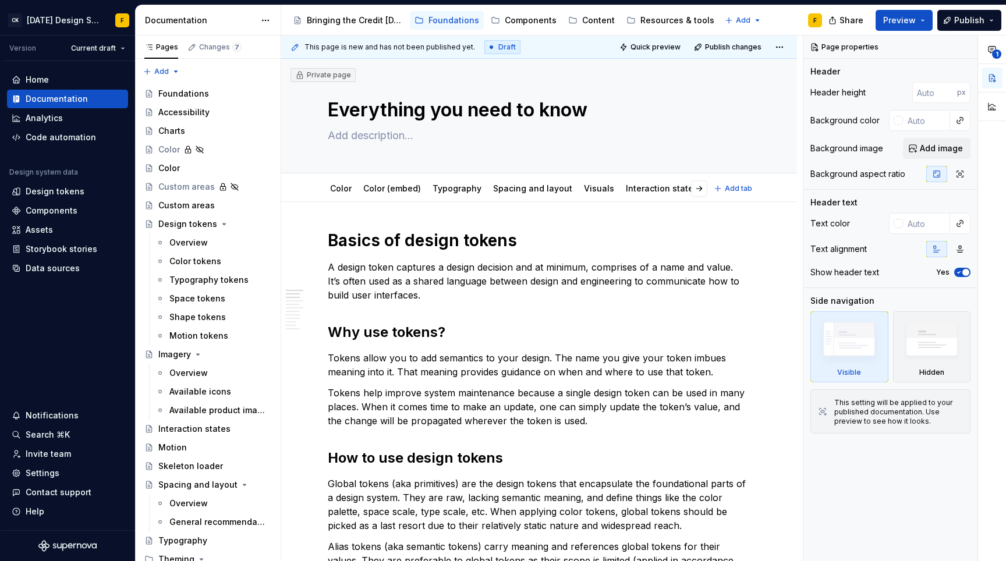
type textarea "*"
click at [37, 79] on div "Home" at bounding box center [37, 80] width 23 height 12
